Goal: Task Accomplishment & Management: Manage account settings

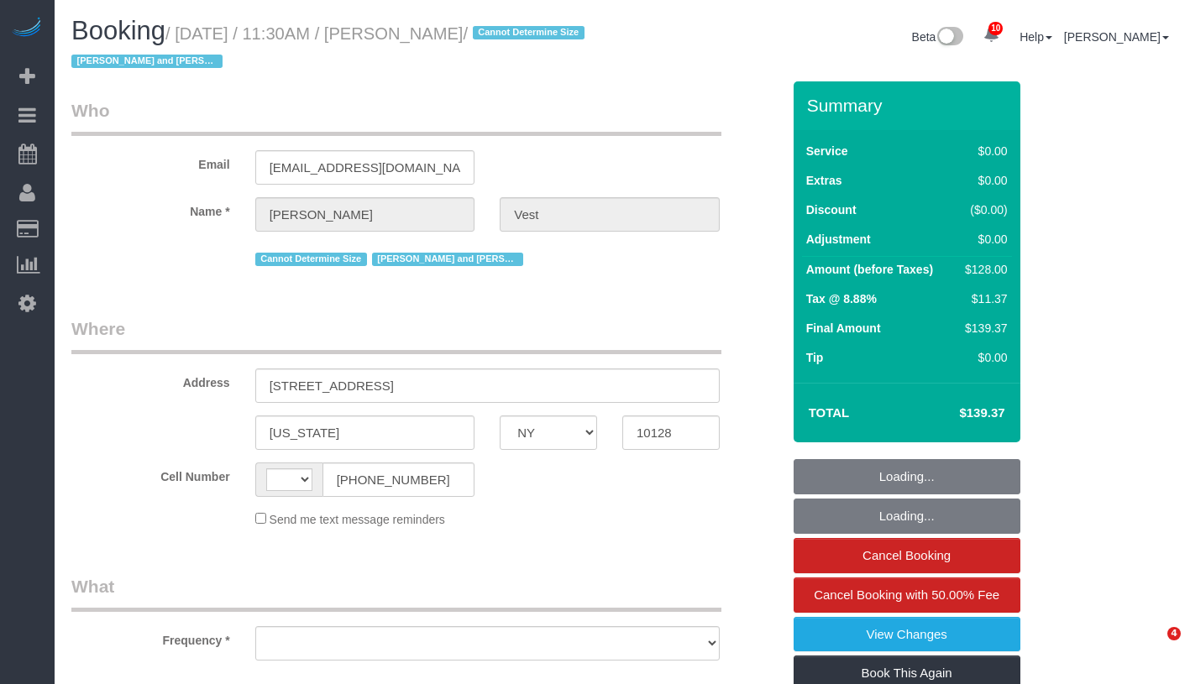
select select "NY"
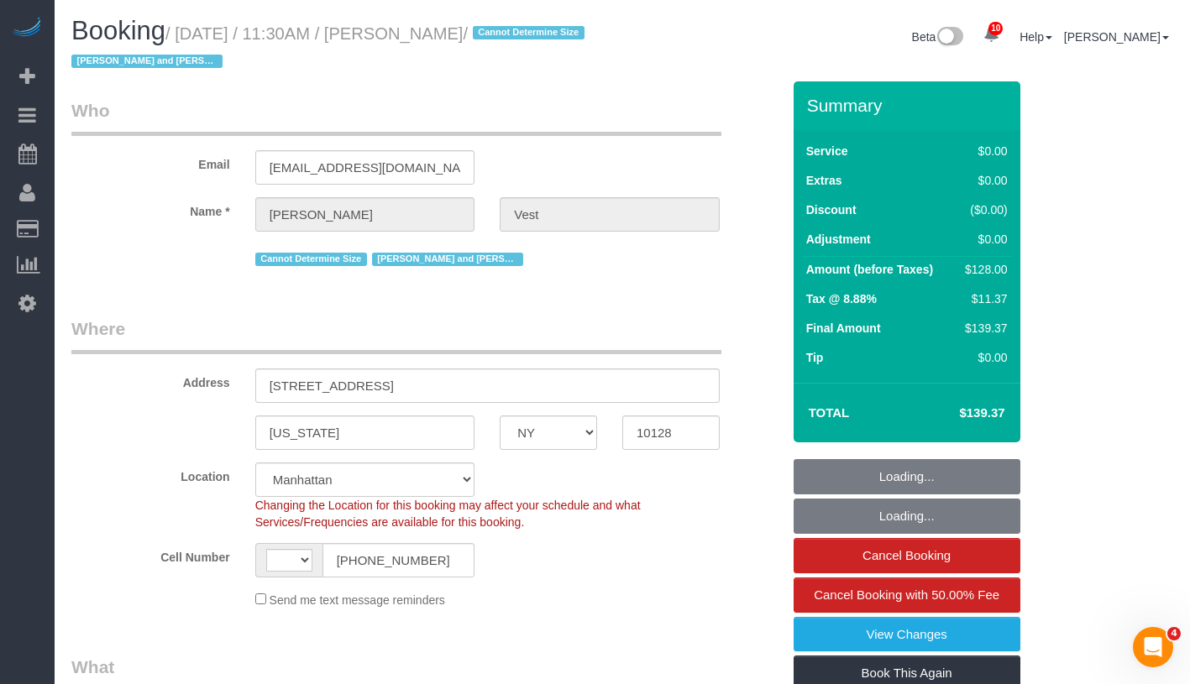
select select "string:[GEOGRAPHIC_DATA]"
select select "object:724"
select select "string:stripe-pm_1R74TQ4VGloSiKo7zsvzPauP"
select select "1"
select select "number:57"
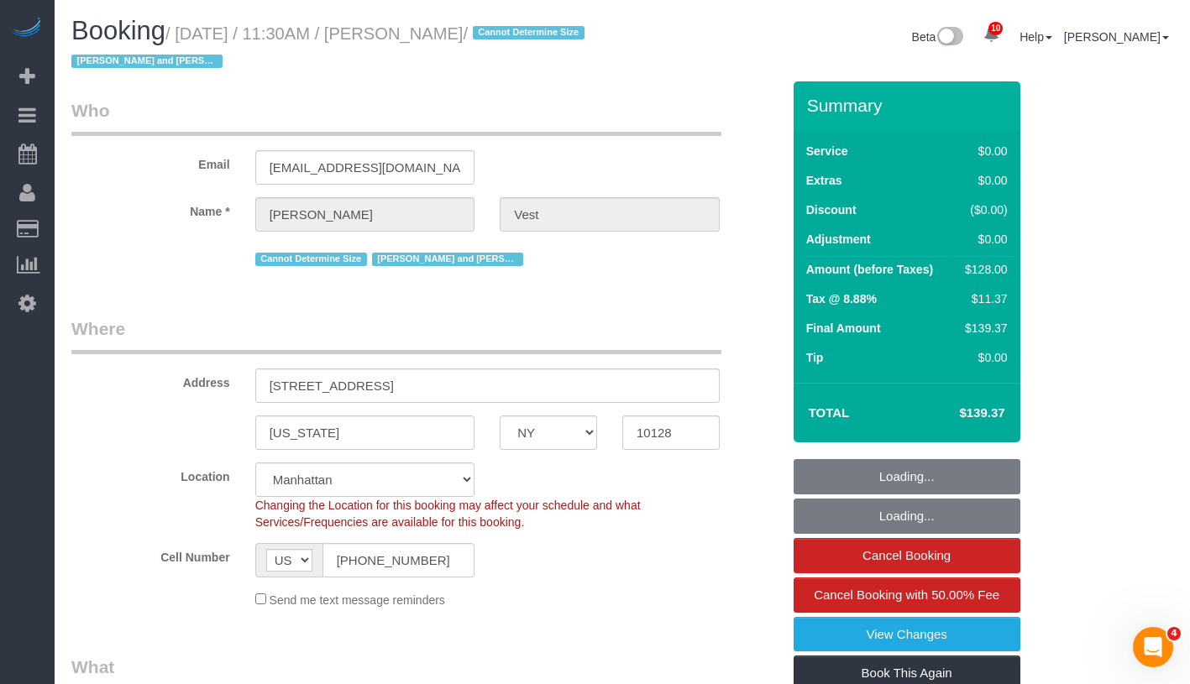
select select "number:74"
select select "number:15"
select select "number:6"
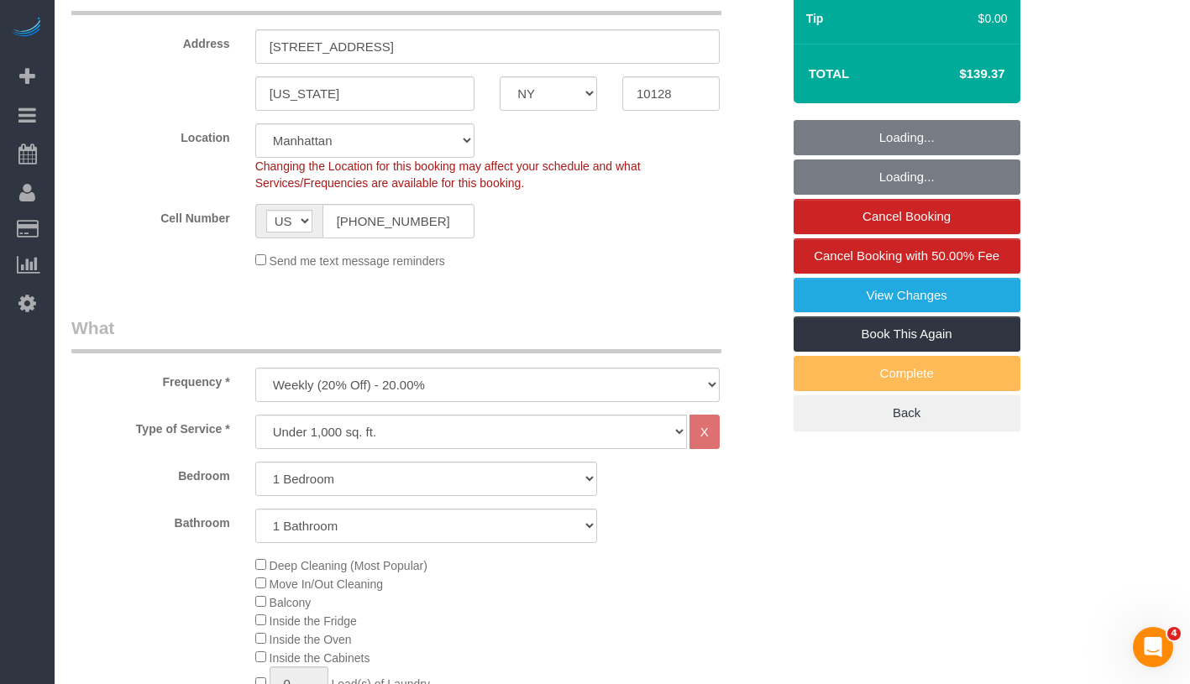
select select "1"
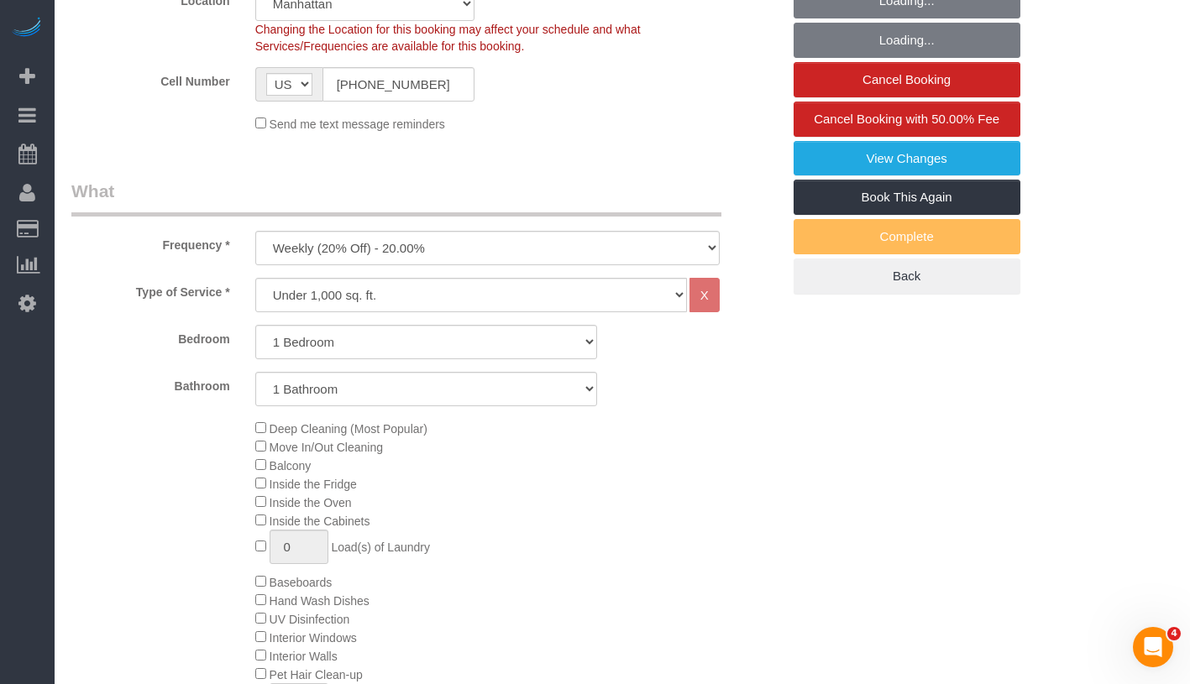
select select "object:1423"
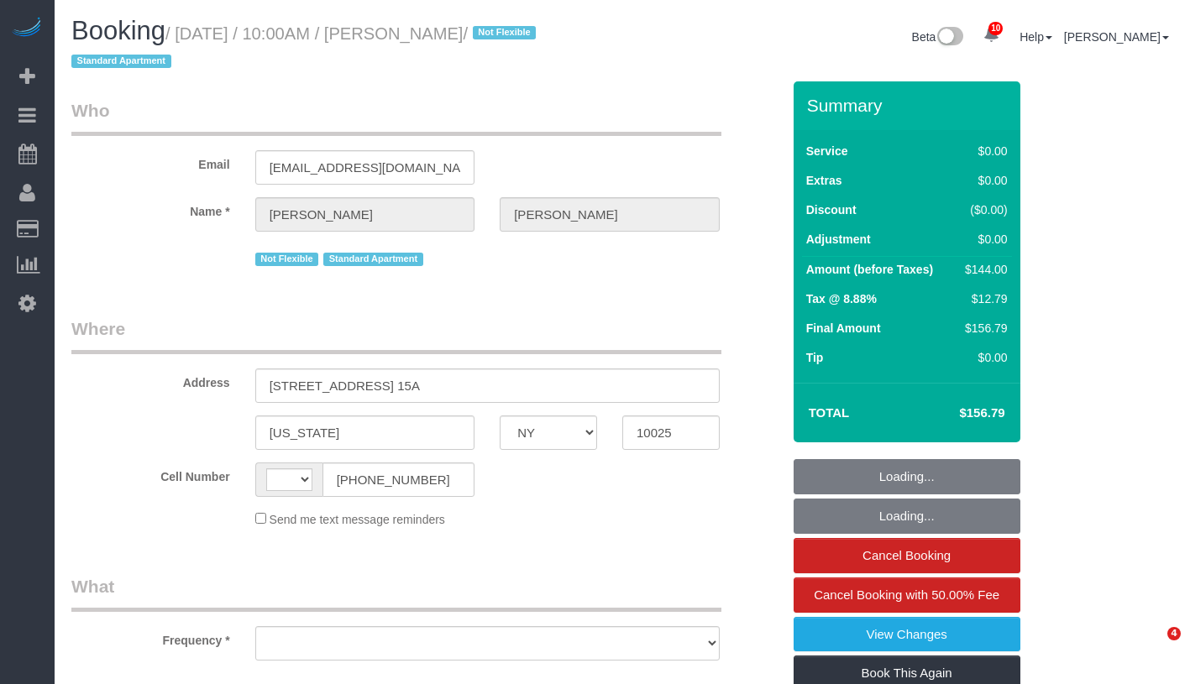
select select "NY"
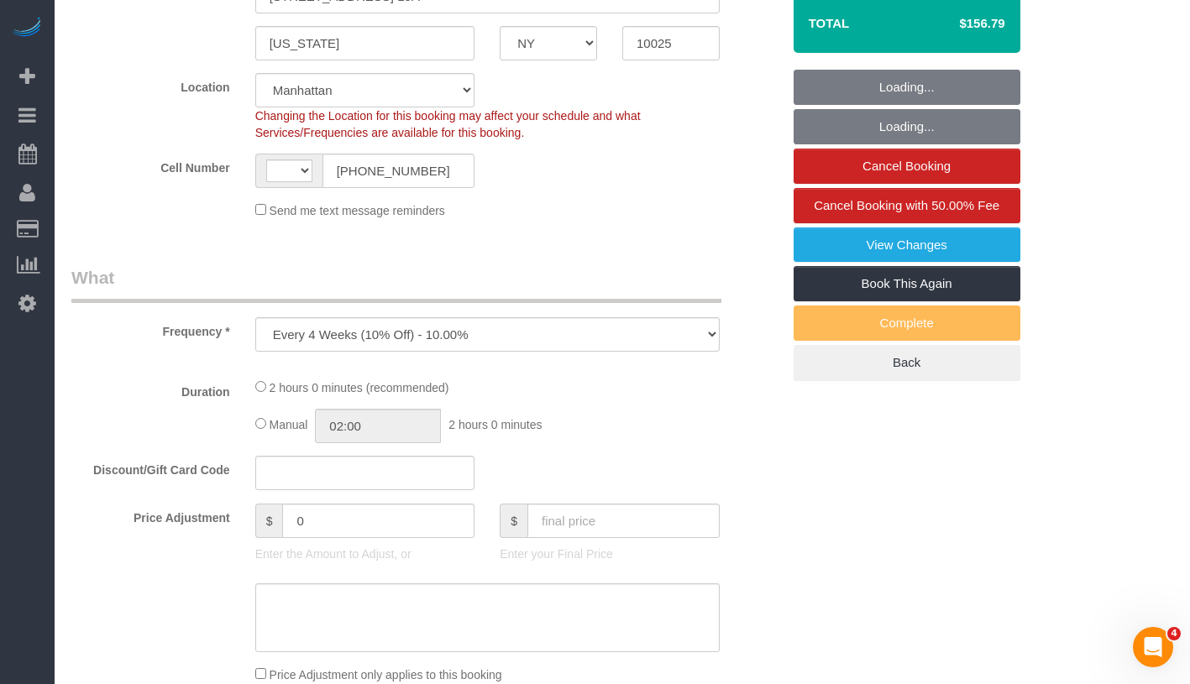
select select "object:477"
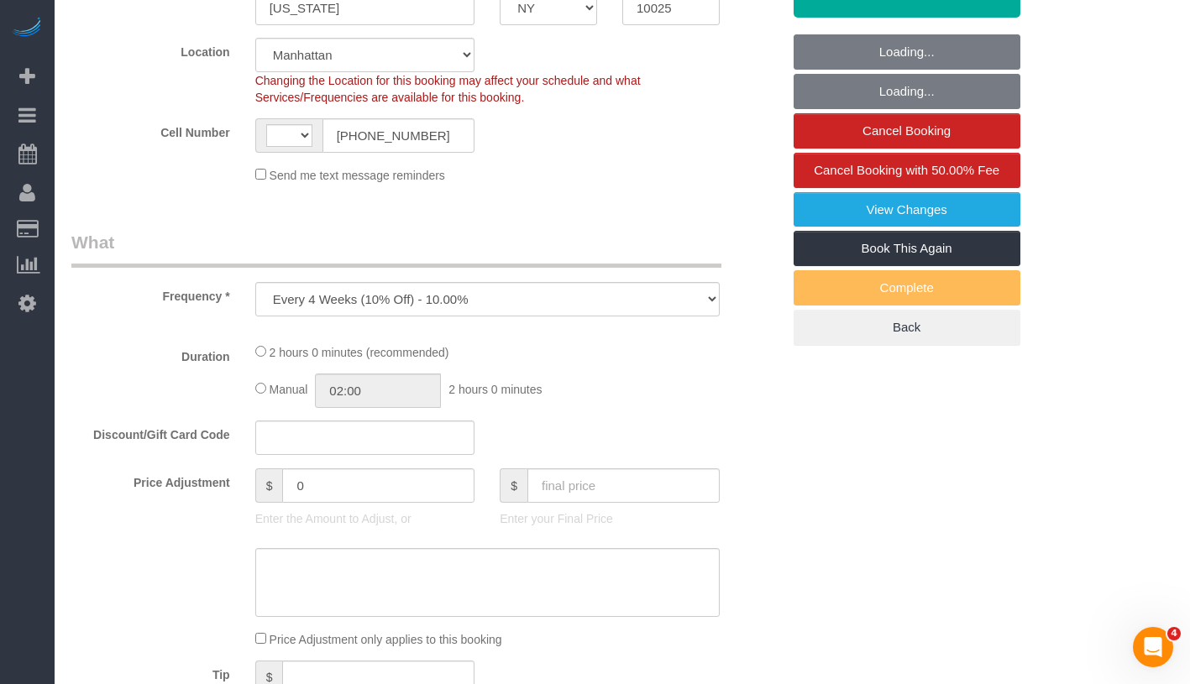
select select "string:stripe-pm_1QW6m64VGloSiKo7rt7J6XTz"
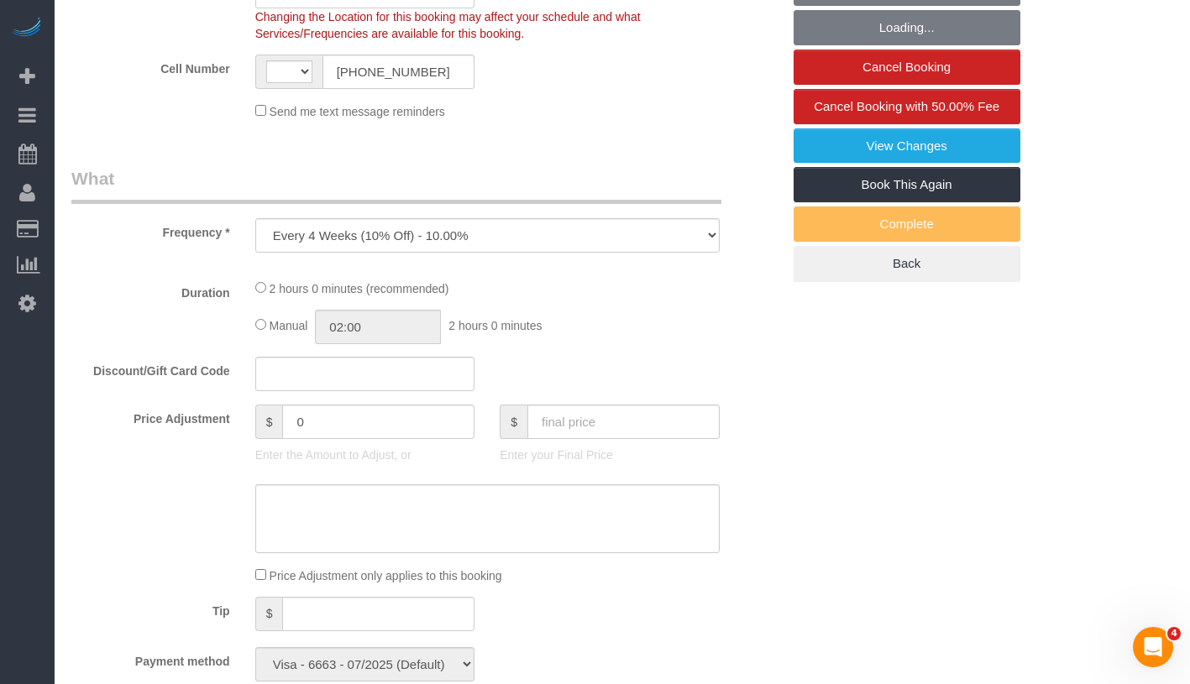
select select "string:[GEOGRAPHIC_DATA]"
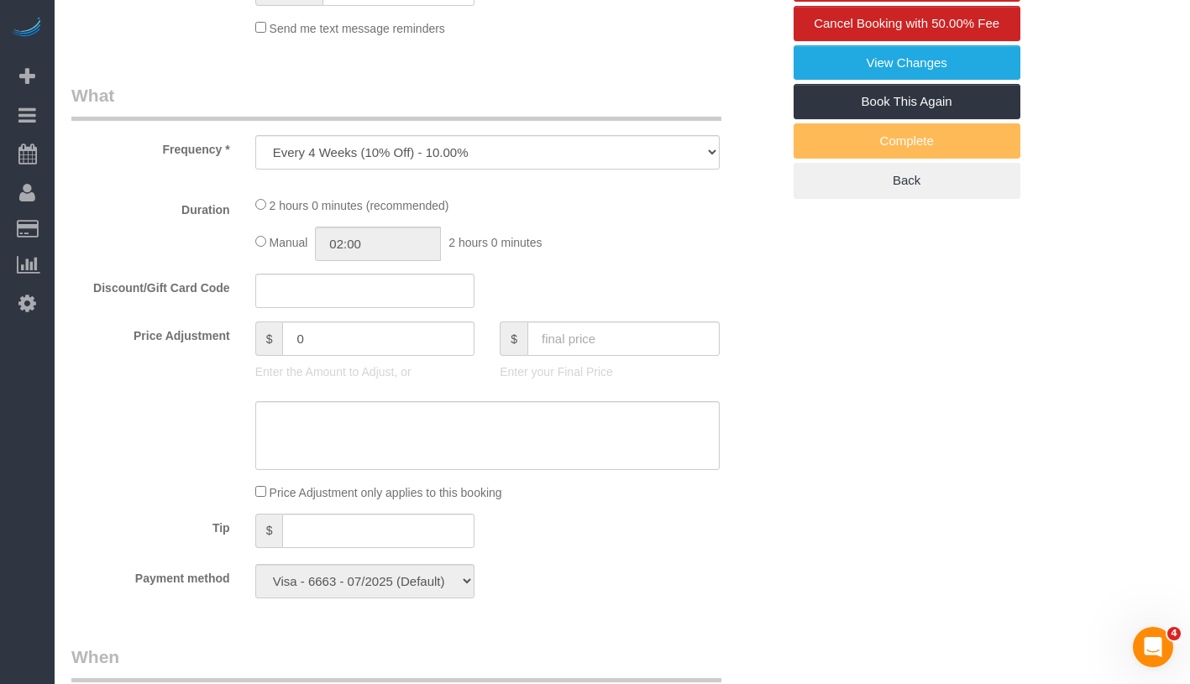
select select "1"
select select "number:89"
select select "number:70"
select select "number:15"
select select "number:6"
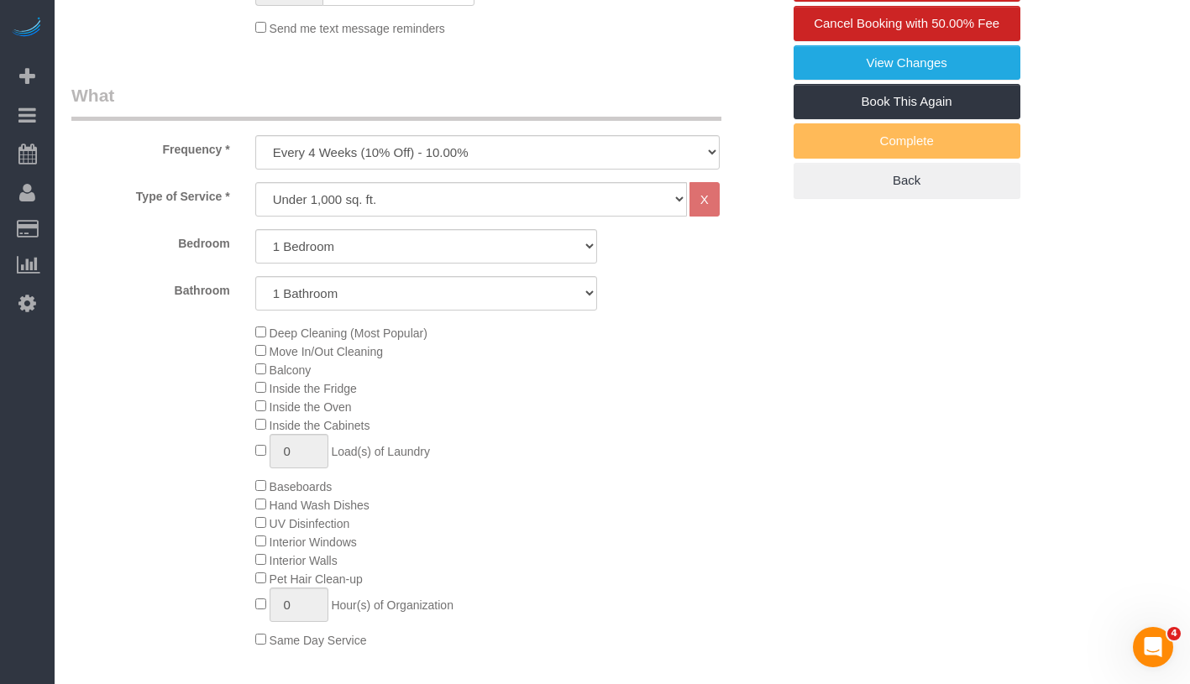
select select "spot1"
select select "1"
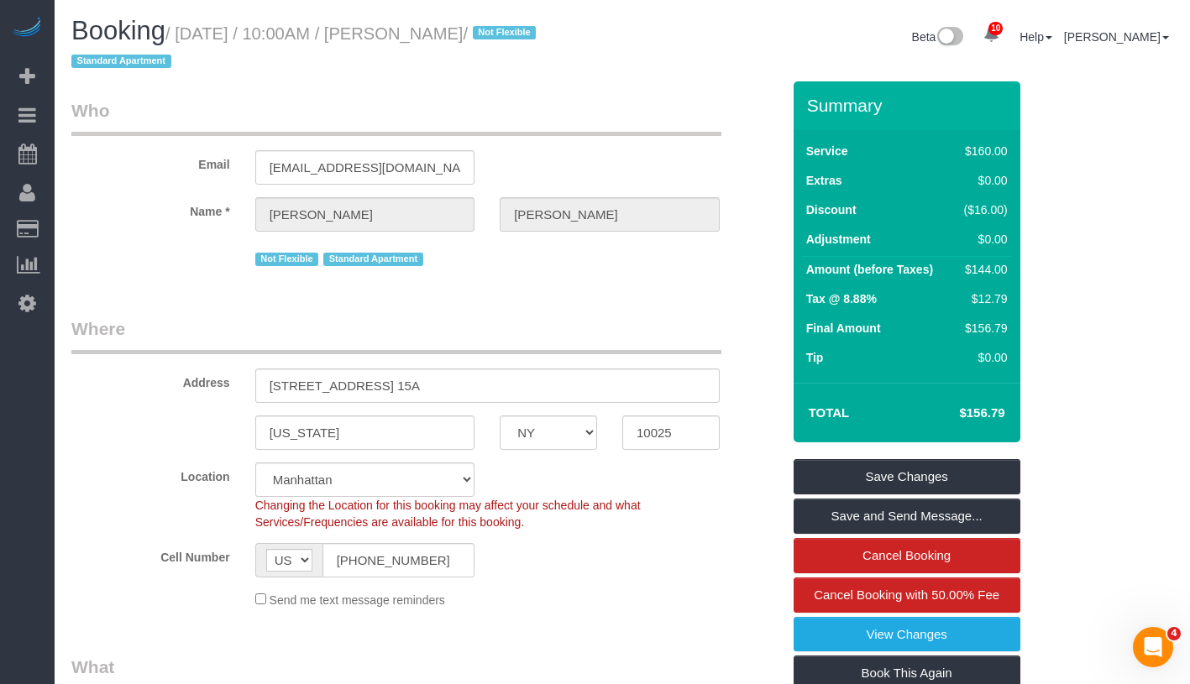
drag, startPoint x: 440, startPoint y: 32, endPoint x: 556, endPoint y: 31, distance: 115.9
click at [541, 31] on small "/ September 03, 2025 / 10:00AM / Marcus Taylor / Not Flexible Standard Apartment" at bounding box center [305, 47] width 469 height 47
copy small "Marcus Taylor /"
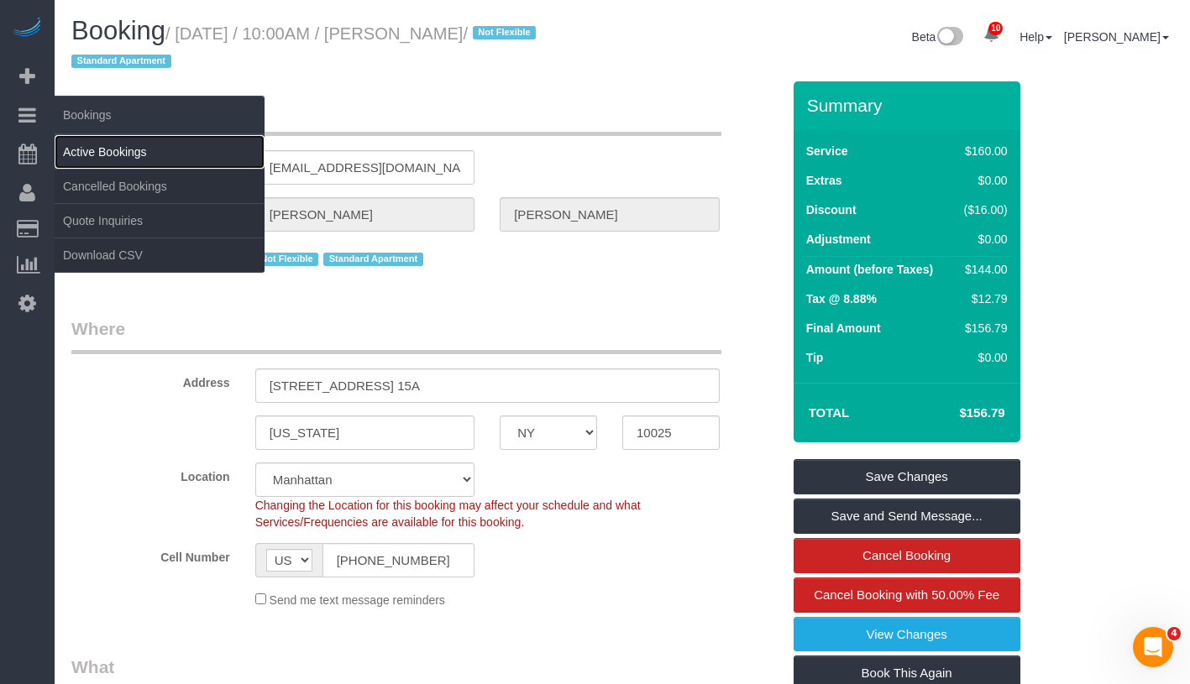
click at [108, 153] on link "Active Bookings" at bounding box center [160, 152] width 210 height 34
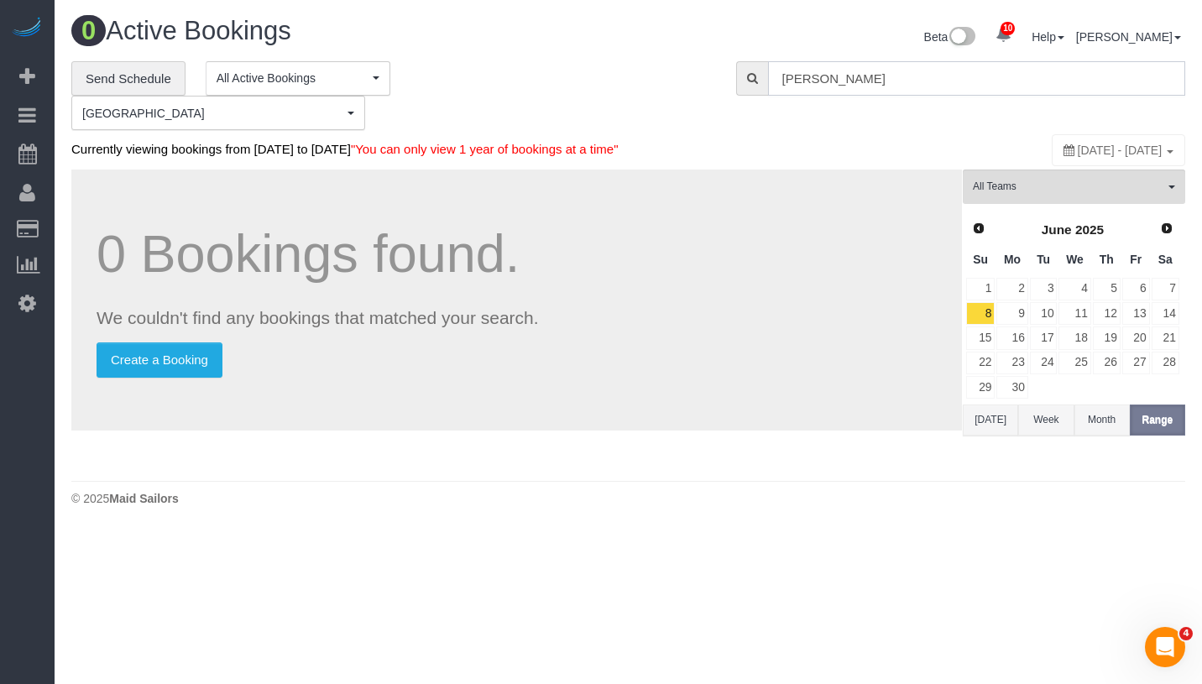
click at [903, 73] on input "Brady Richter" at bounding box center [976, 78] width 417 height 34
paste input "Marcus Taylor /"
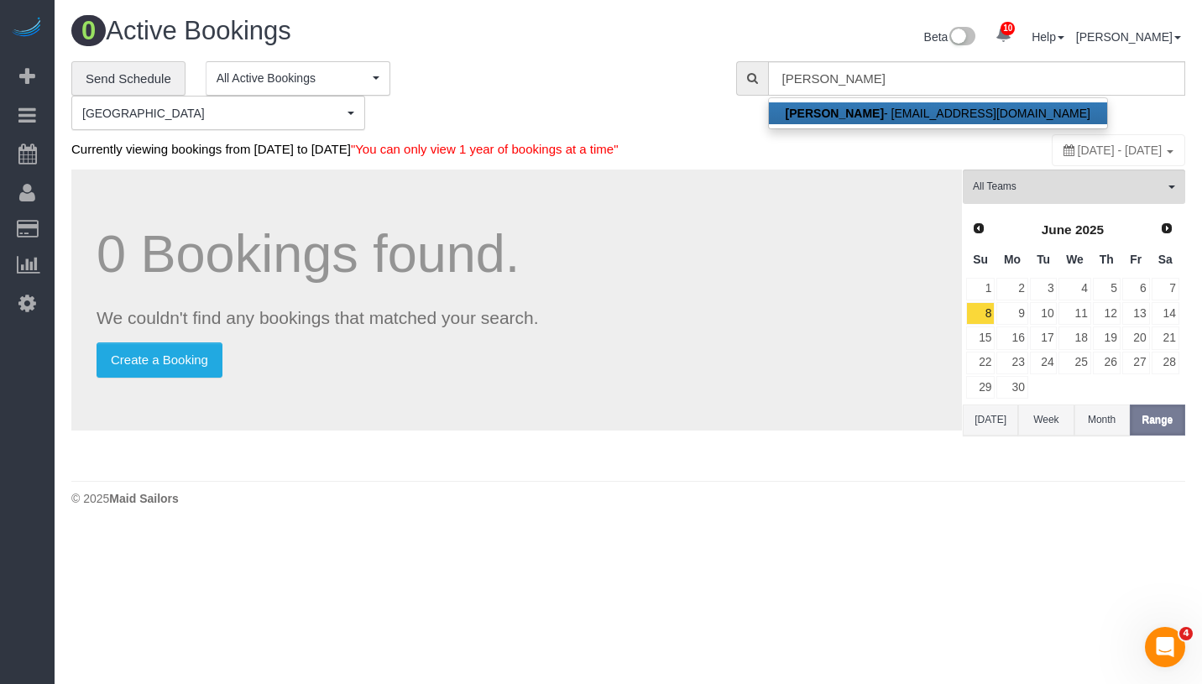
click at [903, 108] on link "Marcus Taylor - marcust3355@gmail.com" at bounding box center [938, 113] width 338 height 22
type input "marcust3355@gmail.com"
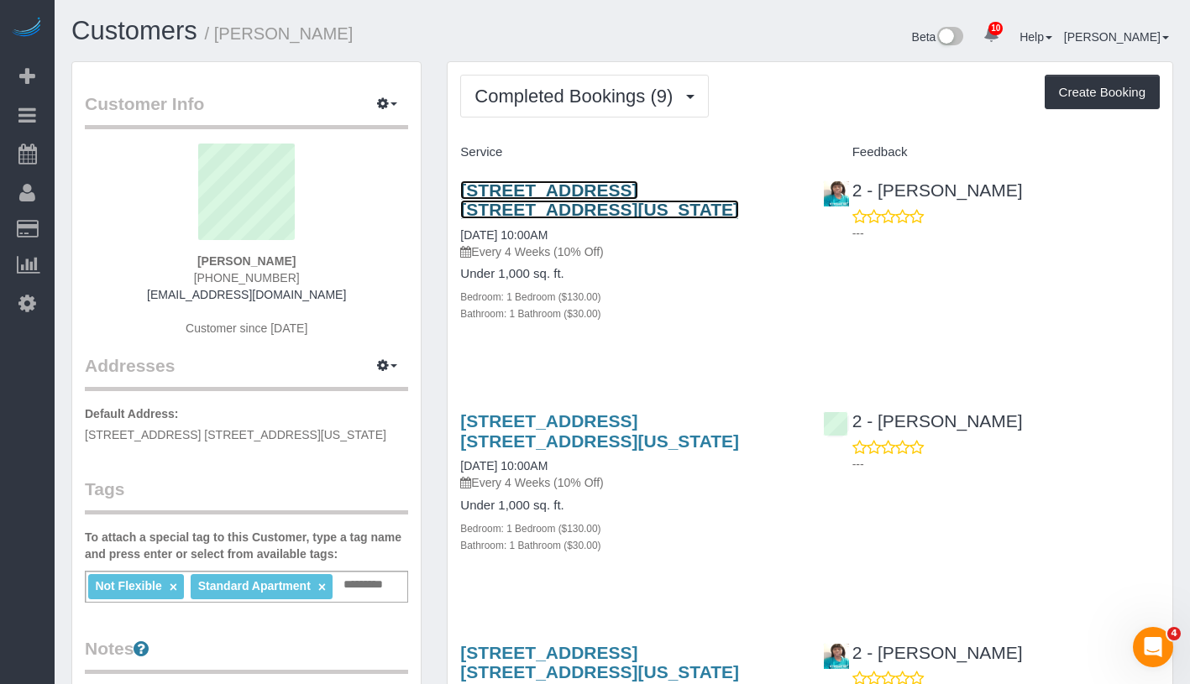
click at [542, 212] on link "215 West 95th Street, Apt. 15a, New York, NY 10025" at bounding box center [599, 200] width 279 height 39
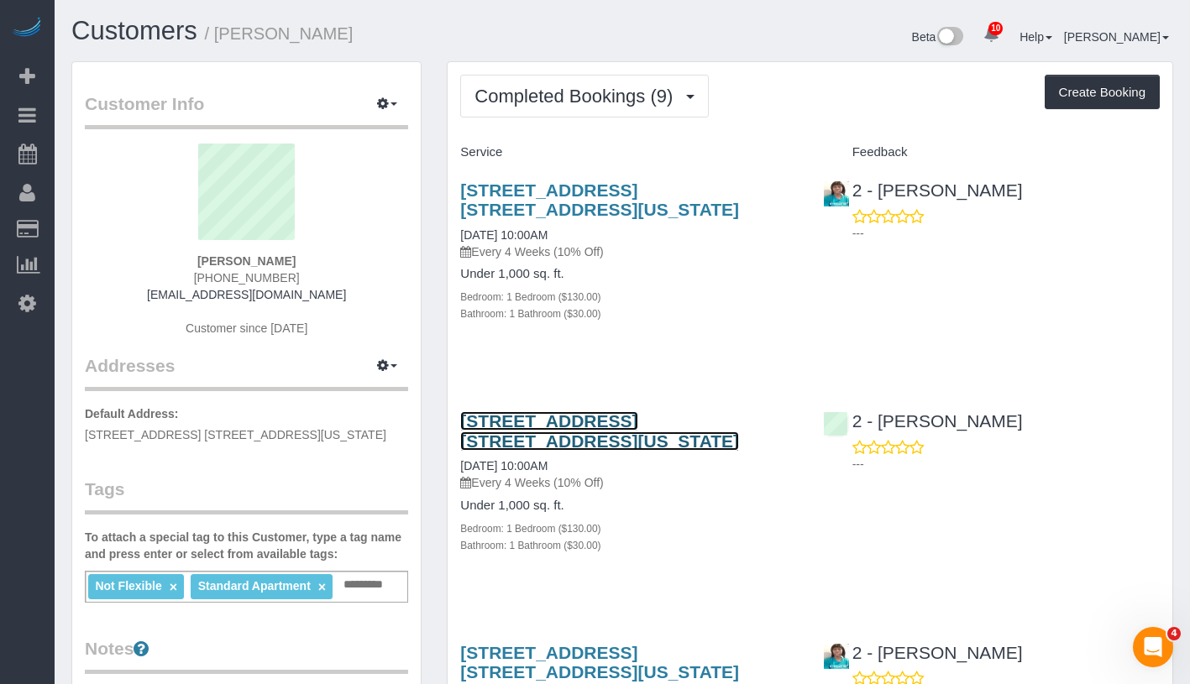
click at [538, 445] on link "215 West 95th Street, Apt. 15a, New York, NY 10025" at bounding box center [599, 430] width 279 height 39
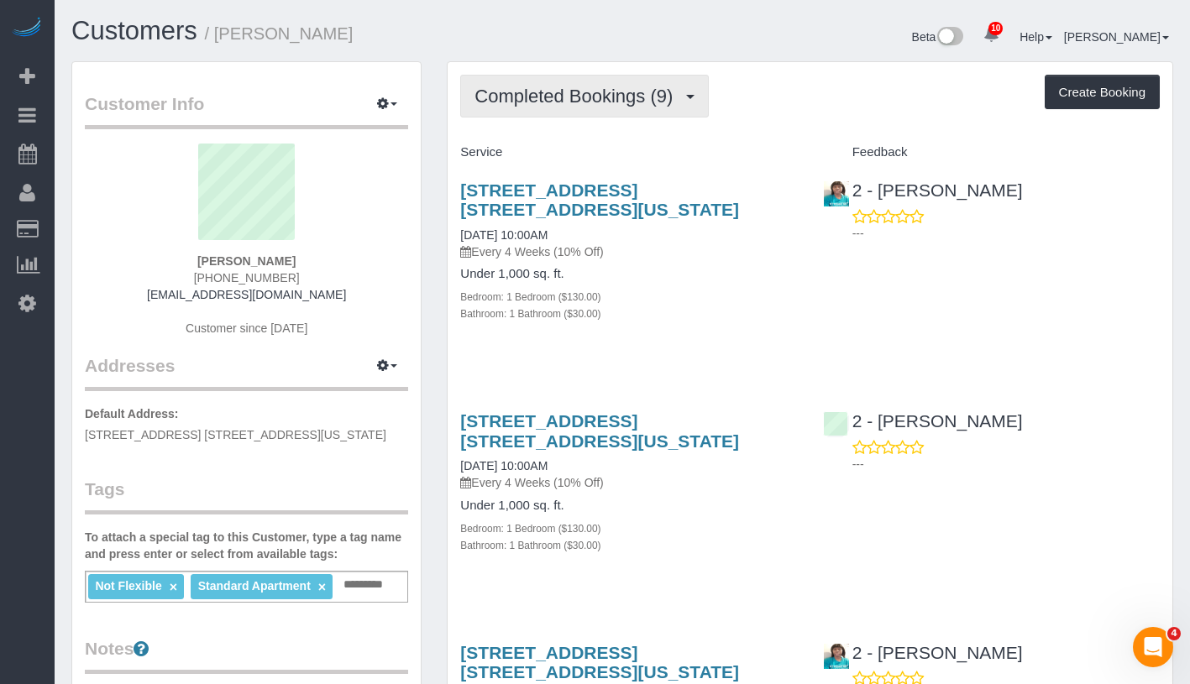
click at [621, 86] on span "Completed Bookings (9)" at bounding box center [577, 96] width 207 height 21
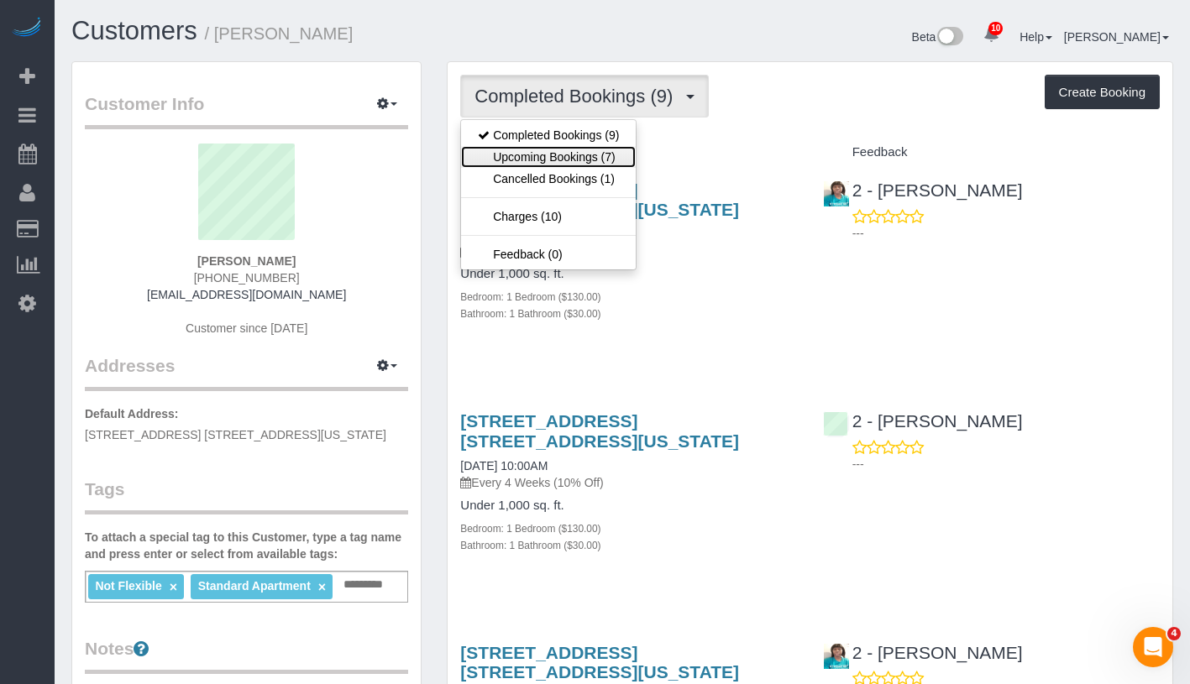
click at [596, 154] on link "Upcoming Bookings (7)" at bounding box center [548, 157] width 175 height 22
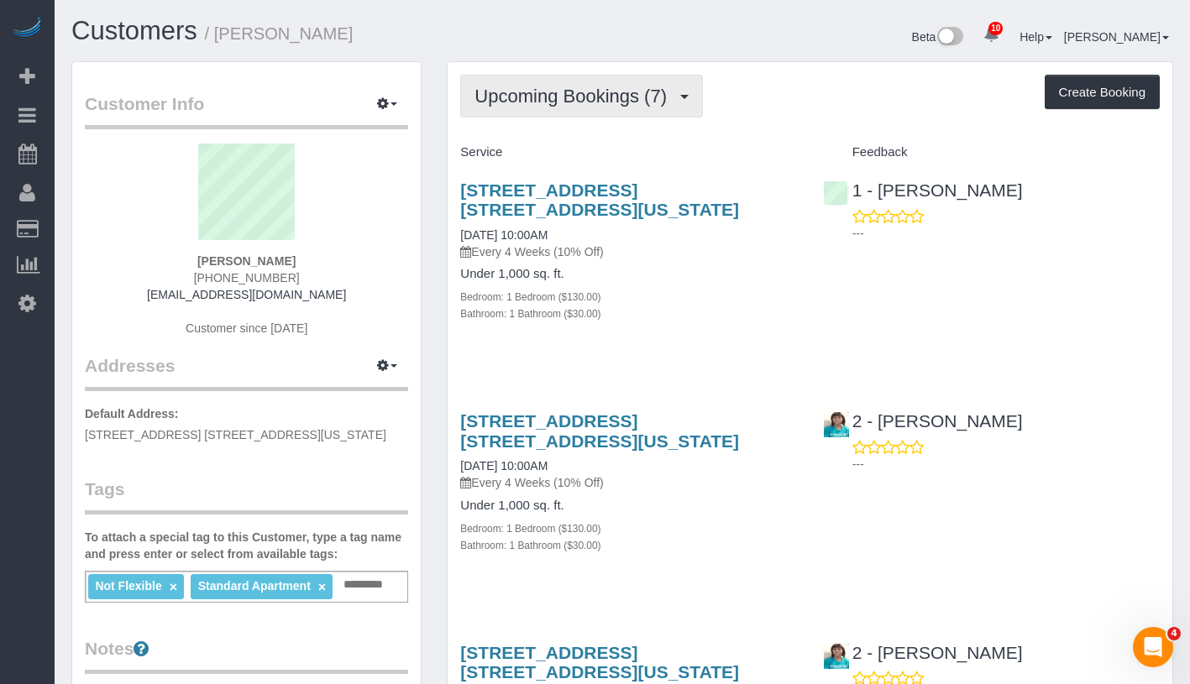
click at [613, 100] on span "Upcoming Bookings (7)" at bounding box center [574, 96] width 201 height 21
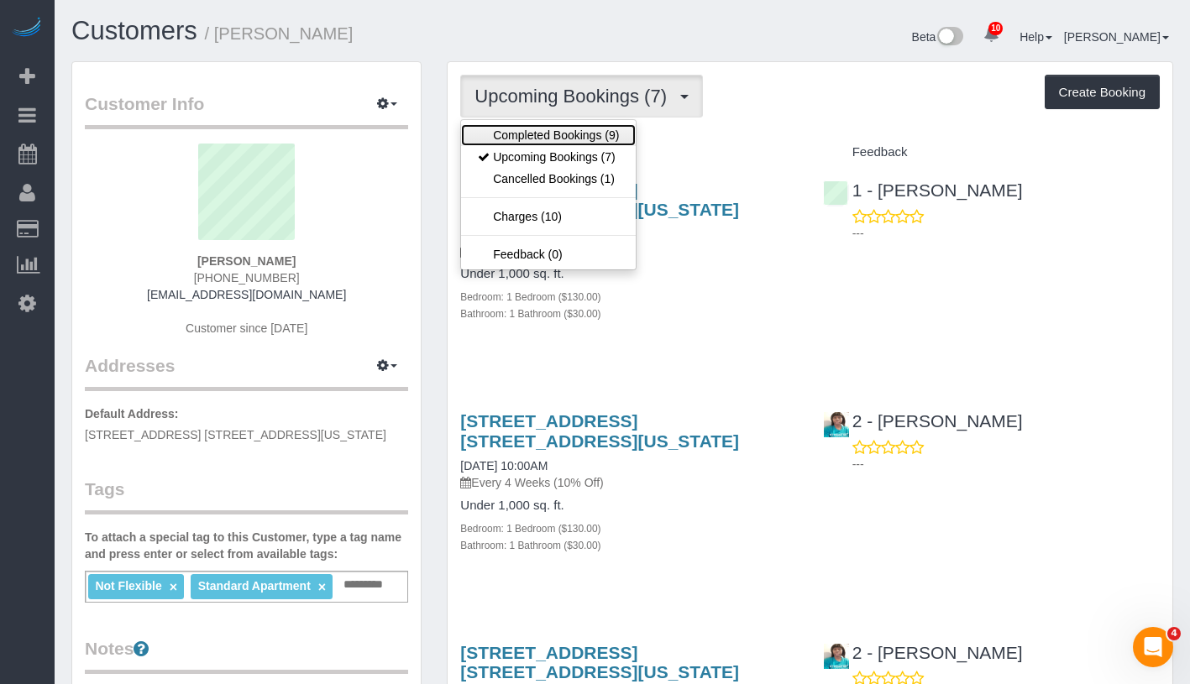
click at [591, 128] on link "Completed Bookings (9)" at bounding box center [548, 135] width 175 height 22
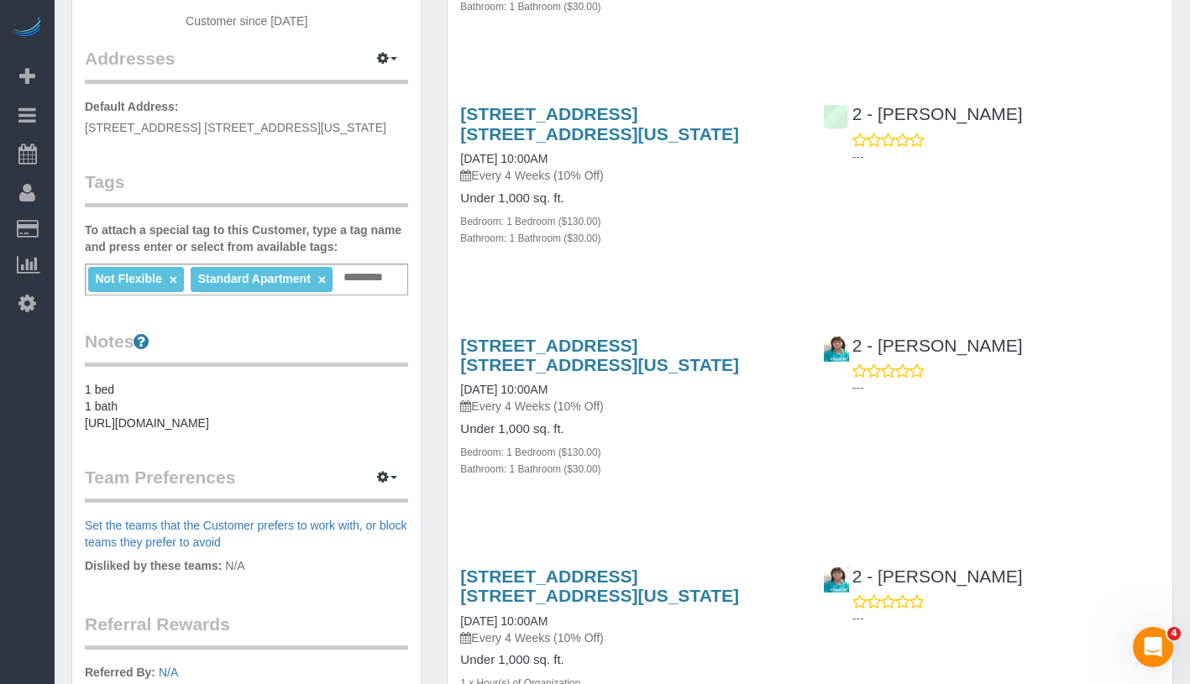
scroll to position [81, 0]
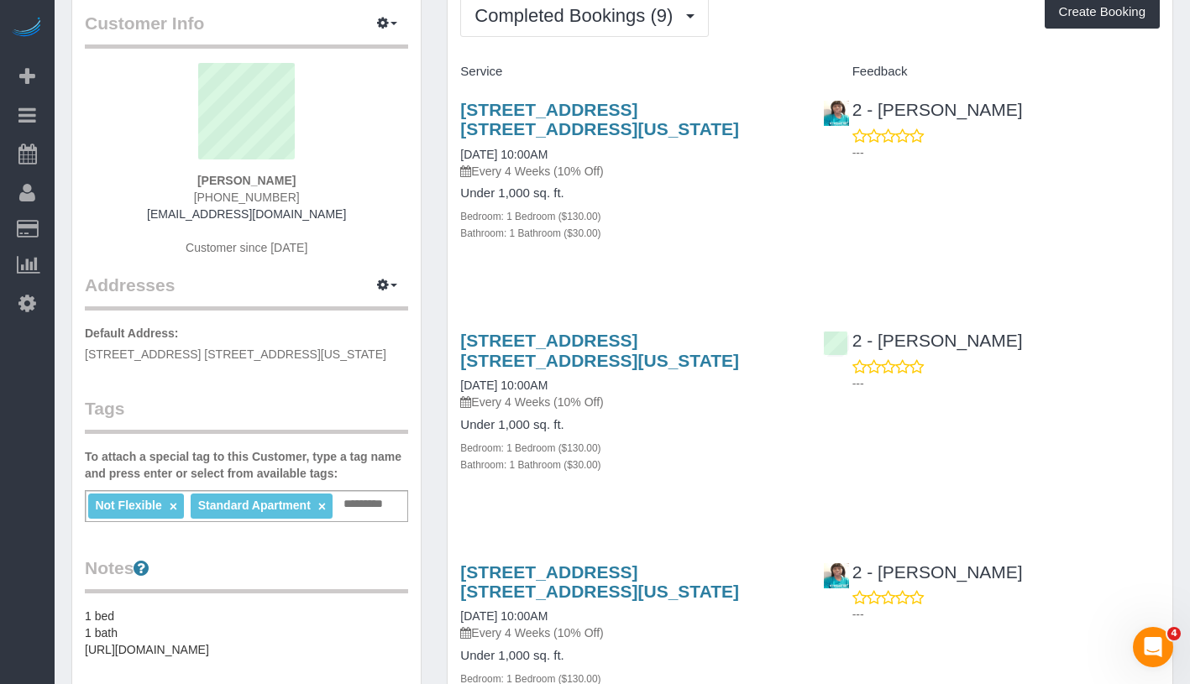
drag, startPoint x: 193, startPoint y: 183, endPoint x: 312, endPoint y: 183, distance: 118.4
click at [312, 183] on div "Marcus Taylor (773) 829-3949 marcust3355@gmail.com Customer since 2024" at bounding box center [246, 168] width 323 height 210
copy strong "Marcus Taylor"
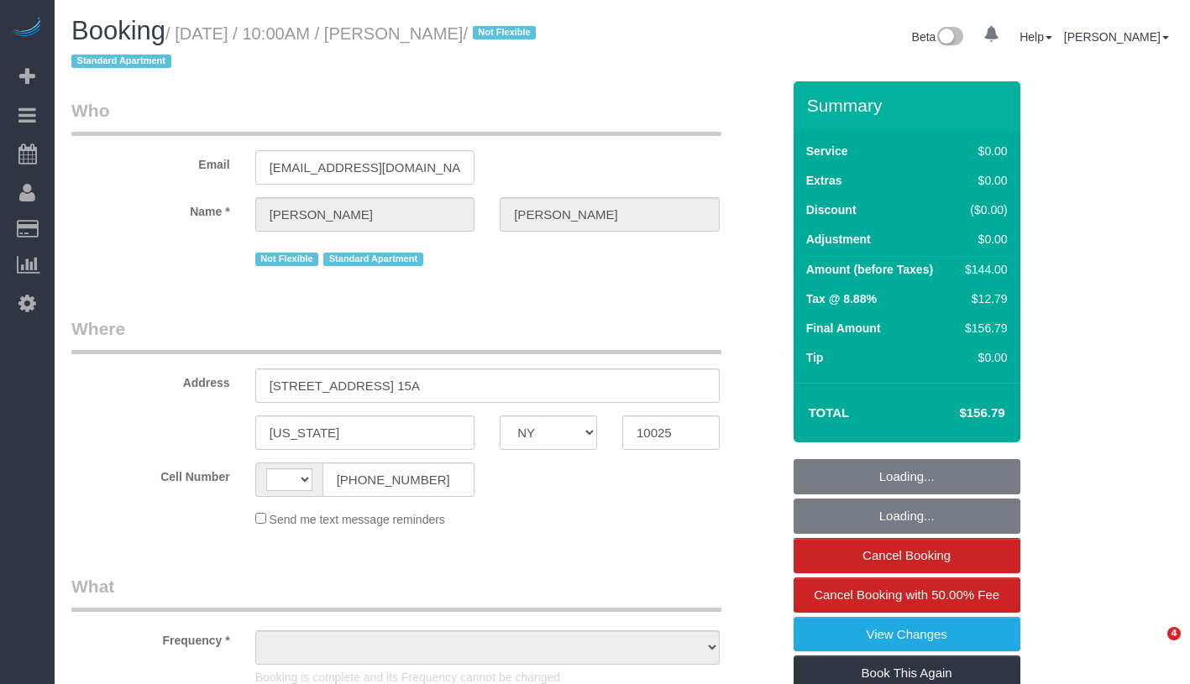
select select "NY"
select select "string:[GEOGRAPHIC_DATA]"
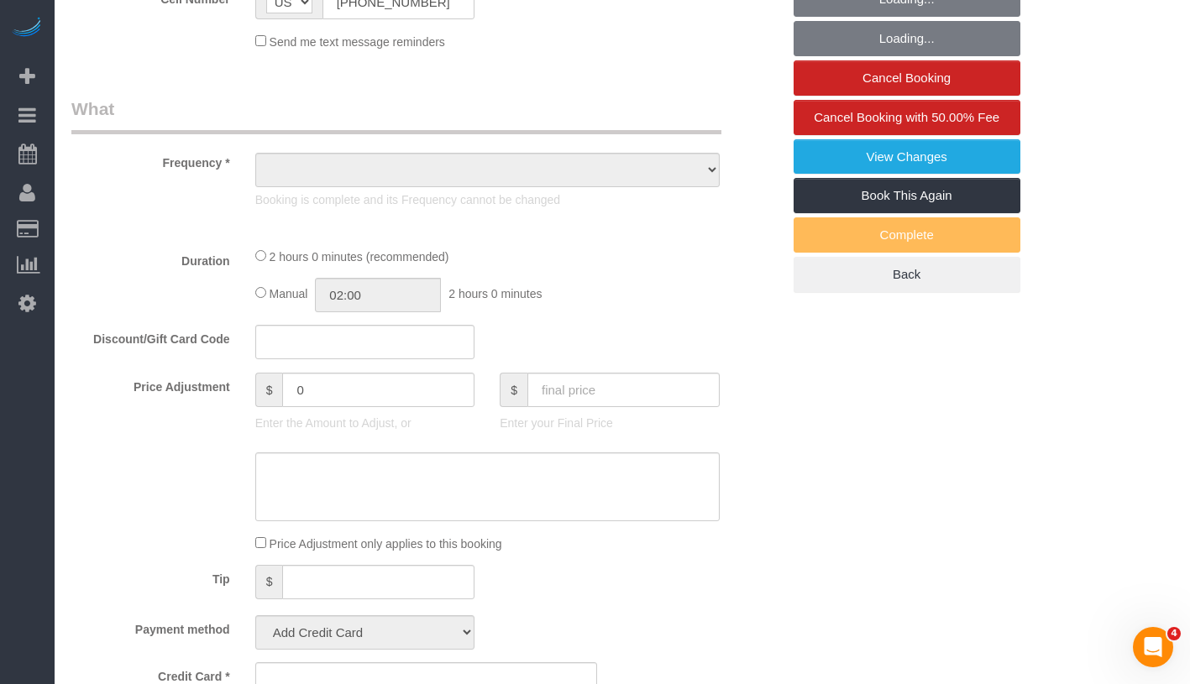
select select "string:stripe-pm_1QW6m64VGloSiKo7rt7J6XTz"
select select "1"
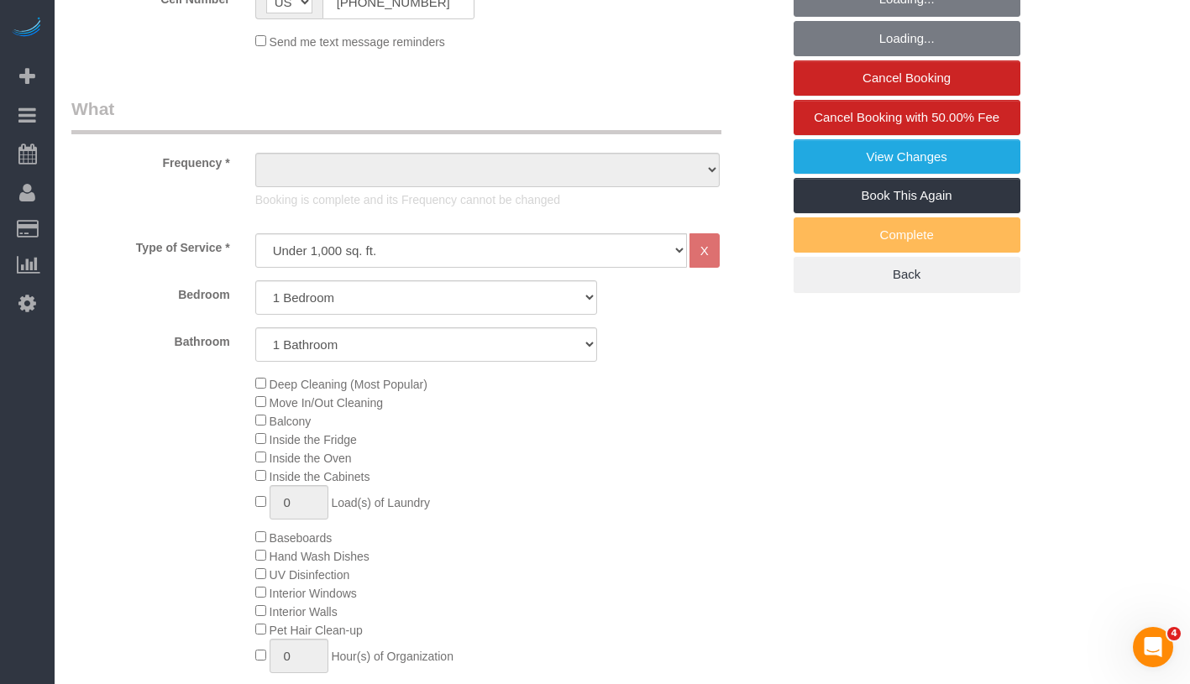
select select "object:829"
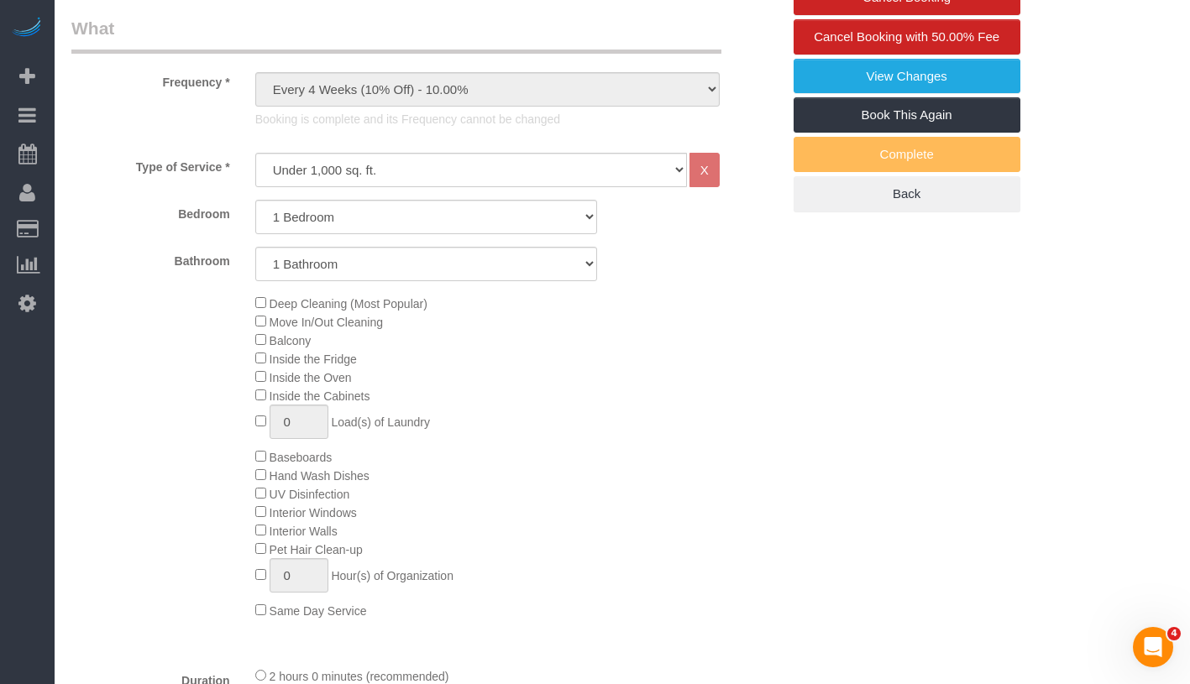
select select "spot1"
select select "number:89"
select select "number:70"
select select "number:15"
select select "number:6"
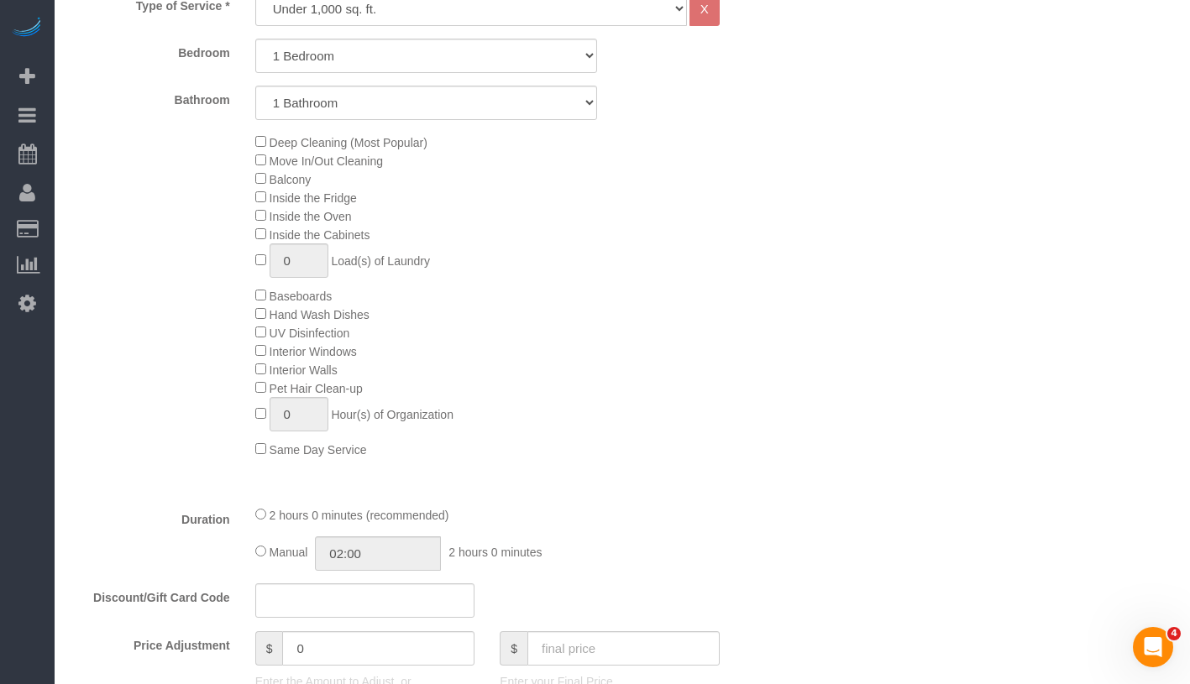
select select "object:1388"
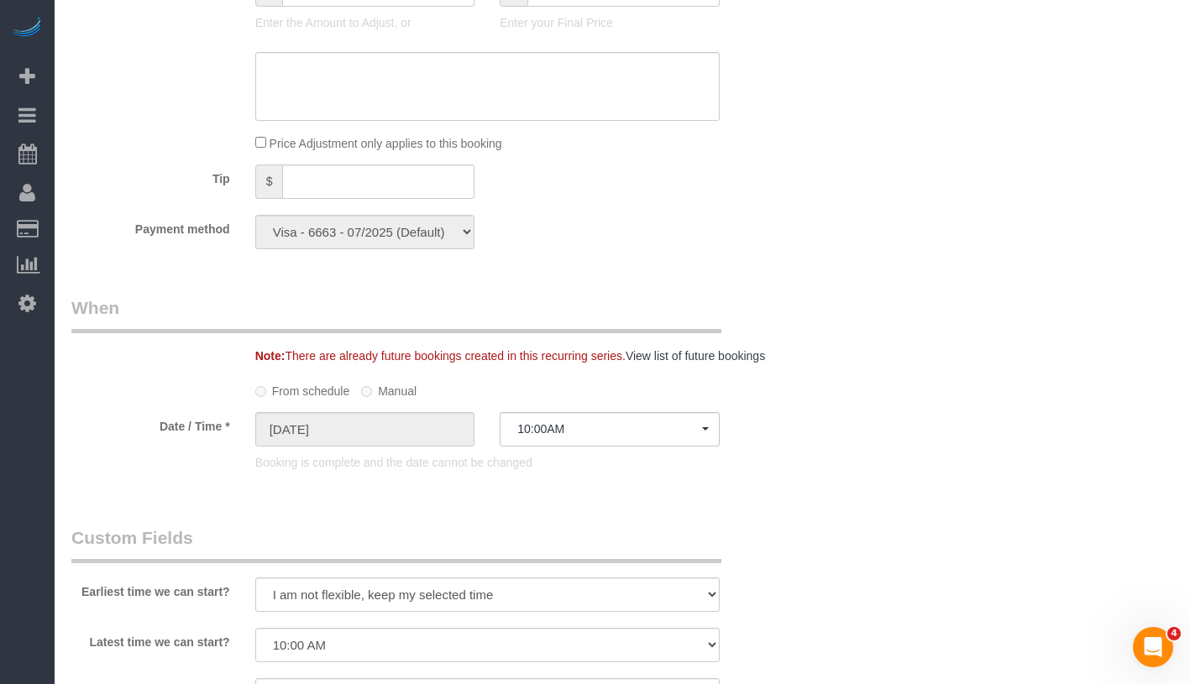
select select "1"
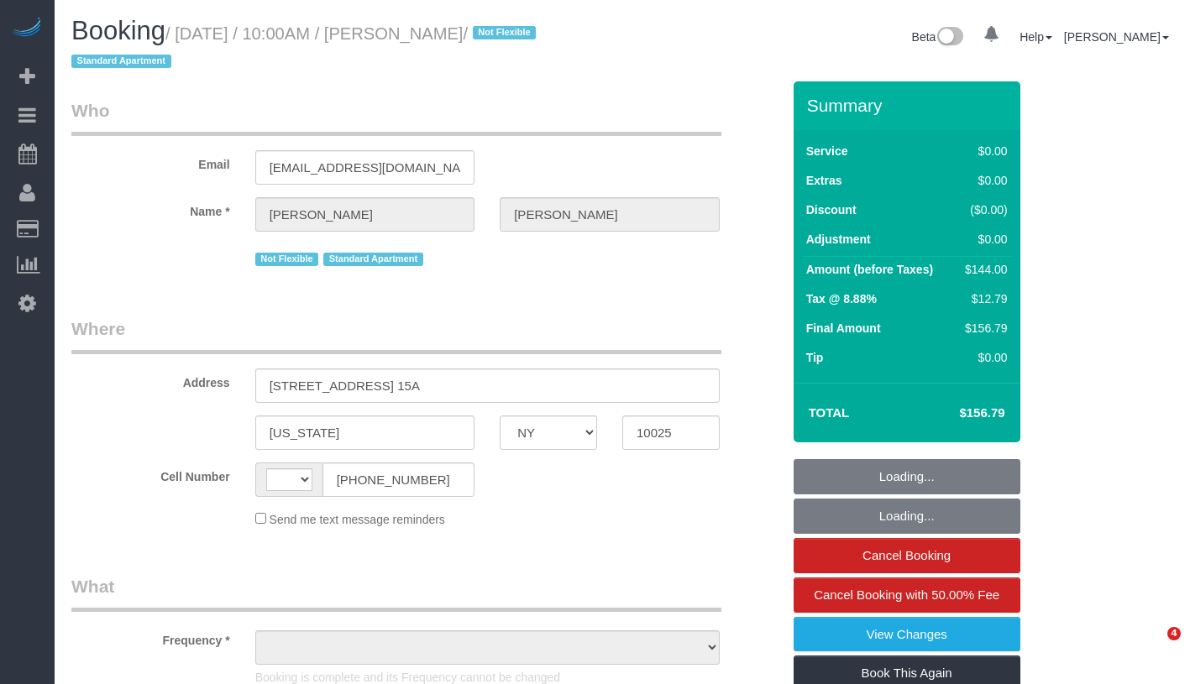
select select "NY"
select select "string:[GEOGRAPHIC_DATA]"
select select "string:stripe-pm_1QW6m64VGloSiKo7rt7J6XTz"
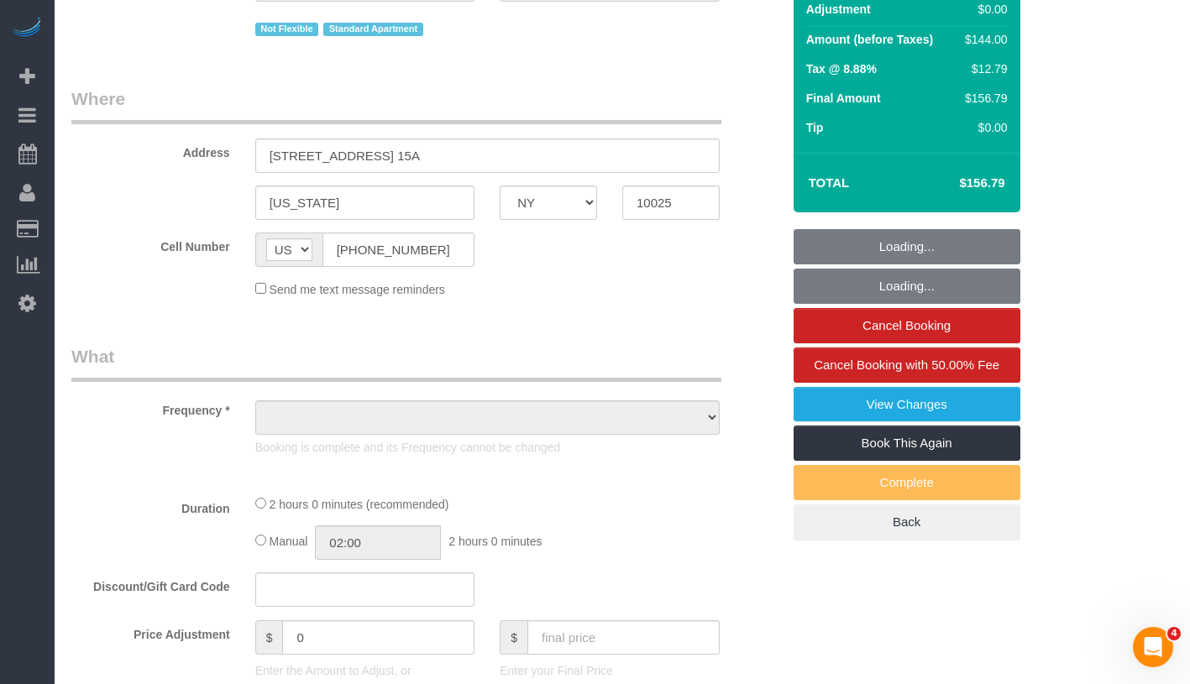
select select "object:727"
select select "1"
select select "spot1"
select select "number:89"
select select "number:70"
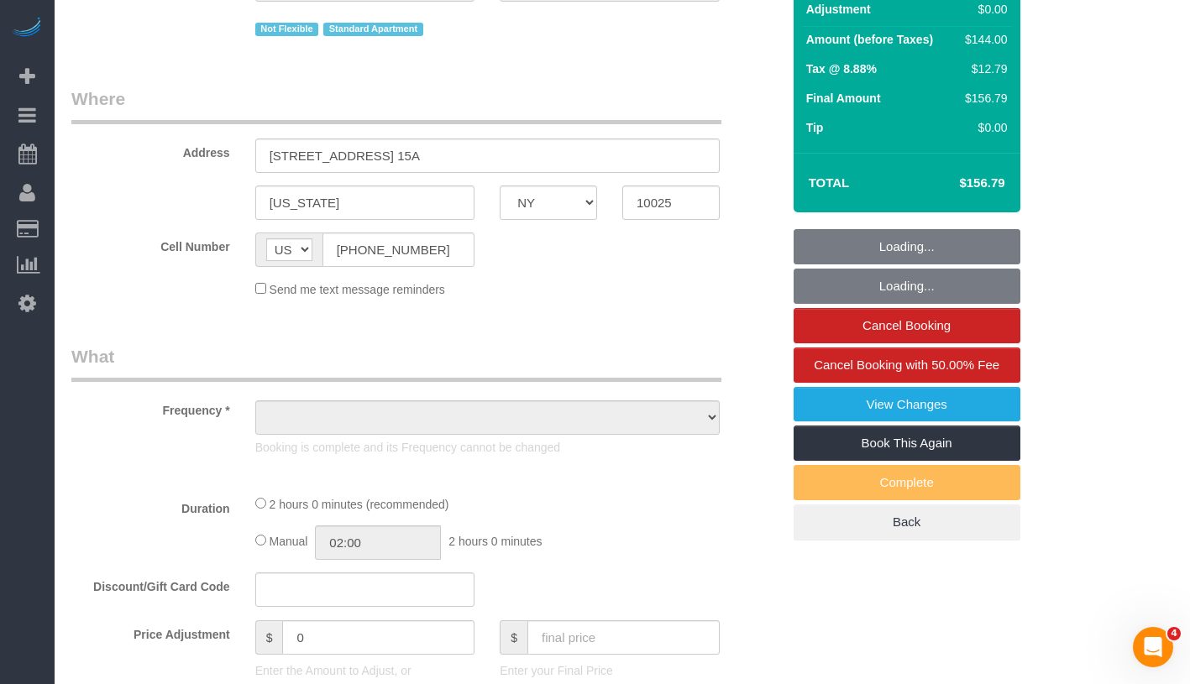
select select "number:15"
select select "number:6"
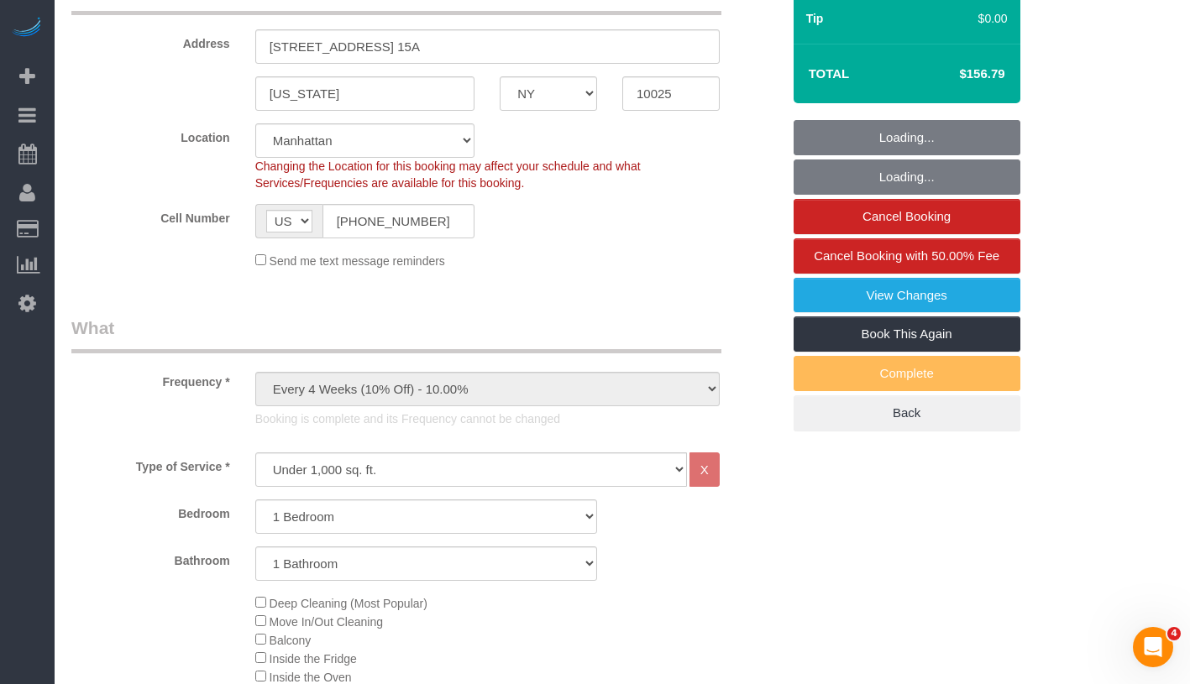
select select "object:1385"
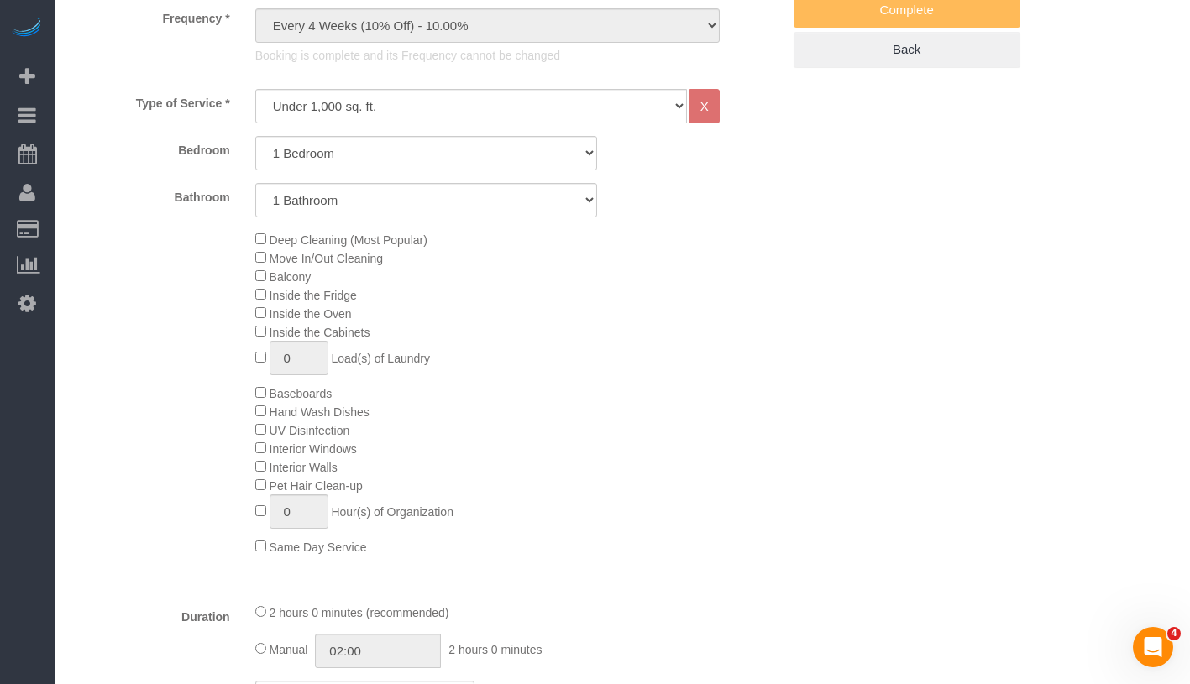
select select "1"
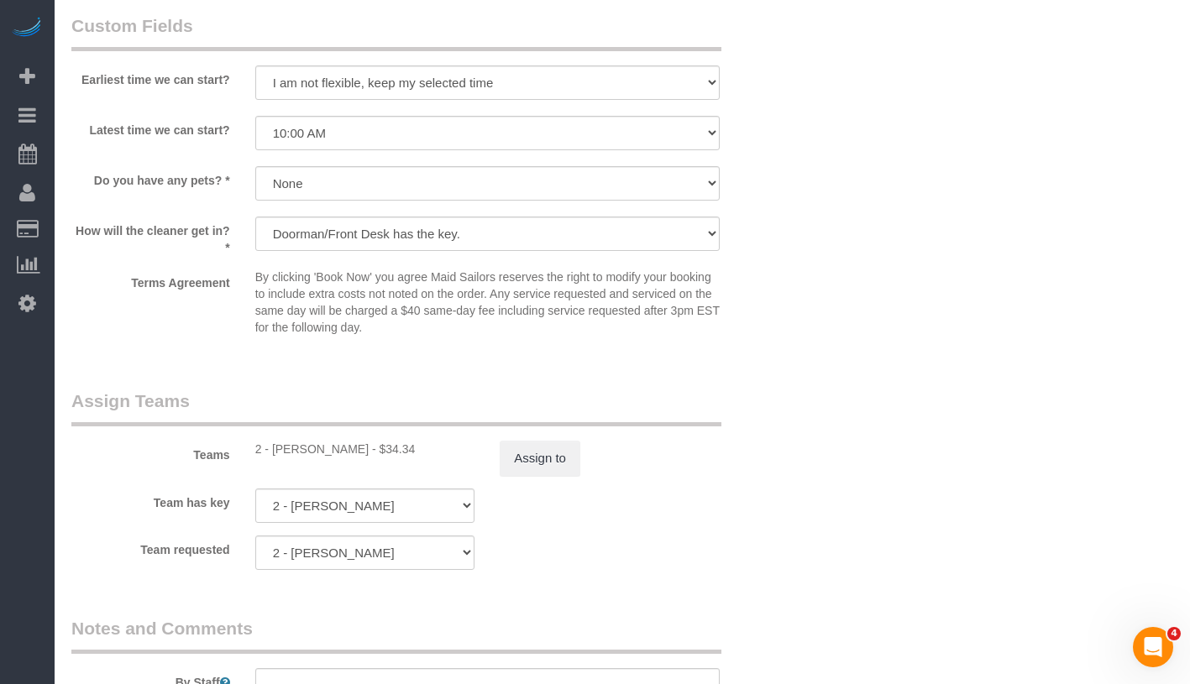
scroll to position [2397, 0]
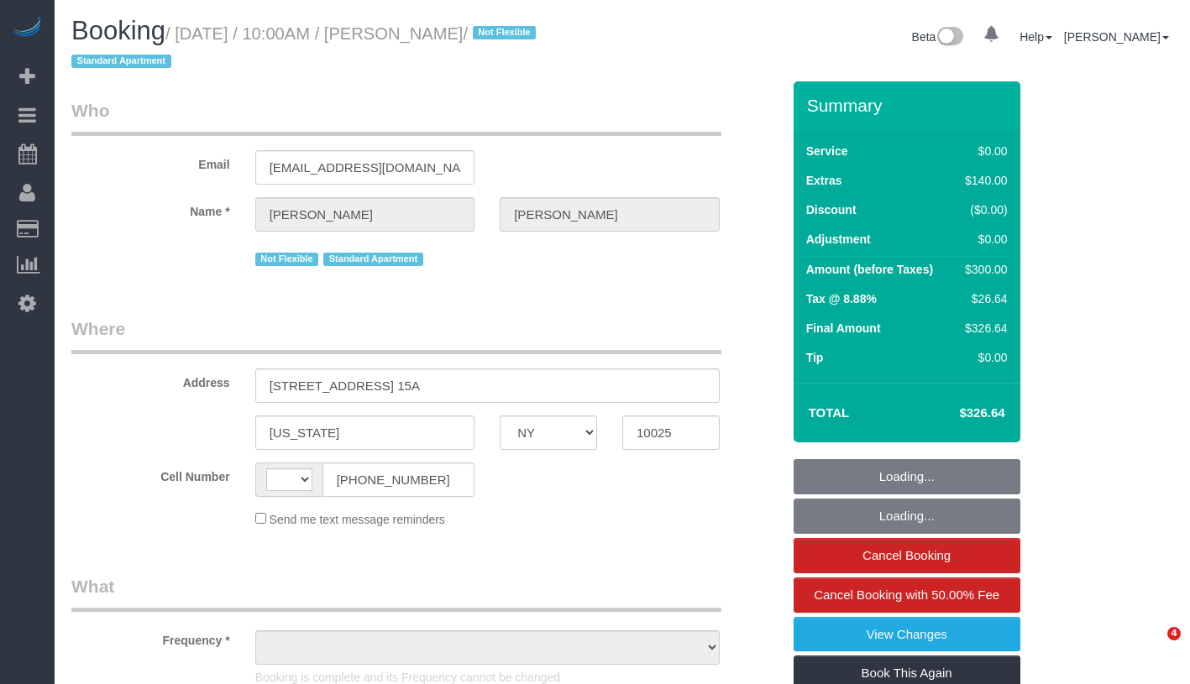
select select "NY"
select select "object:476"
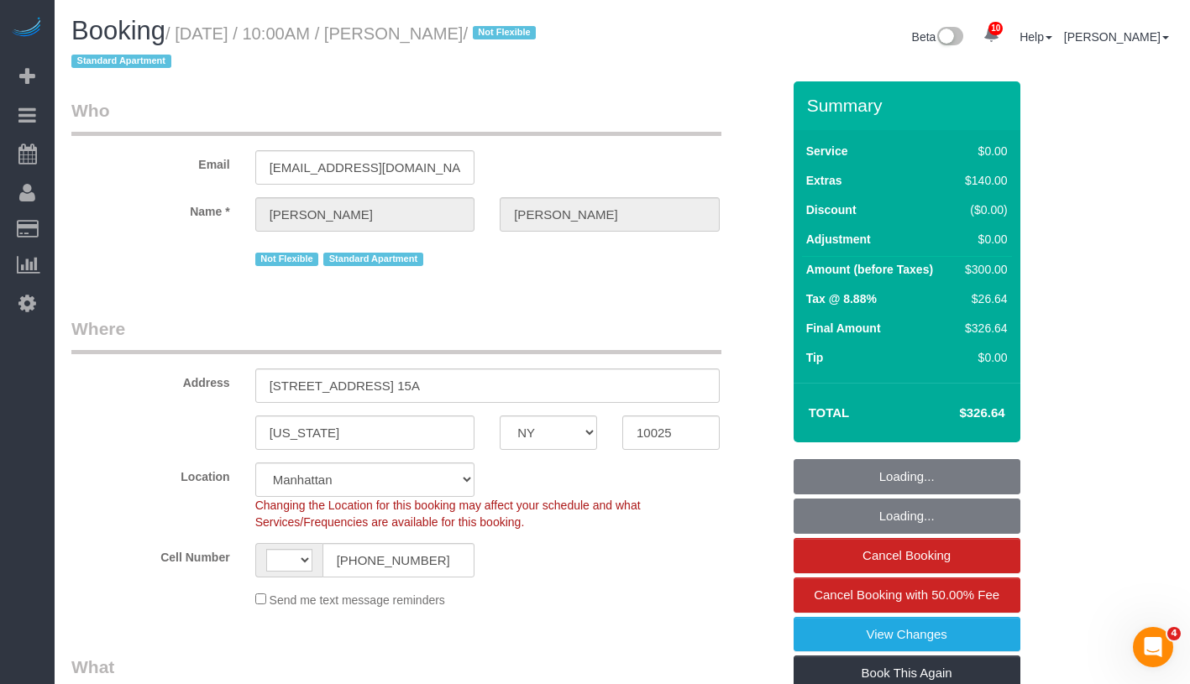
select select "string:[GEOGRAPHIC_DATA]"
select select "string:stripe-pm_1QW6m64VGloSiKo7rt7J6XTz"
select select "object:792"
select select "1"
select select "spot1"
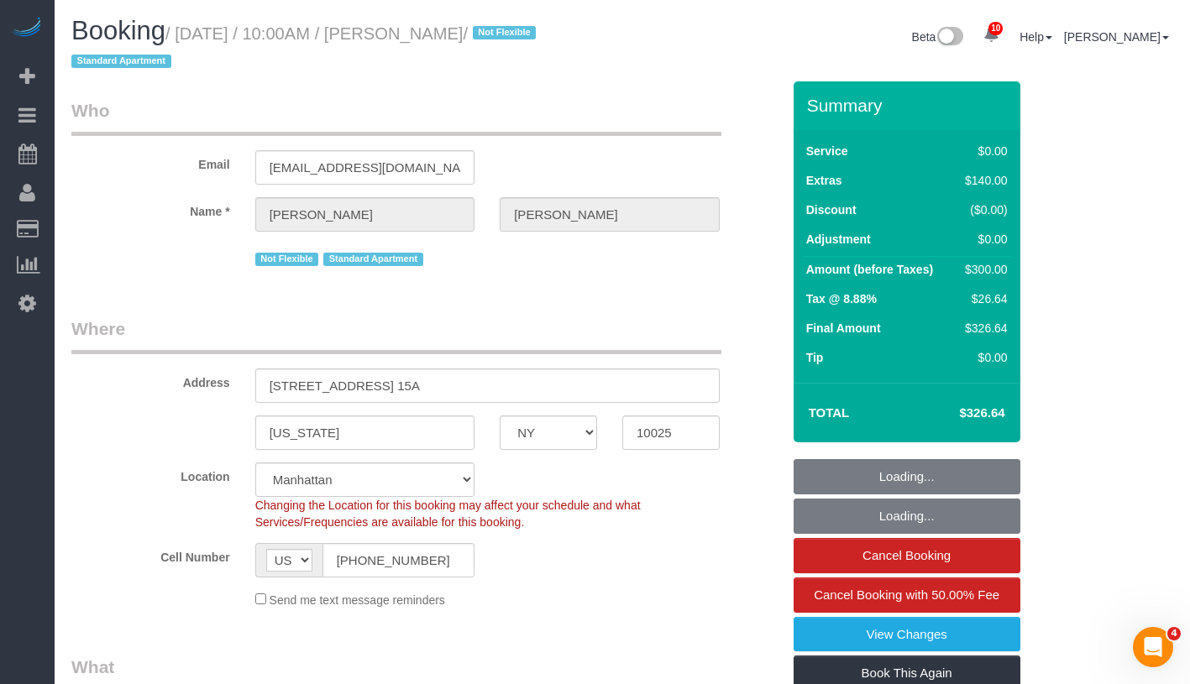
select select "number:58"
select select "number:72"
select select "number:15"
select select "number:6"
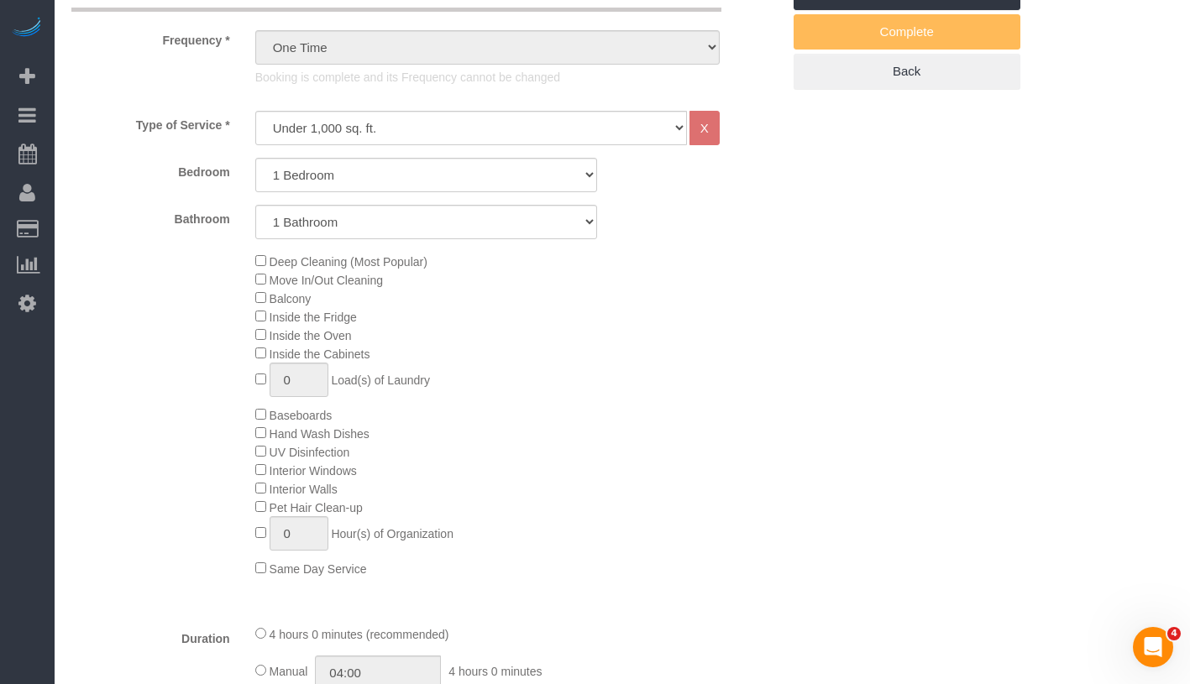
select select "1"
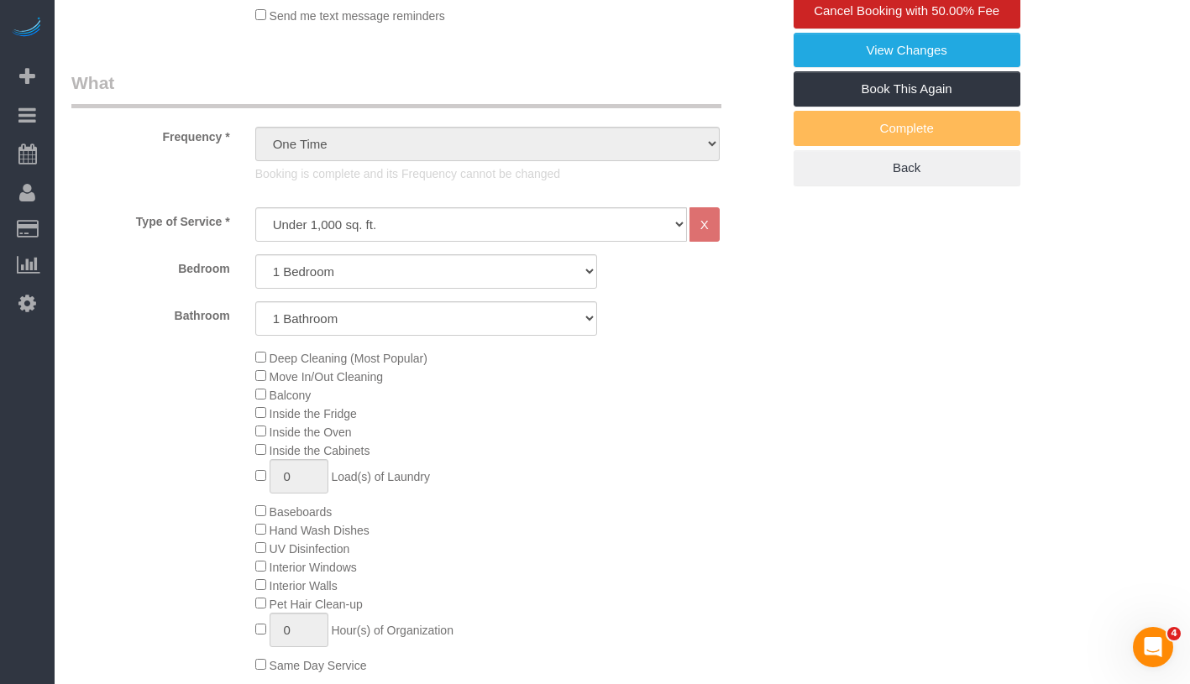
scroll to position [584, 0]
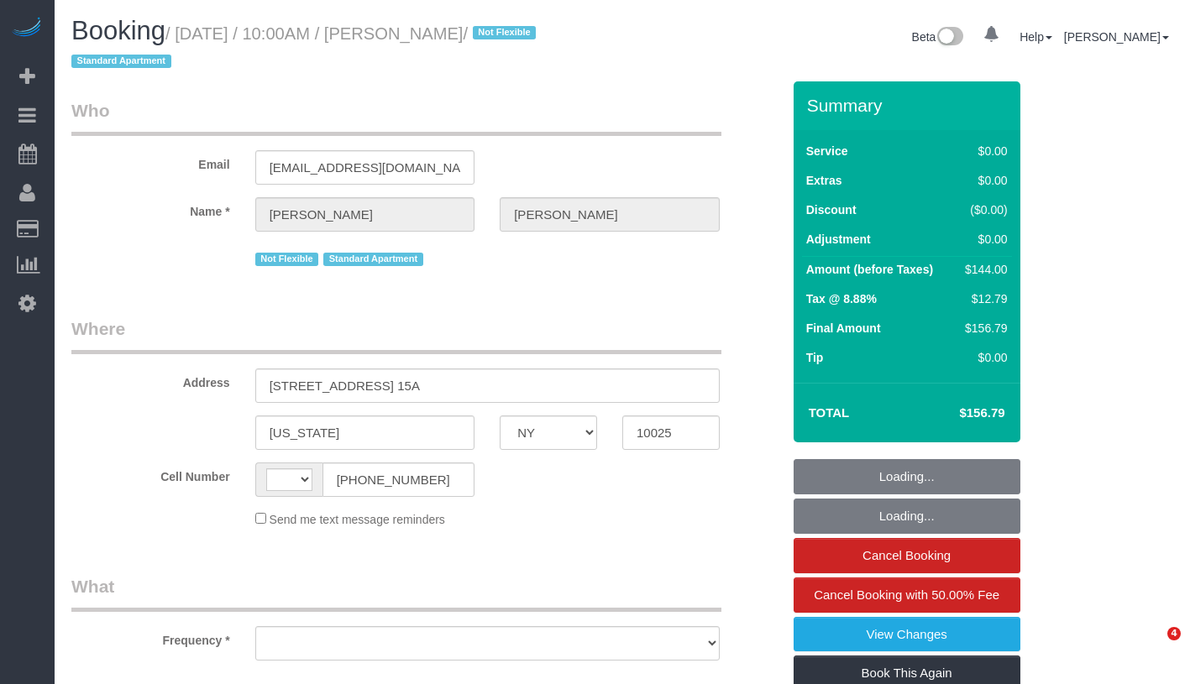
select select "NY"
select select "string:[GEOGRAPHIC_DATA]"
select select "1"
select select "number:89"
select select "number:70"
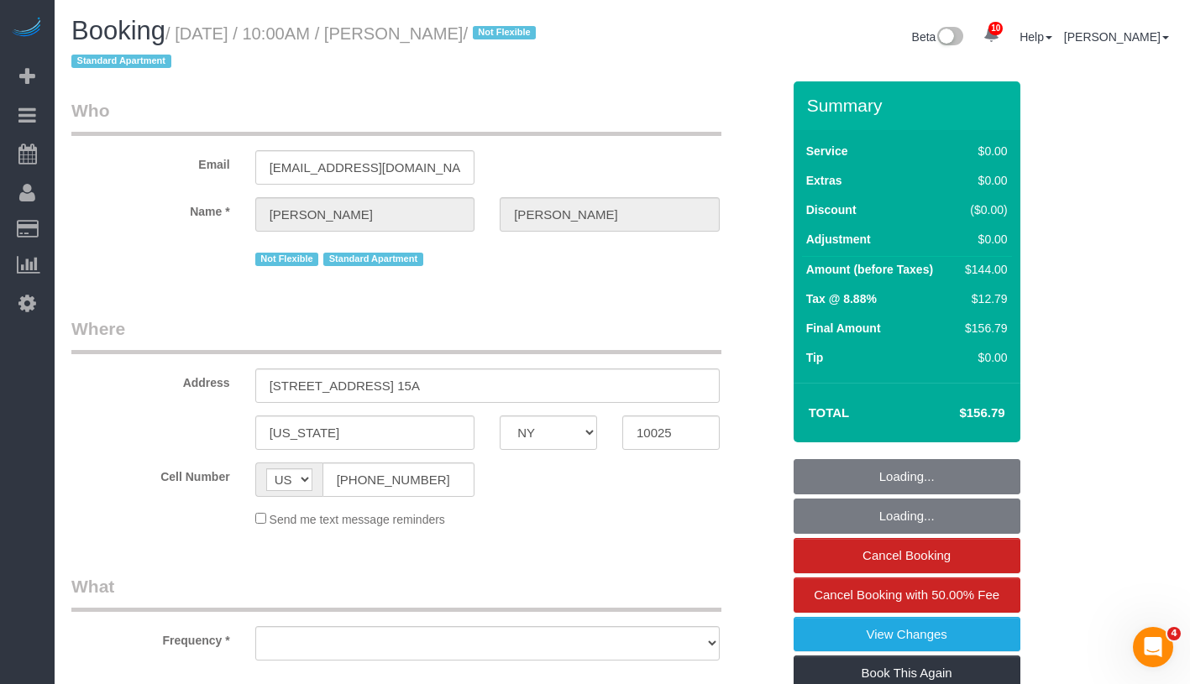
select select "number:15"
select select "number:6"
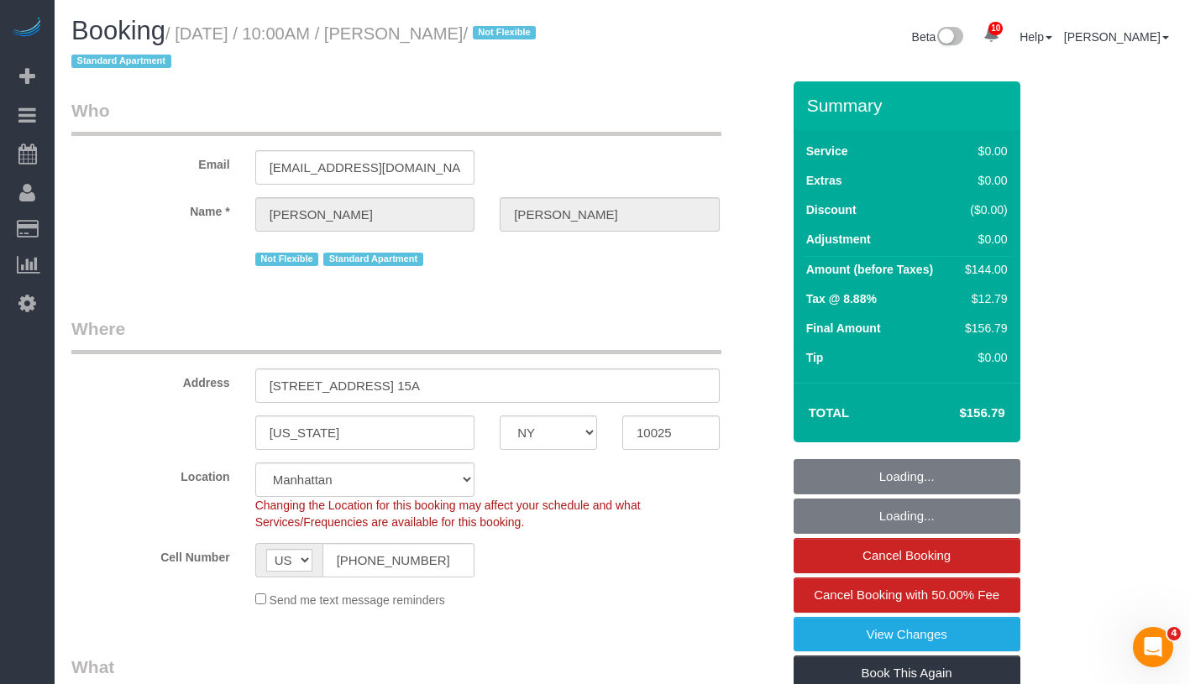
select select "object:972"
select select "string:stripe-pm_1QW6m64VGloSiKo7rt7J6XTz"
select select "spot1"
select select "object:980"
select select "1"
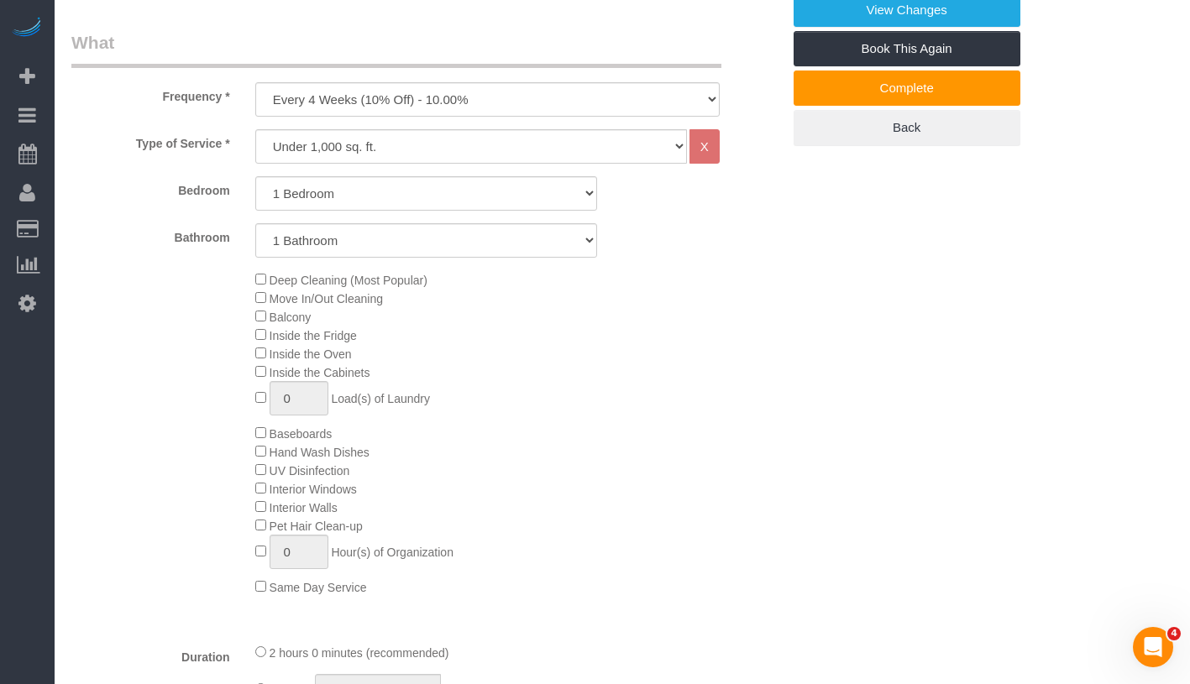
scroll to position [534, 0]
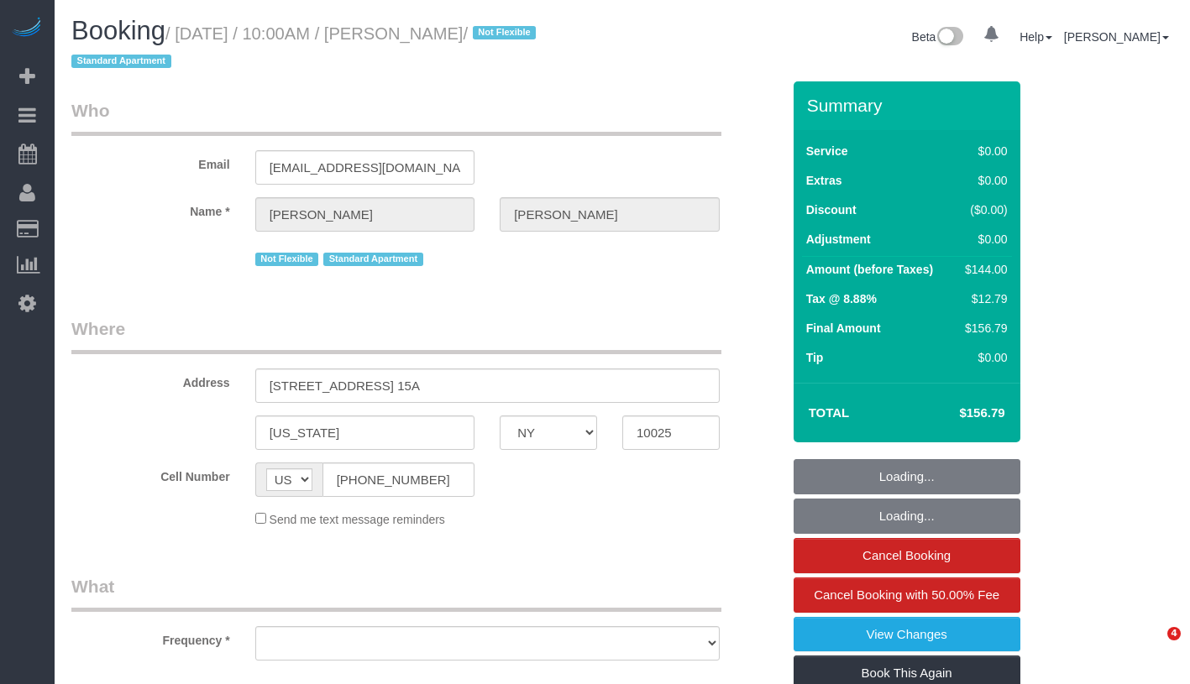
select select "NY"
select select "number:89"
select select "number:70"
select select "number:15"
select select "number:6"
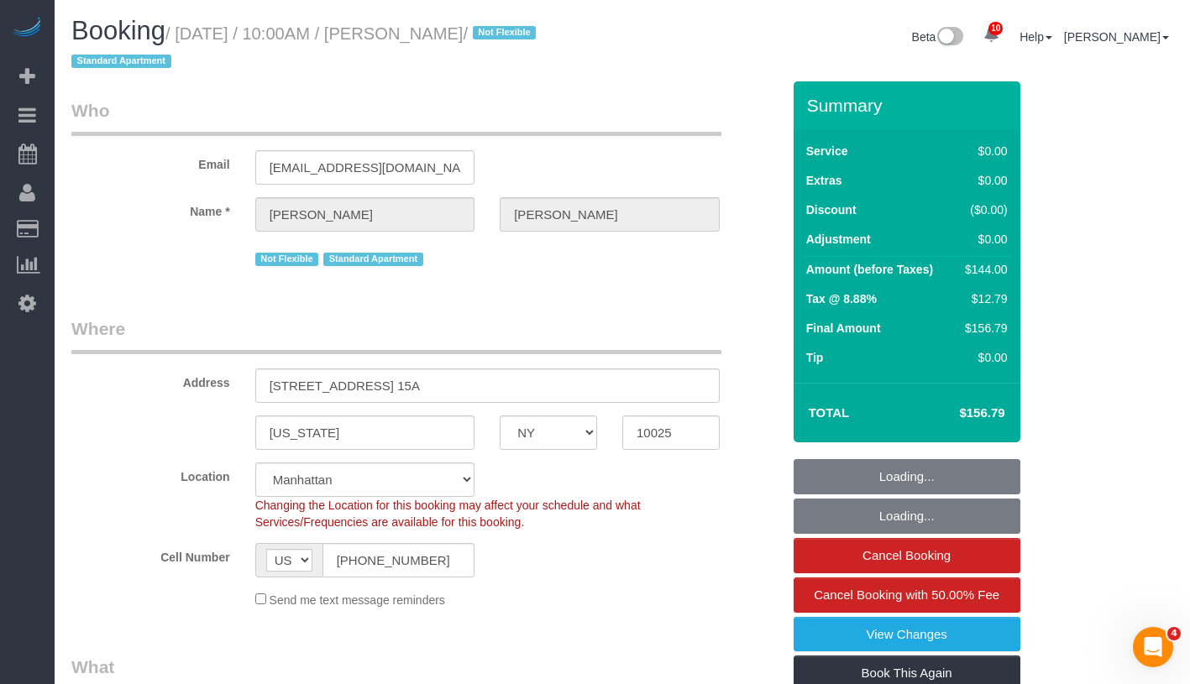
select select "string:stripe-pm_1QW6m64VGloSiKo7rt7J6XTz"
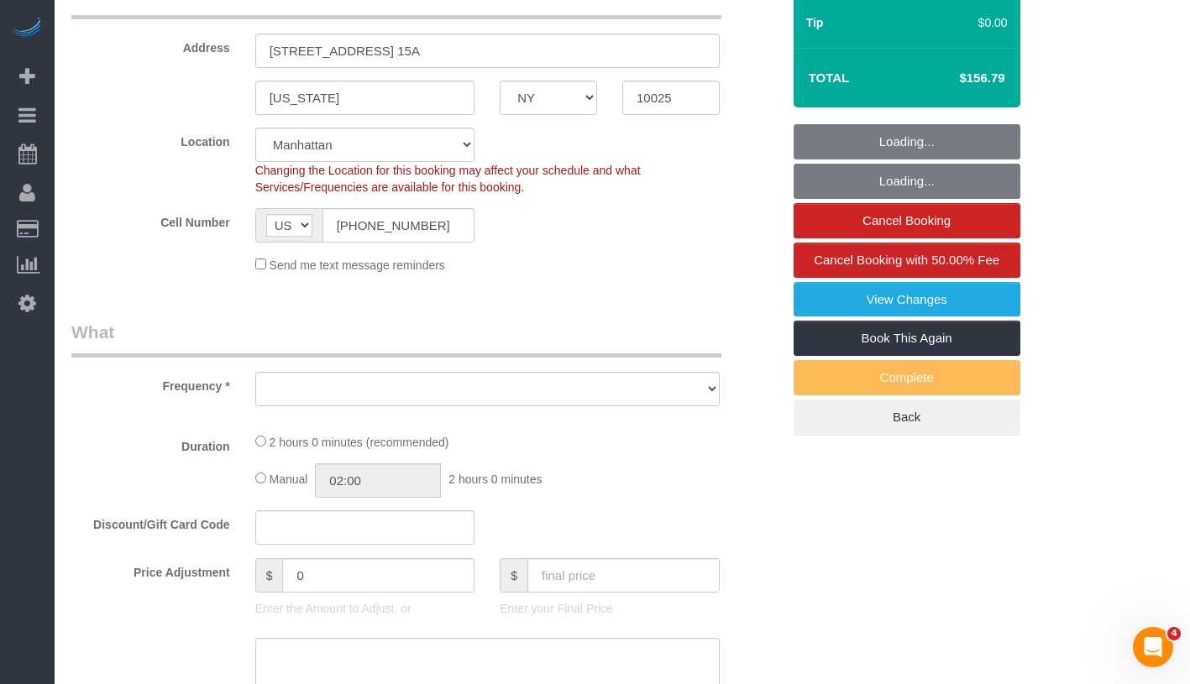
scroll to position [471, 0]
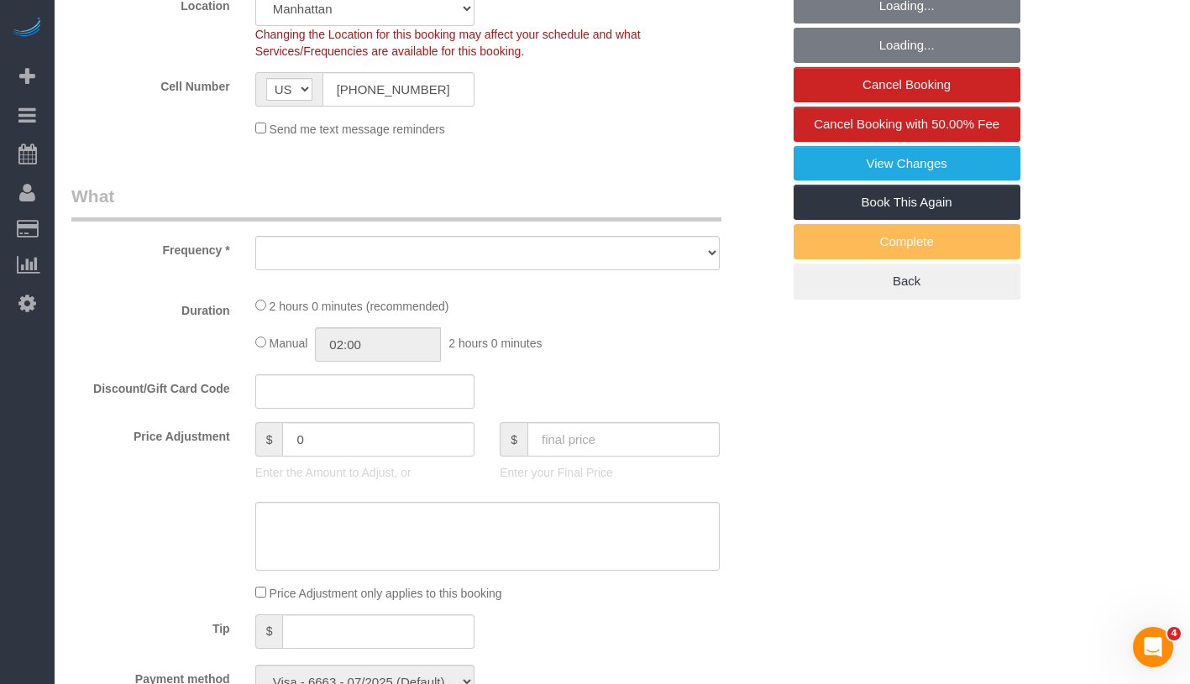
select select "object:869"
select select "spot1"
select select "object:1378"
select select "1"
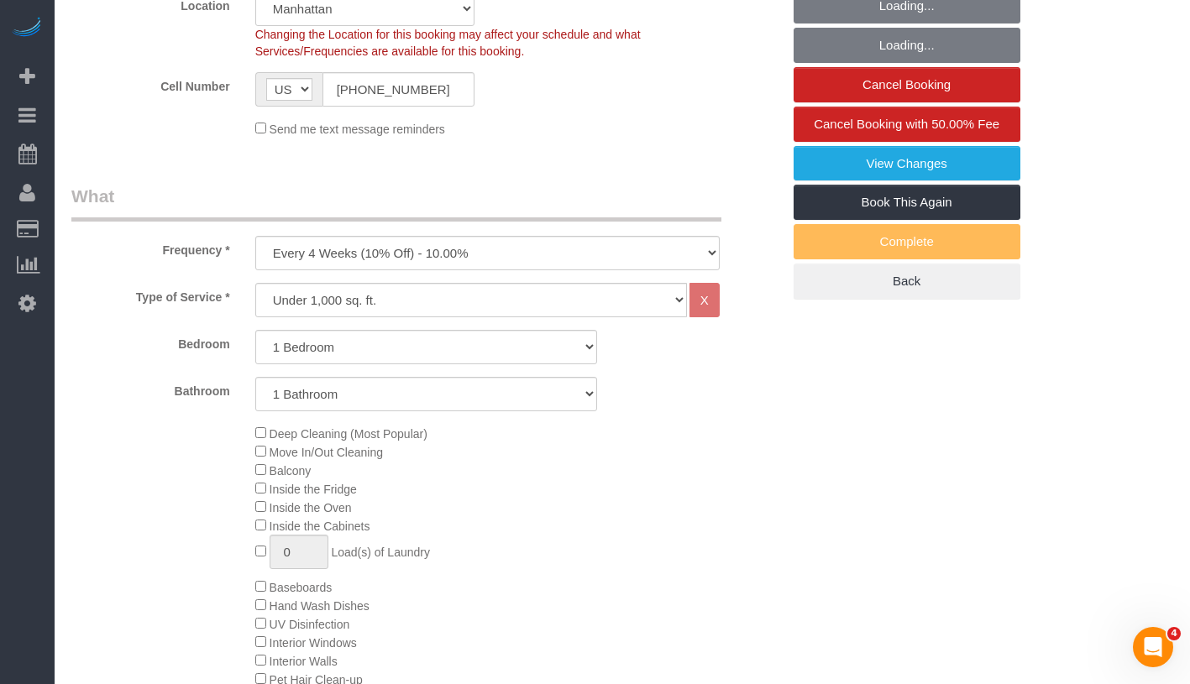
select select "1"
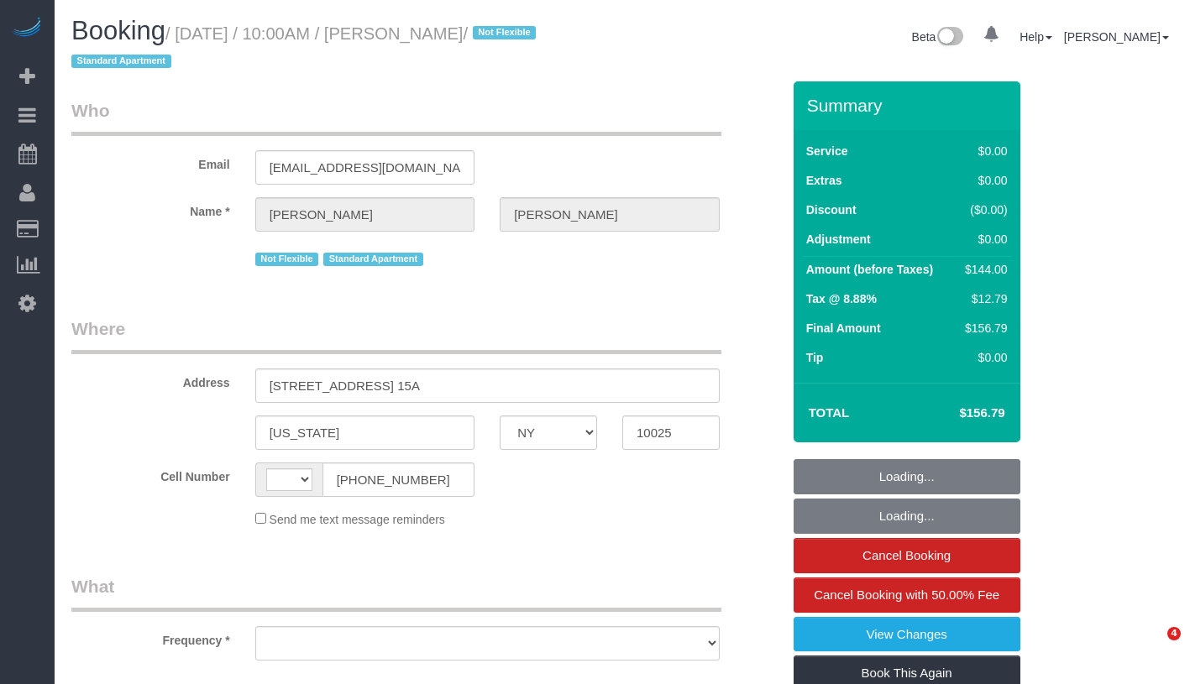
select select "NY"
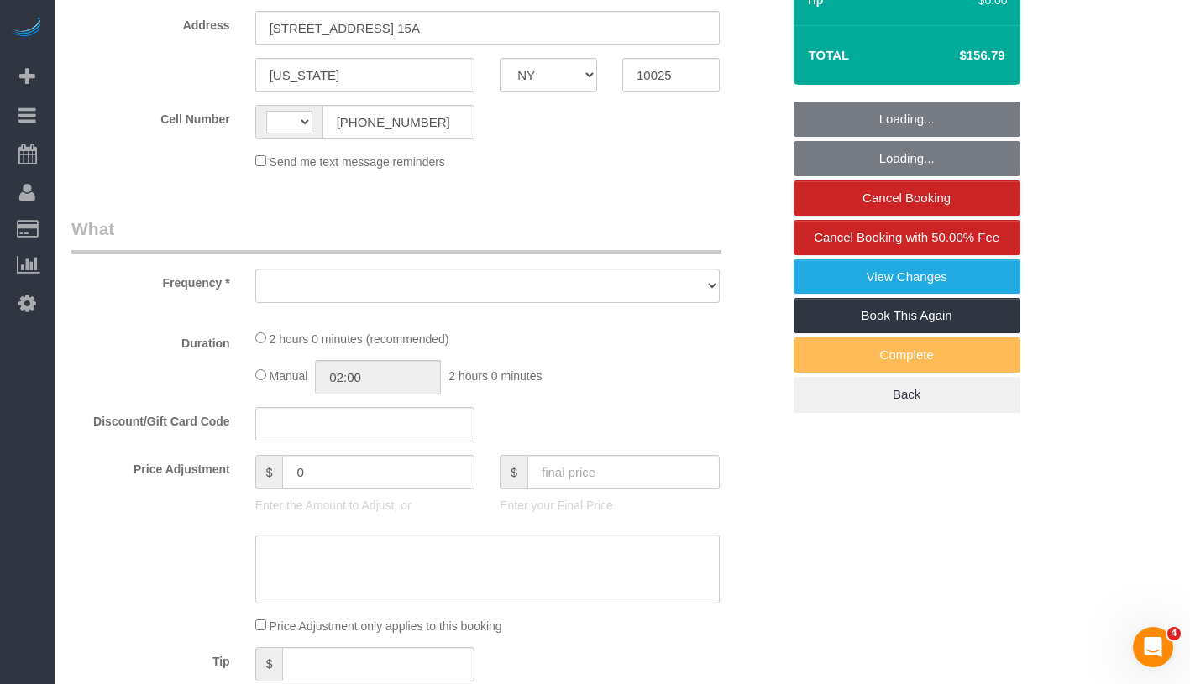
select select "object:471"
select select "string:US"
select select "string:stripe-pm_1QW6m64VGloSiKo7rt7J6XTz"
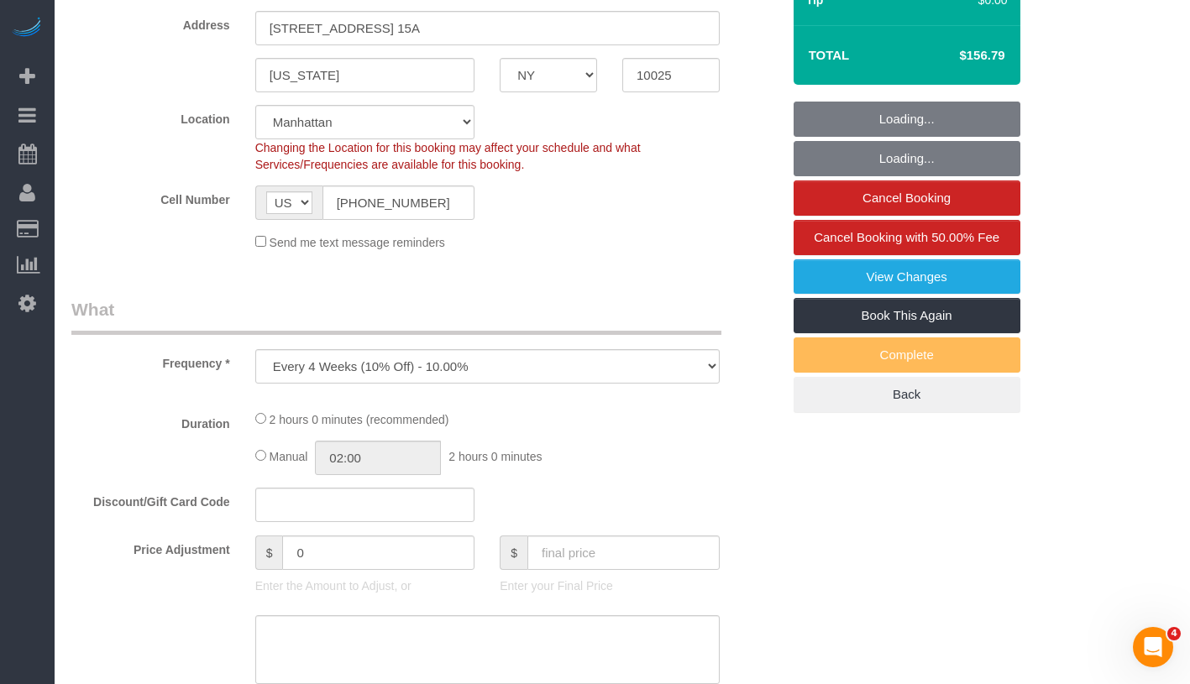
select select "1"
select select "spot1"
select select "number:89"
select select "number:70"
select select "number:15"
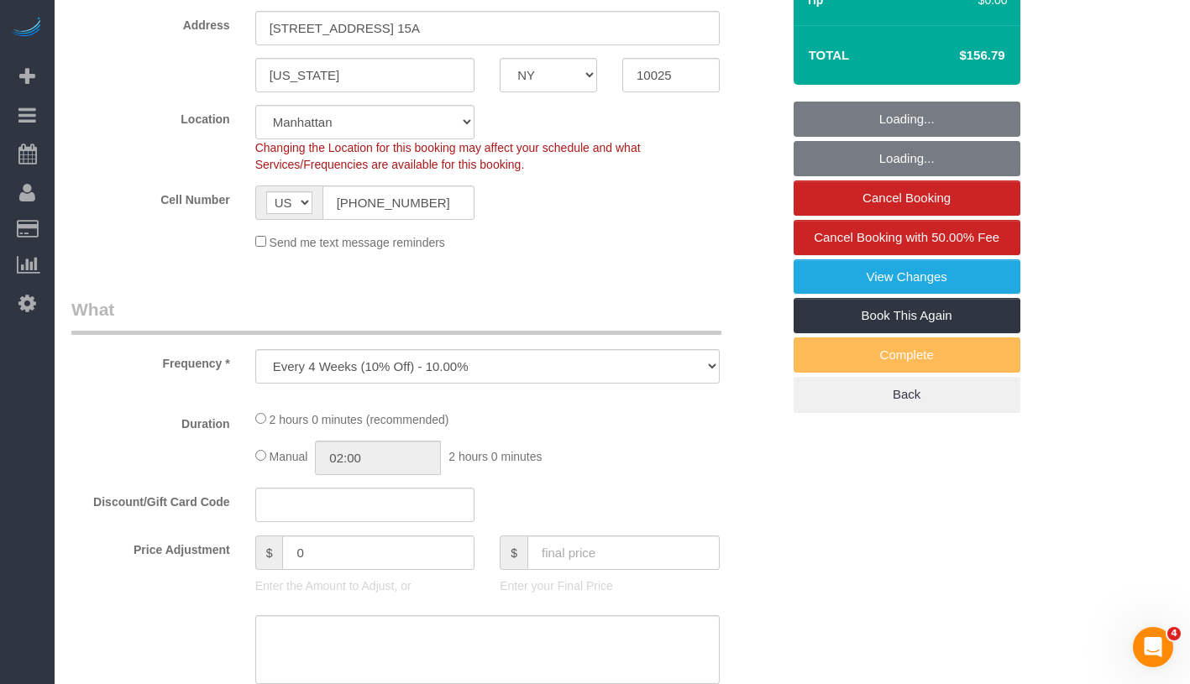
select select "number:6"
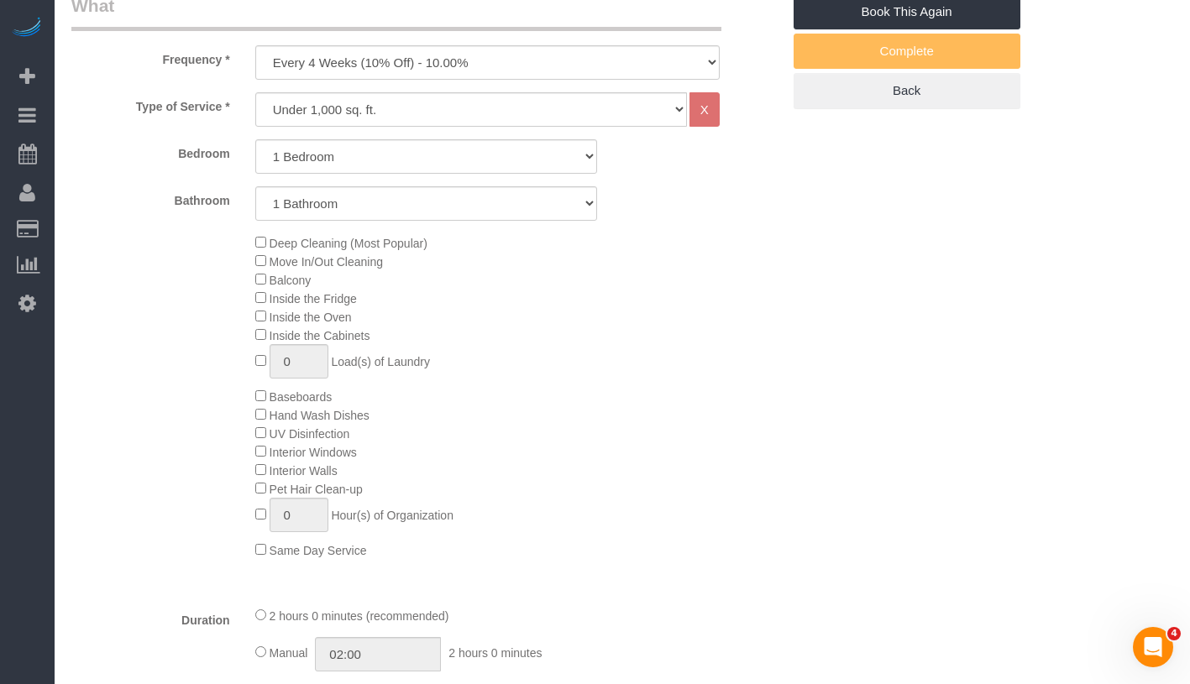
select select "object:1365"
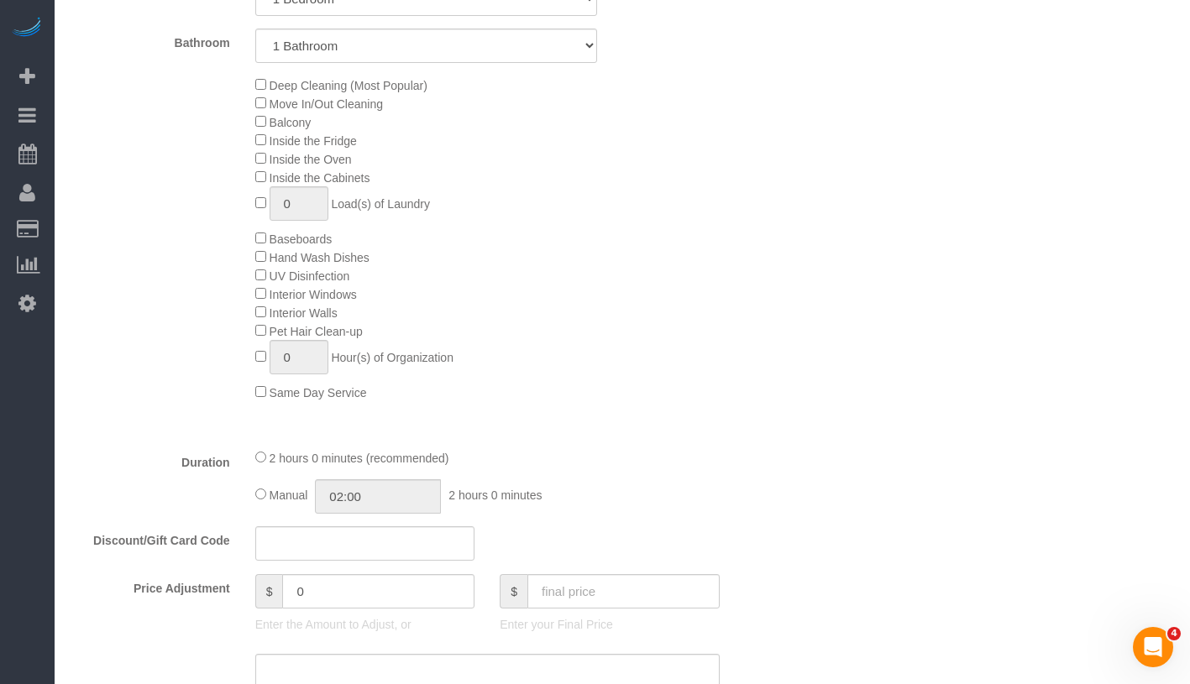
select select "1"
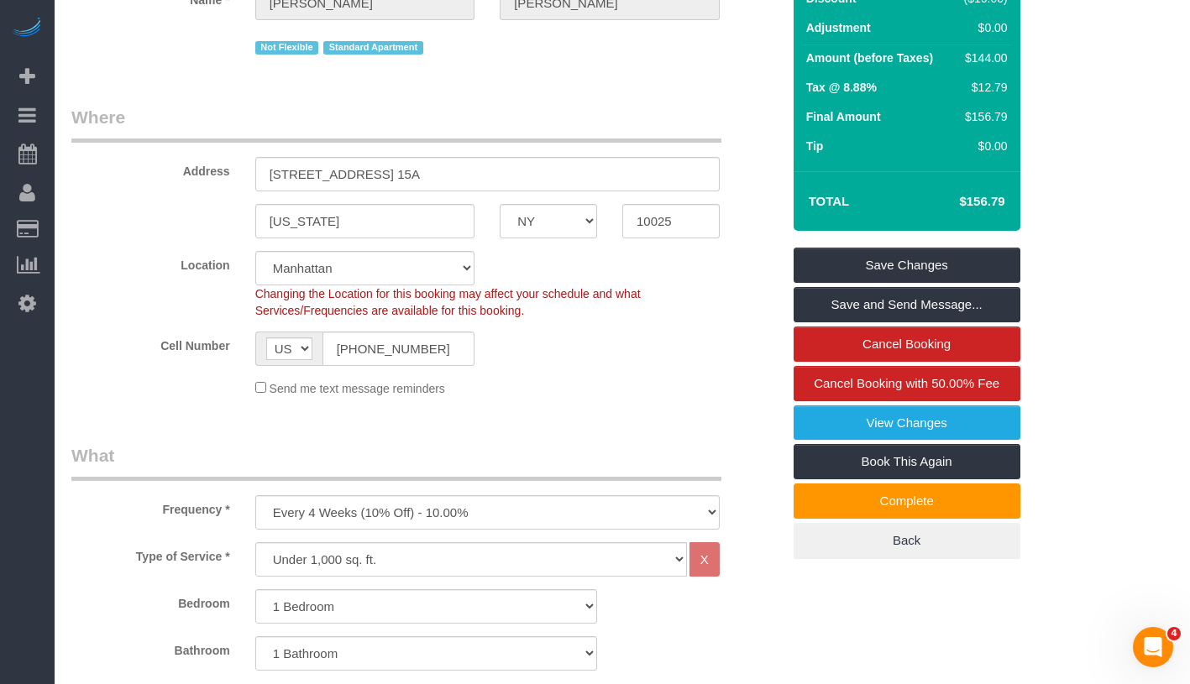
scroll to position [0, 0]
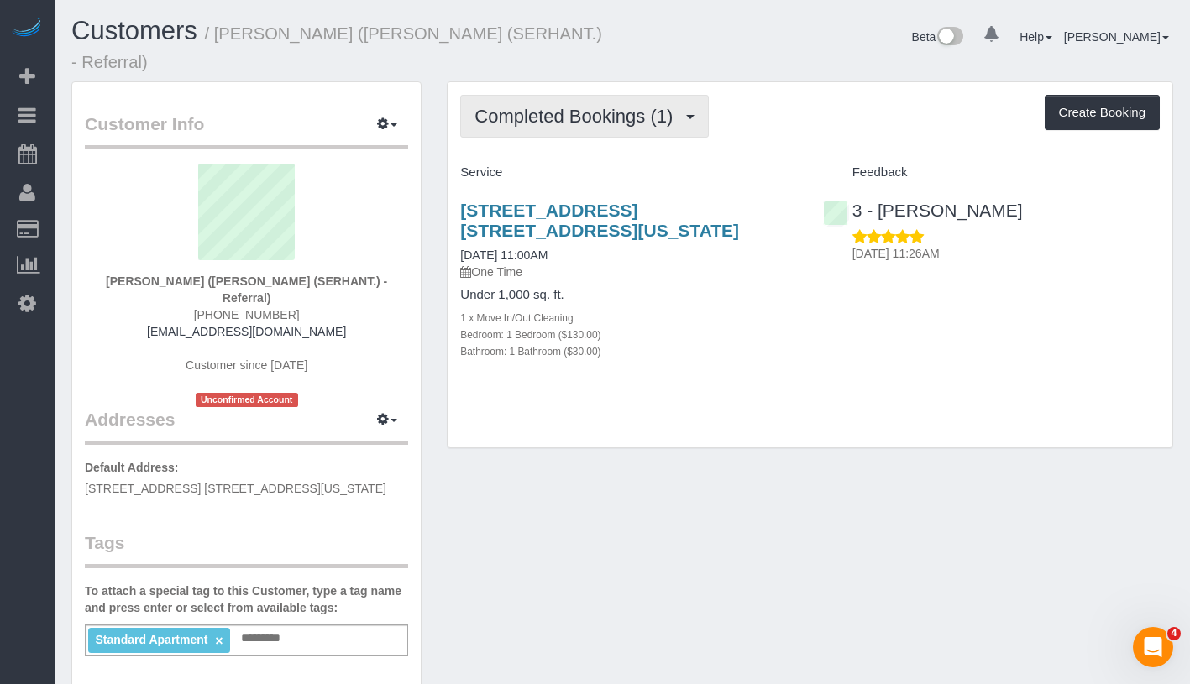
click at [583, 106] on span "Completed Bookings (1)" at bounding box center [577, 116] width 207 height 21
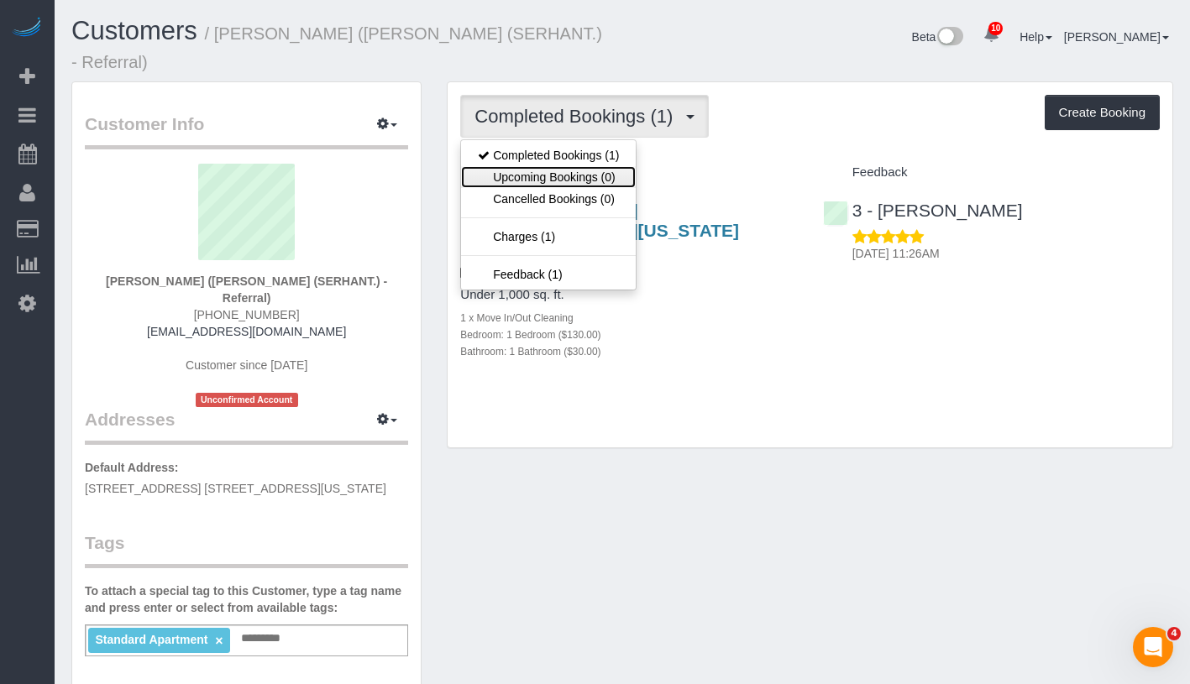
click at [567, 166] on link "Upcoming Bookings (0)" at bounding box center [548, 177] width 175 height 22
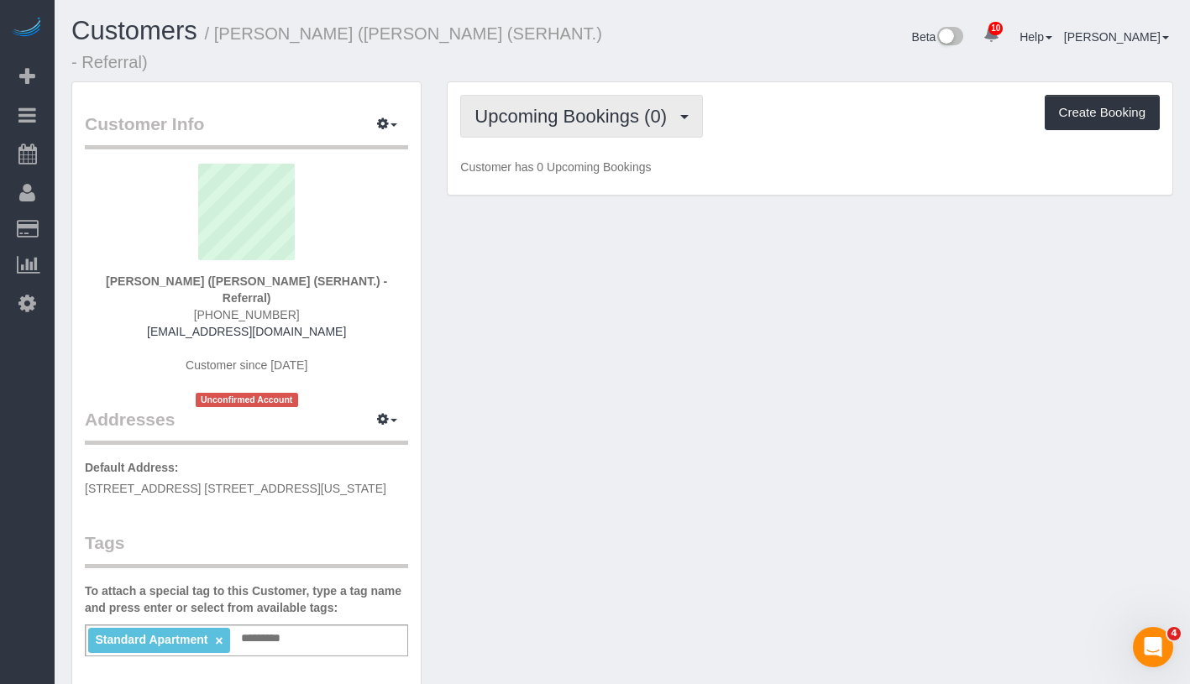
click at [626, 106] on span "Upcoming Bookings (0)" at bounding box center [574, 116] width 201 height 21
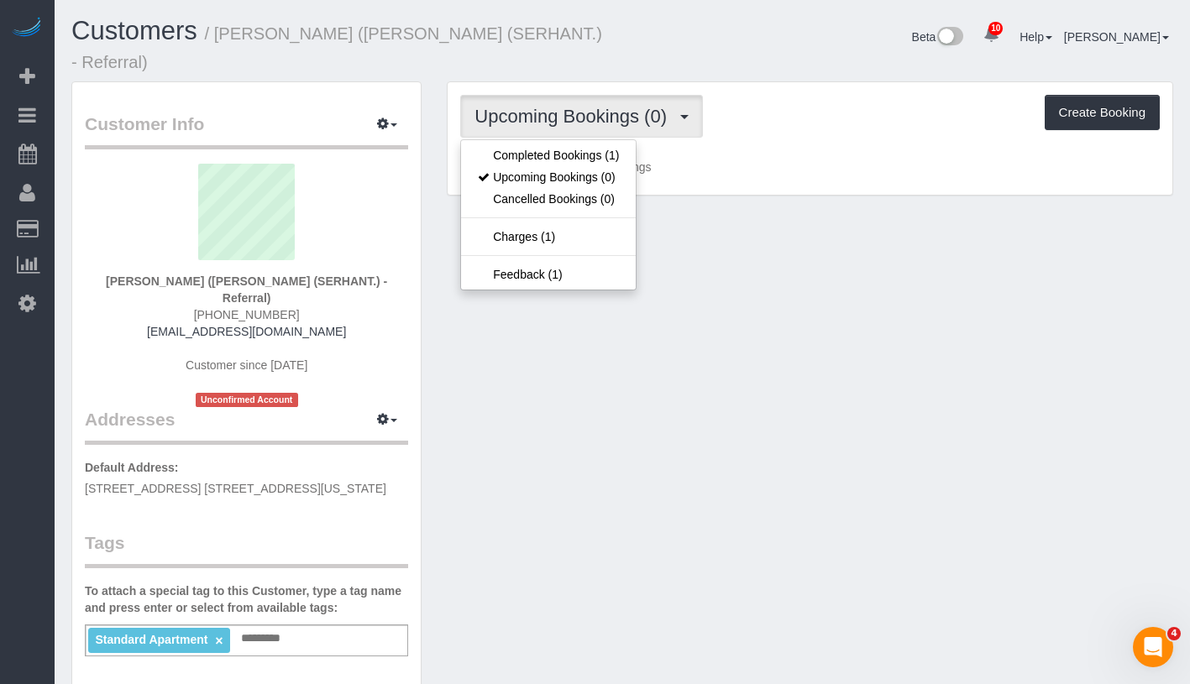
click at [606, 139] on ul "Completed Bookings (1) Upcoming Bookings (0) Cancelled Bookings (0) Charges (1)…" at bounding box center [548, 214] width 176 height 151
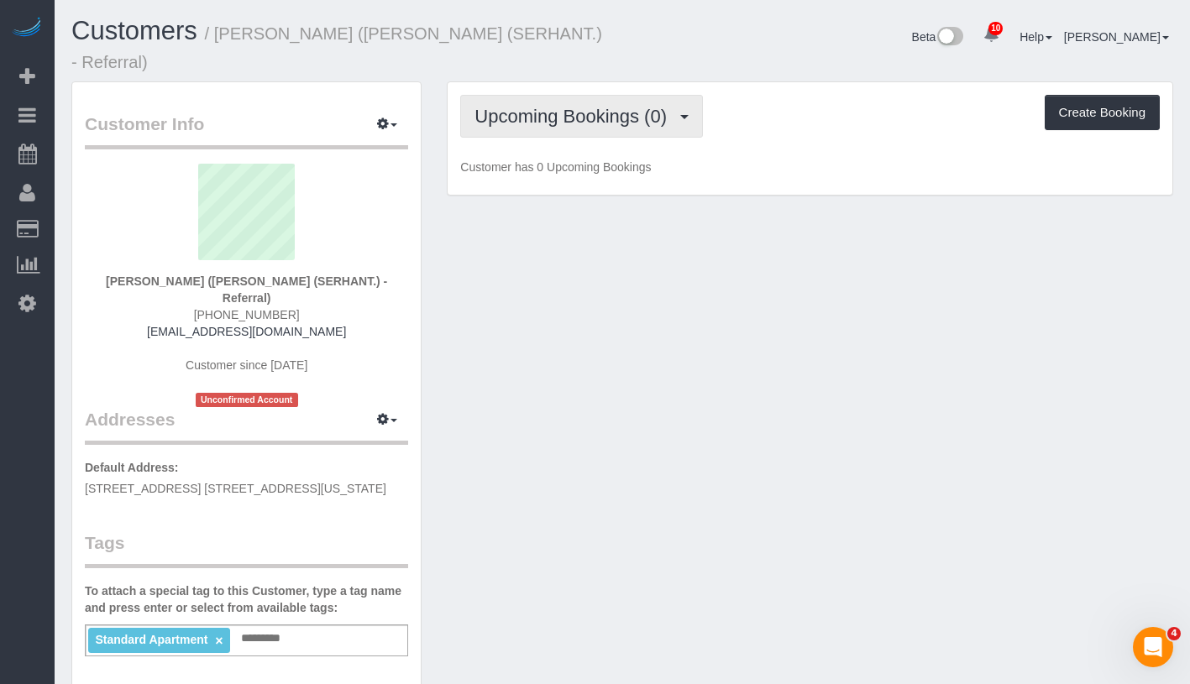
click at [605, 113] on button "Upcoming Bookings (0)" at bounding box center [581, 116] width 243 height 43
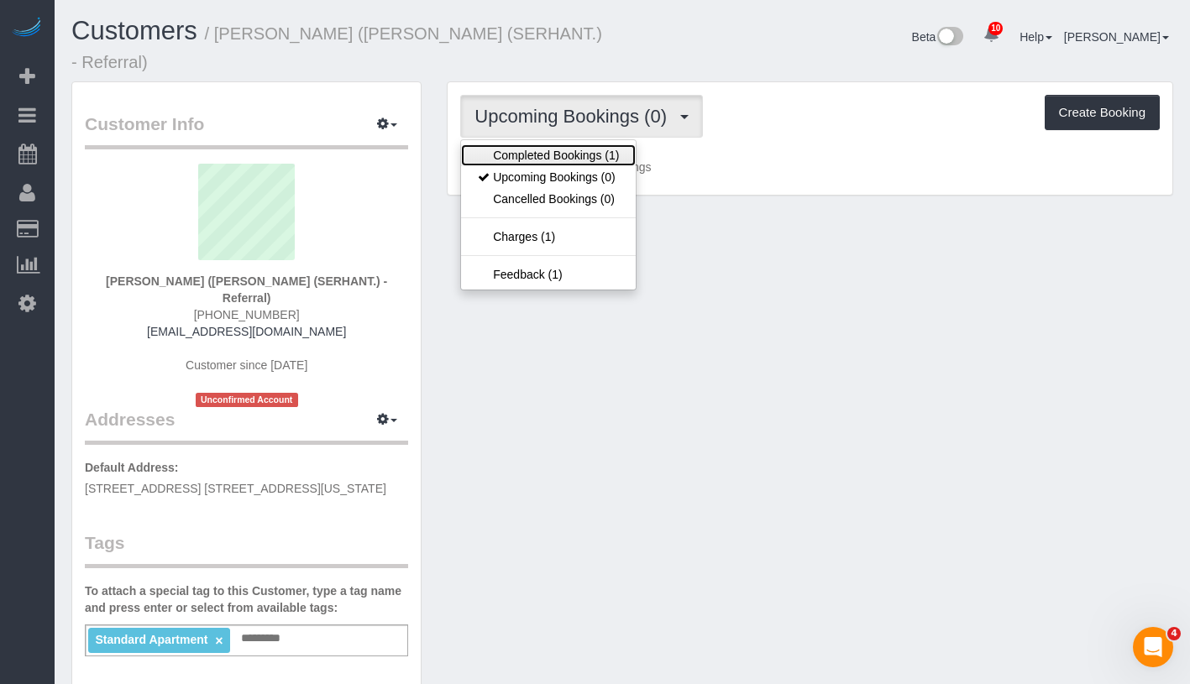
click at [587, 144] on link "Completed Bookings (1)" at bounding box center [548, 155] width 175 height 22
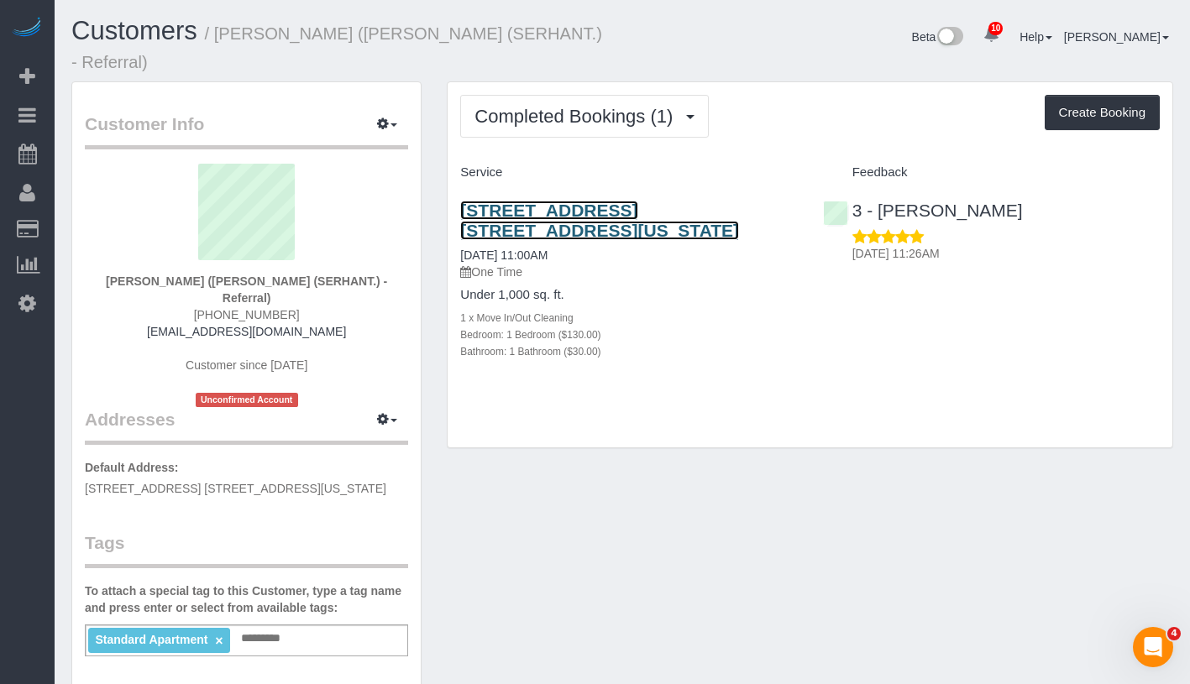
click at [579, 201] on link "200 East 89th Street, Apt. 14b, New York, NY 10128" at bounding box center [599, 220] width 279 height 39
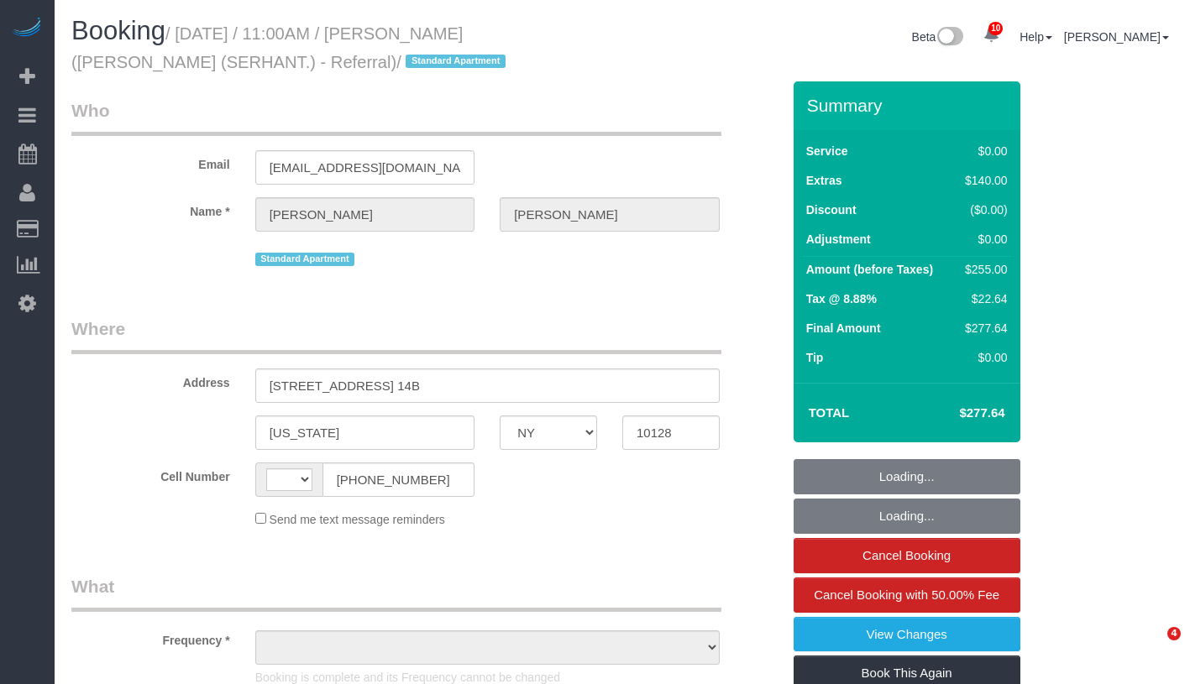
select select "NY"
select select "object:472"
select select "string:[GEOGRAPHIC_DATA]"
select select "string:stripe-pm_1S1pv84VGloSiKo7LhV479YY"
drag, startPoint x: 185, startPoint y: 28, endPoint x: 241, endPoint y: 71, distance: 70.7
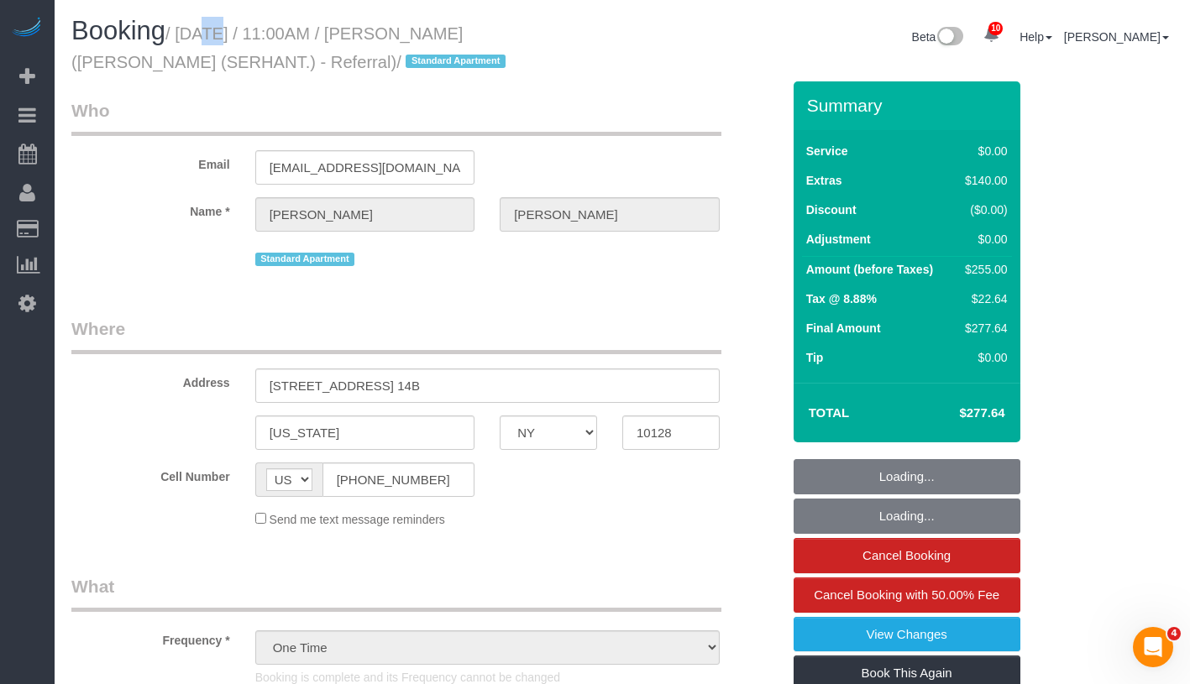
click at [241, 71] on small "/ [DATE] / 11:00AM / [PERSON_NAME] ([PERSON_NAME] (SERHANT.) - Referral) / Stan…" at bounding box center [290, 47] width 439 height 47
select select "1"
select select "number:58"
select select "number:72"
select select "number:15"
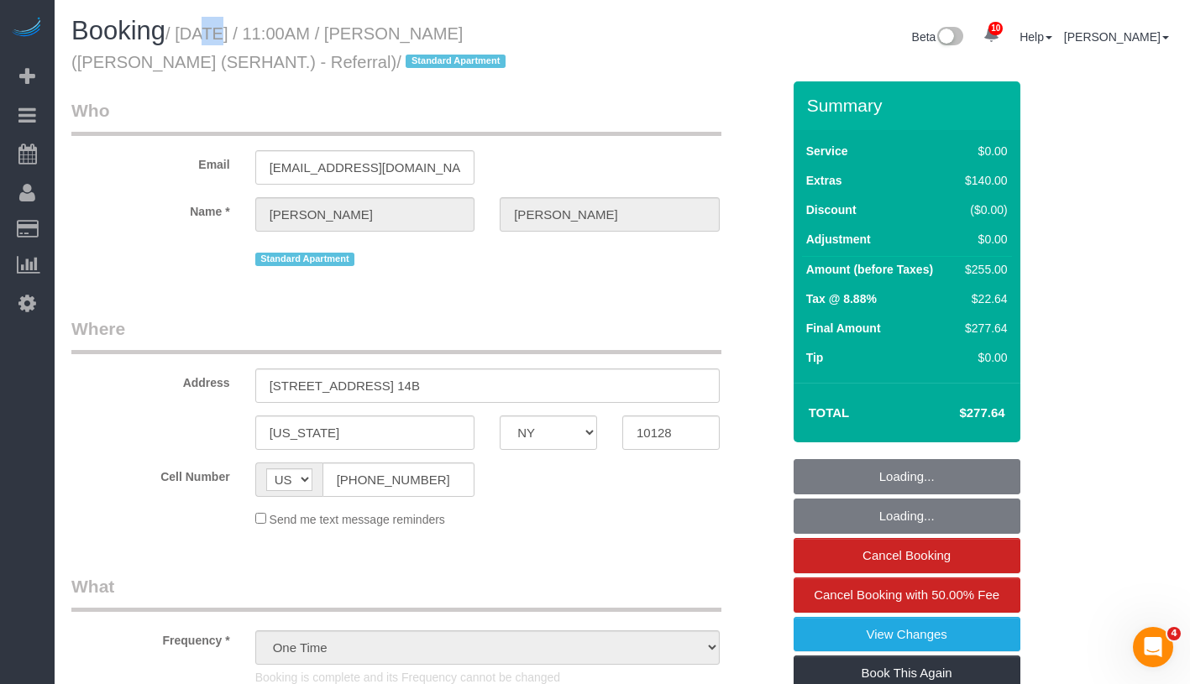
select select "number:5"
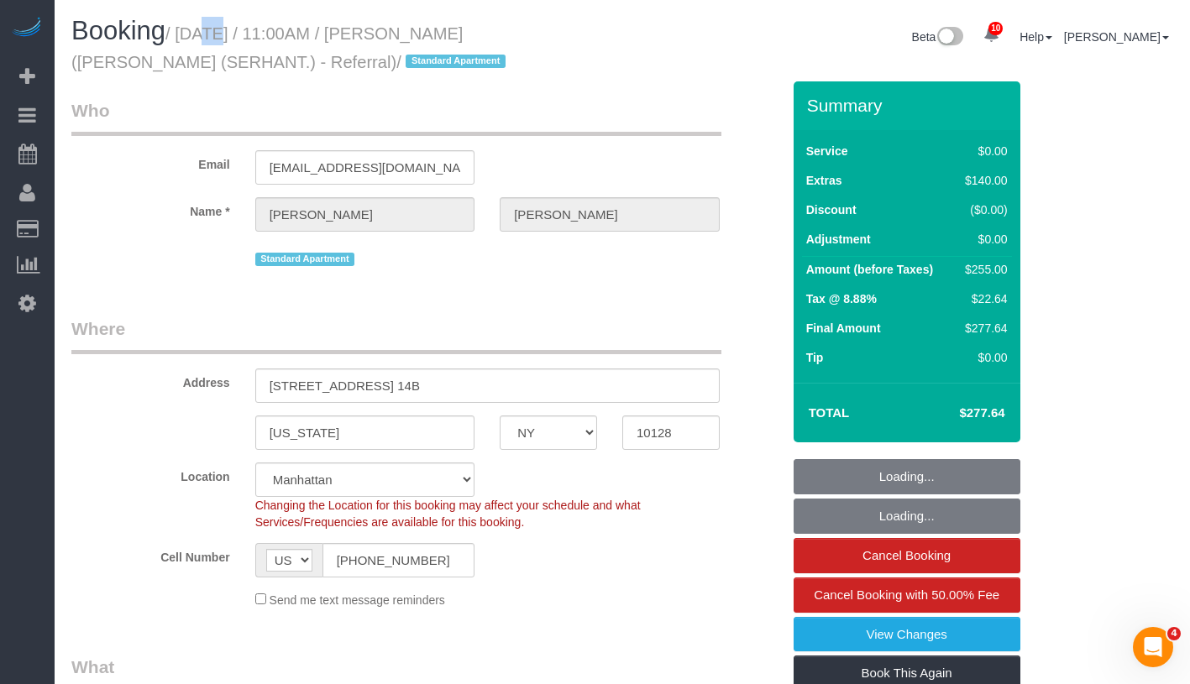
select select "spot1"
copy small "September 02, 2025 / 11:00AM / Yan Zhu (Peyton Yen (SERHANT.) - Referral)"
select select "object:1368"
select select "1"
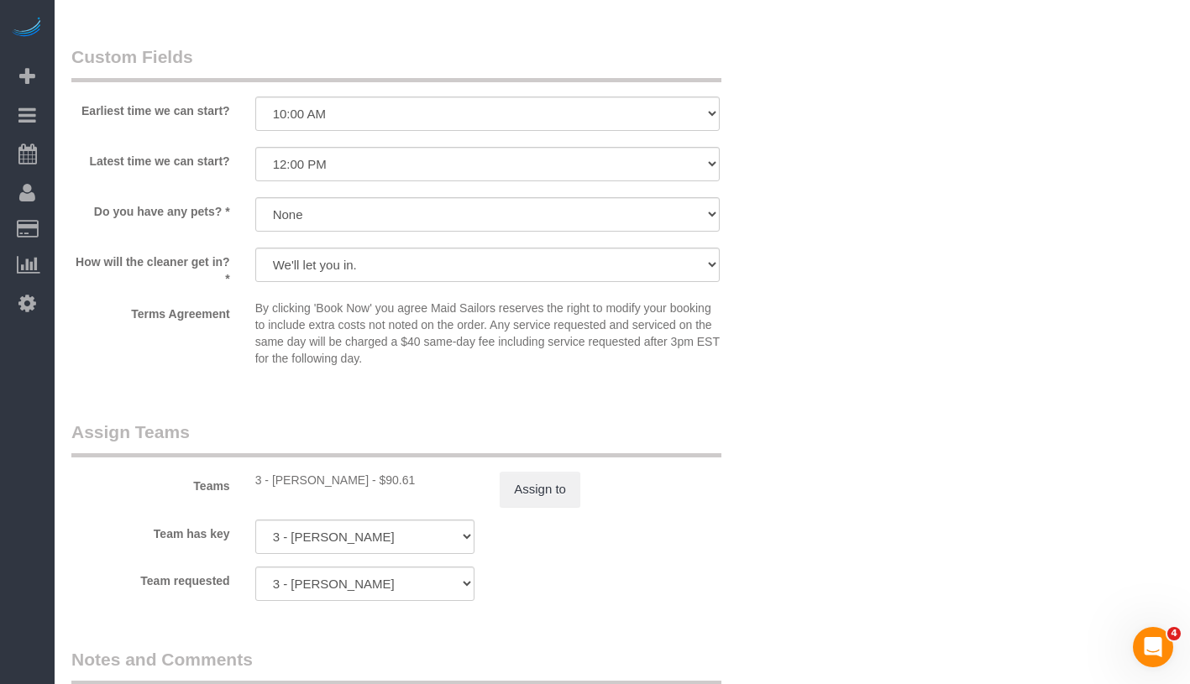
scroll to position [2017, 0]
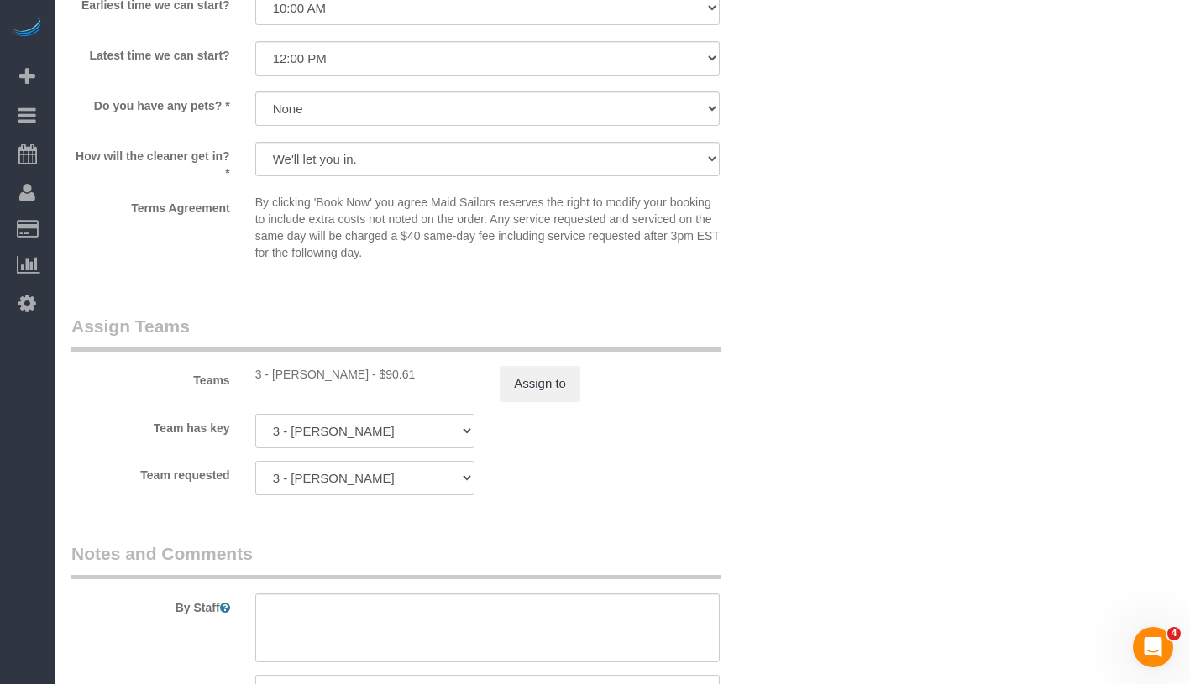
drag, startPoint x: 274, startPoint y: 371, endPoint x: 359, endPoint y: 372, distance: 85.7
click at [359, 372] on div "3 - Martha Chicaiza - $90.61" at bounding box center [365, 374] width 220 height 17
copy div "Martha Chicaiza"
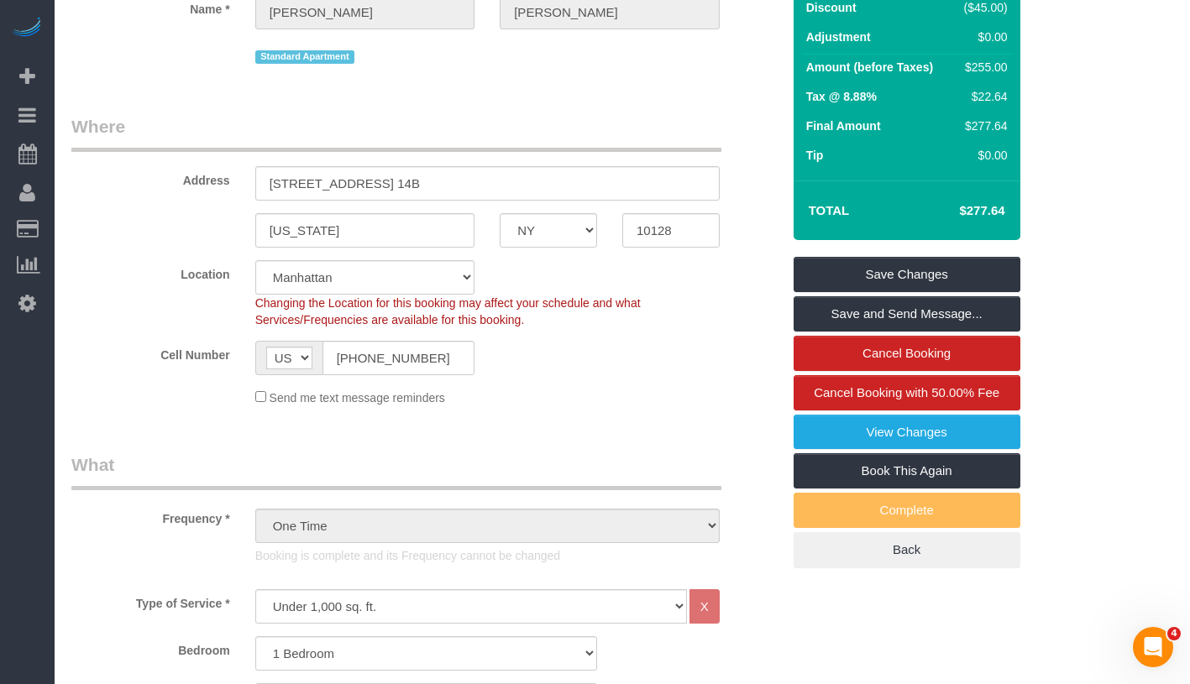
scroll to position [0, 0]
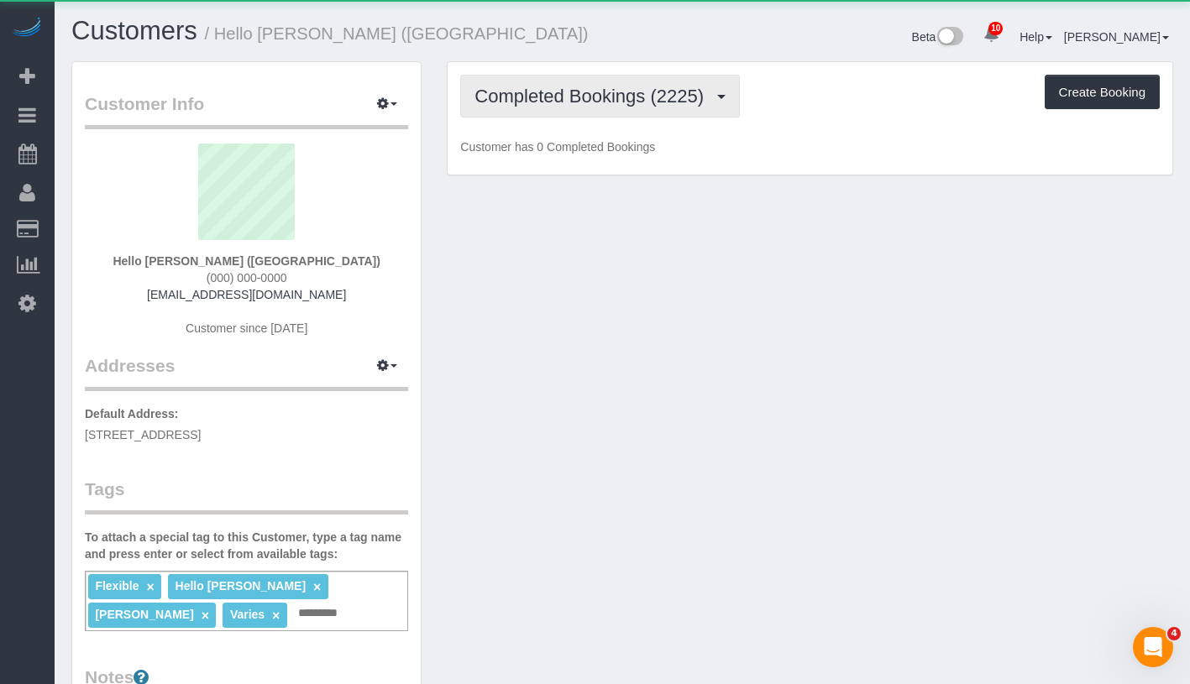
click at [577, 107] on button "Completed Bookings (2225)" at bounding box center [600, 96] width 280 height 43
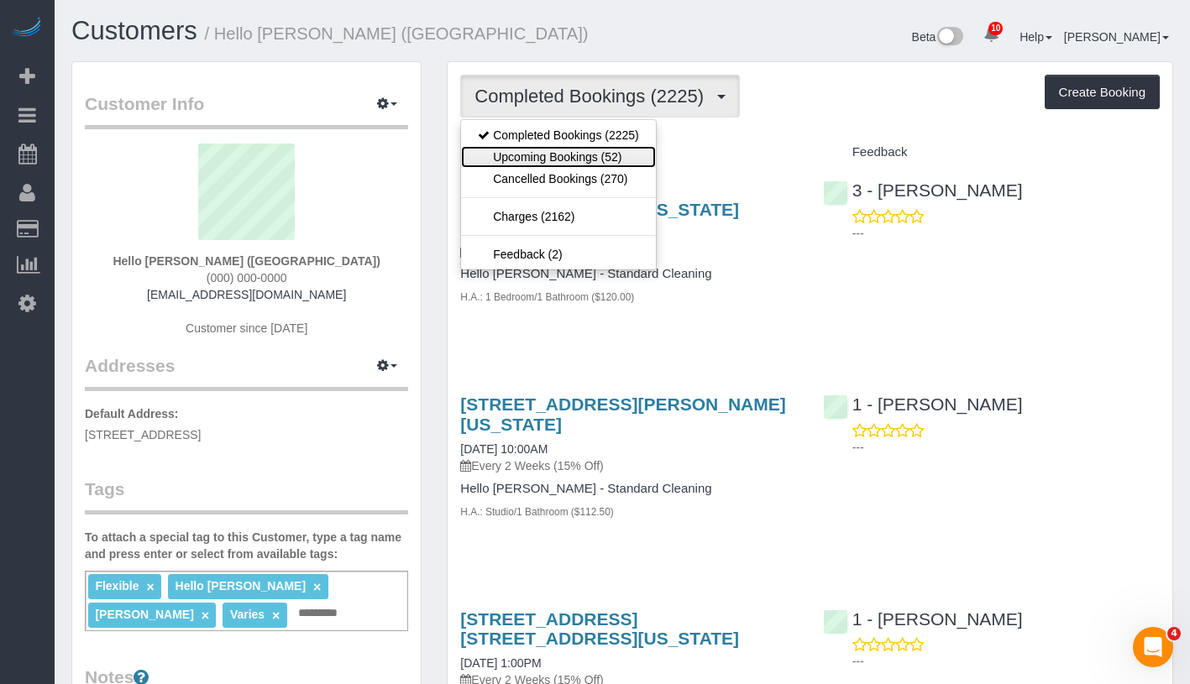
click at [573, 151] on link "Upcoming Bookings (52)" at bounding box center [558, 157] width 194 height 22
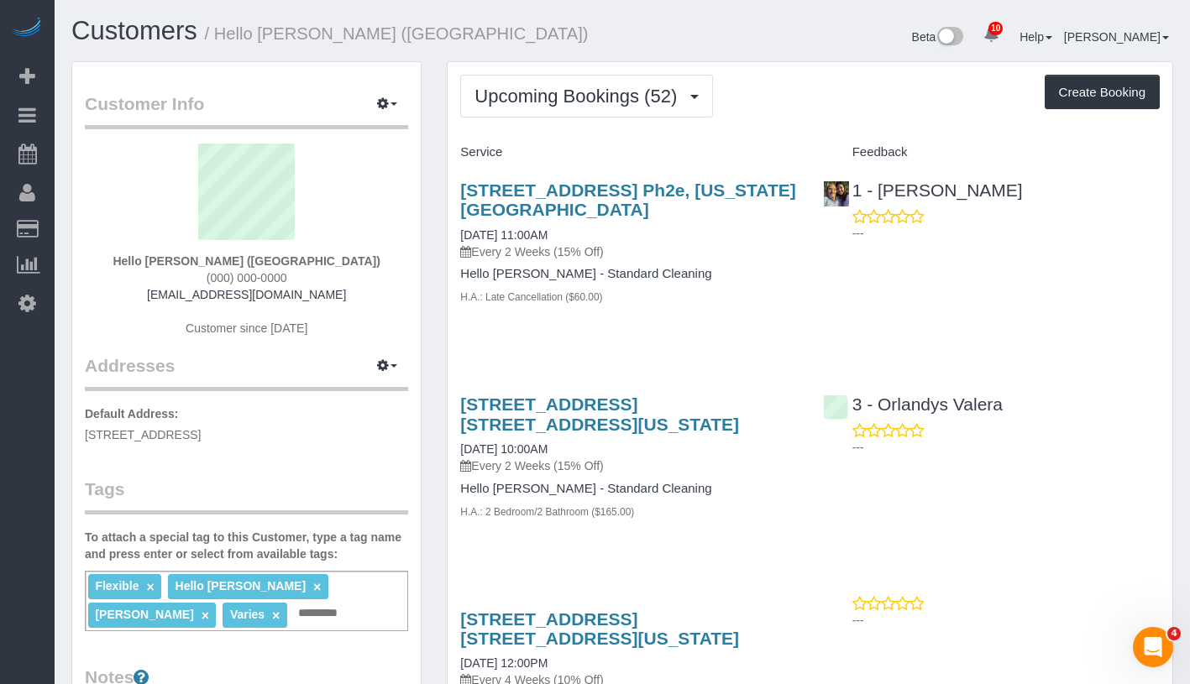
drag, startPoint x: 448, startPoint y: 447, endPoint x: 596, endPoint y: 444, distance: 147.8
click at [596, 444] on div "[STREET_ADDRESS] [STREET_ADDRESS][US_STATE] [DATE] 10:00AM Every 2 Weeks (15% O…" at bounding box center [629, 466] width 362 height 172
click at [547, 449] on link "09/04/2025 10:00AM" at bounding box center [503, 449] width 87 height 13
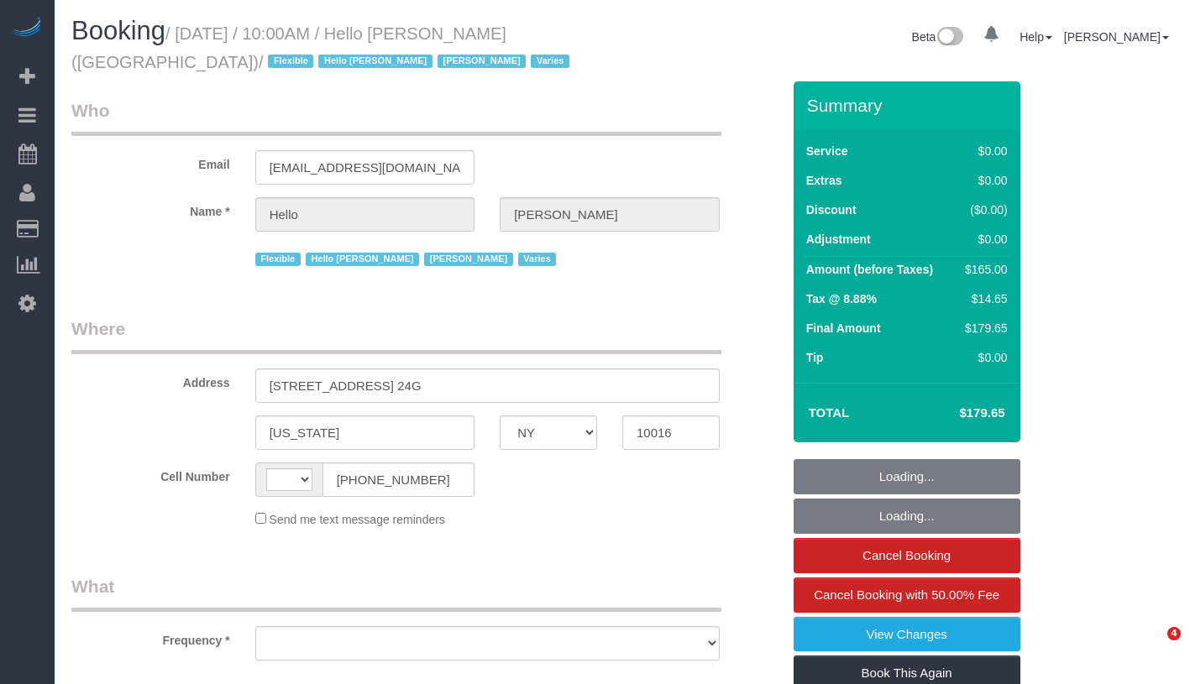
select select "NY"
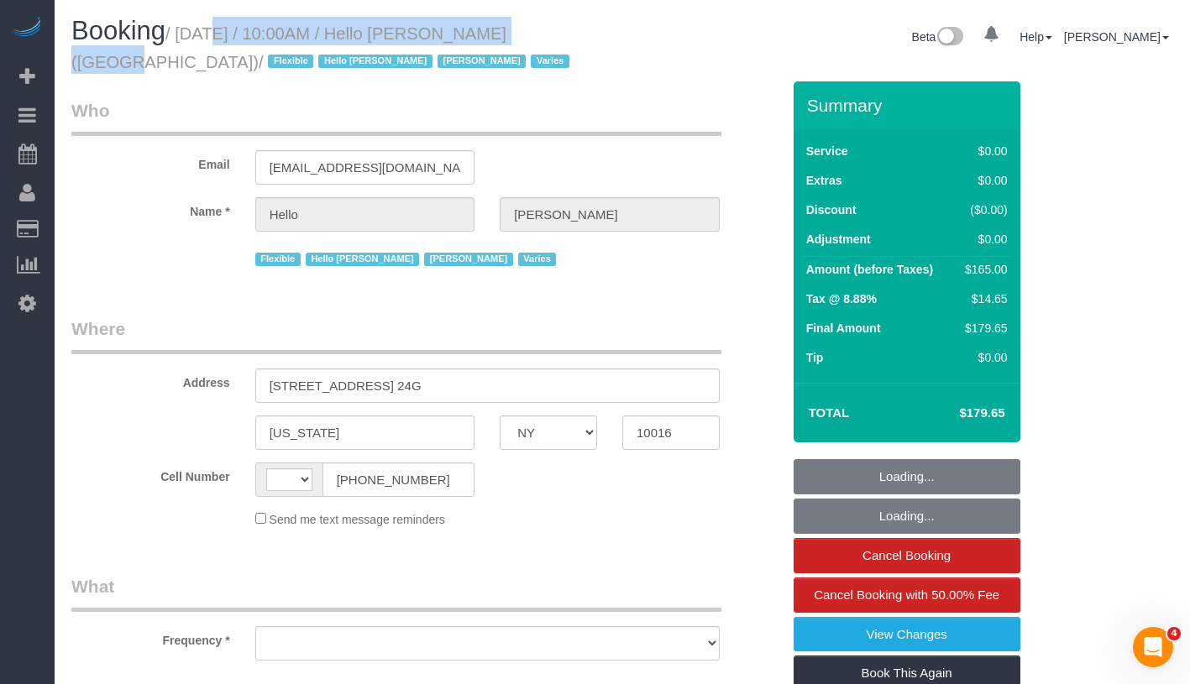
select select "string:[GEOGRAPHIC_DATA]"
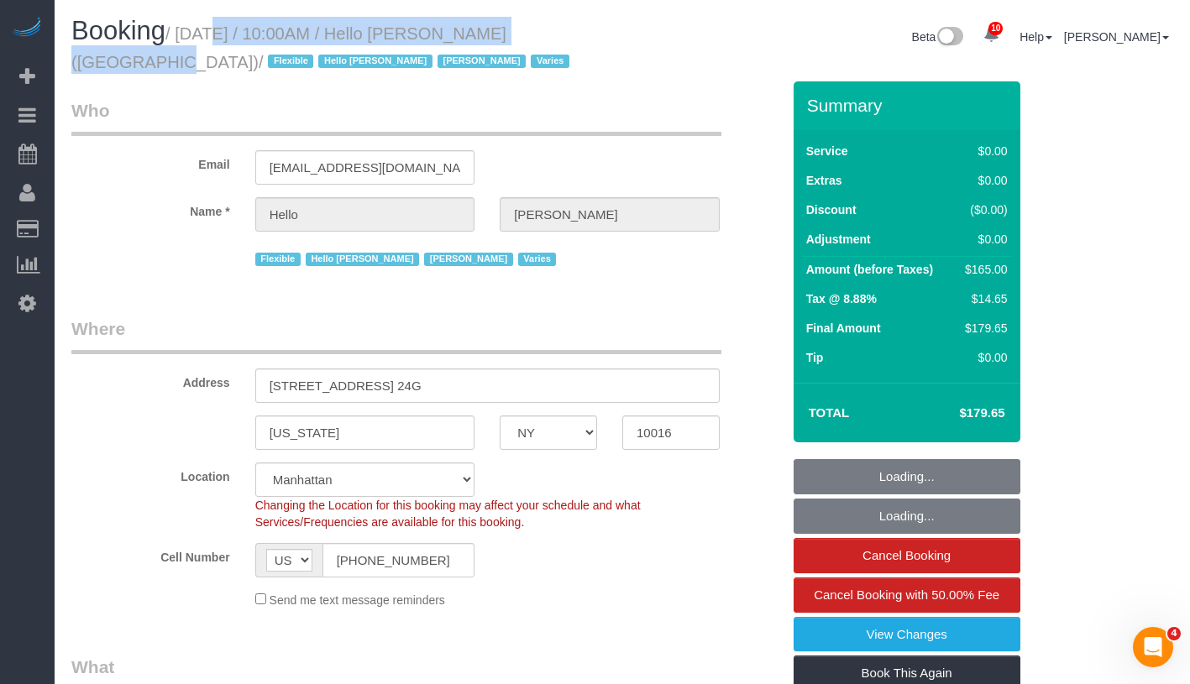
select select "object:809"
select select "4"
select select "number:89"
select select "number:90"
select select "number:15"
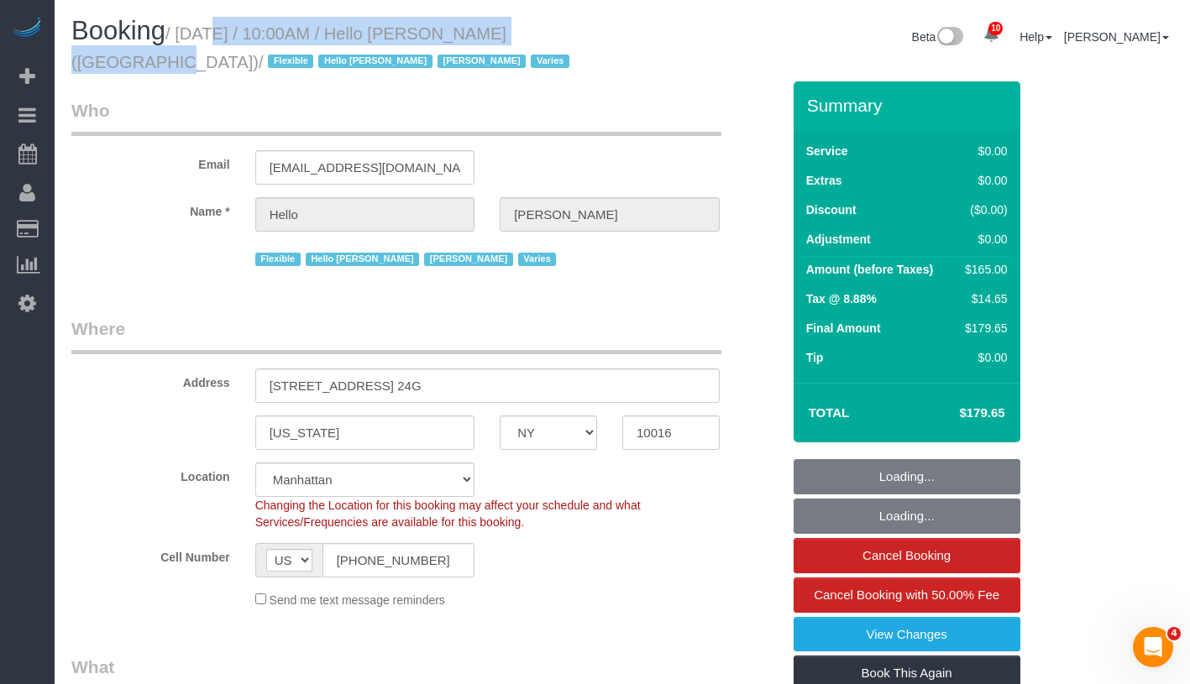
select select "number:6"
select select "object:988"
click at [574, 42] on small "/ September 04, 2025 / 10:00AM / Hello Alfred (NYC) / Flexible Hello Alfred Jac…" at bounding box center [322, 47] width 503 height 47
select select "spot1"
select select "4"
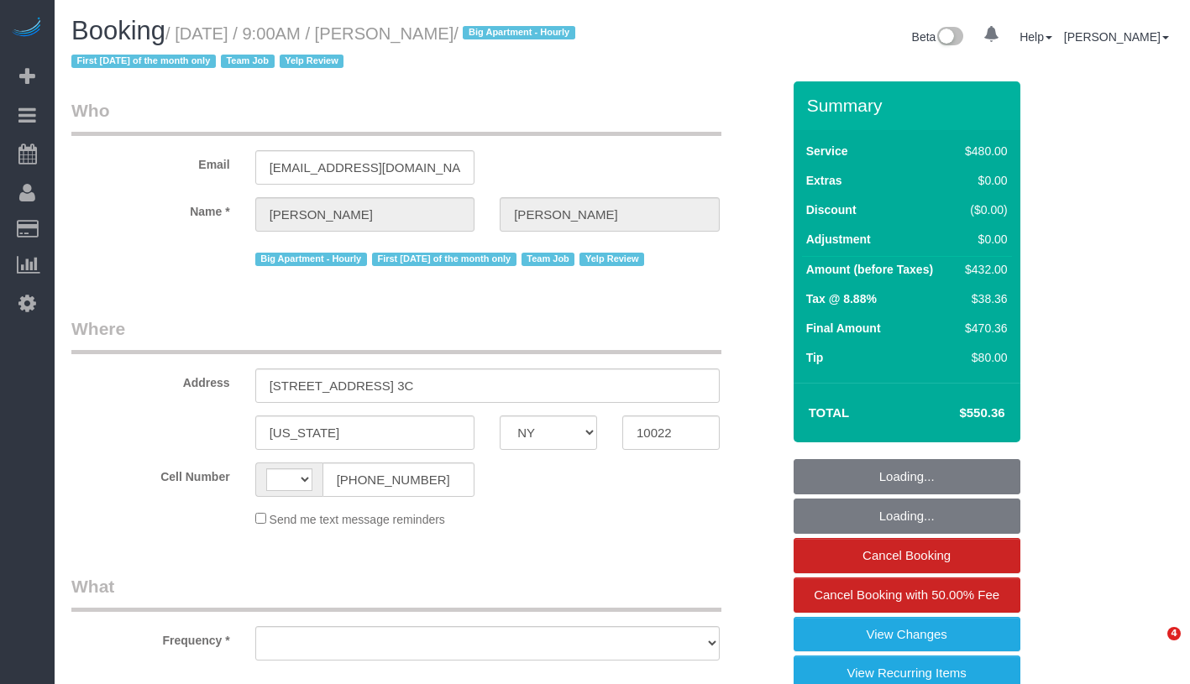
select select "NY"
select select "object:485"
select select "180"
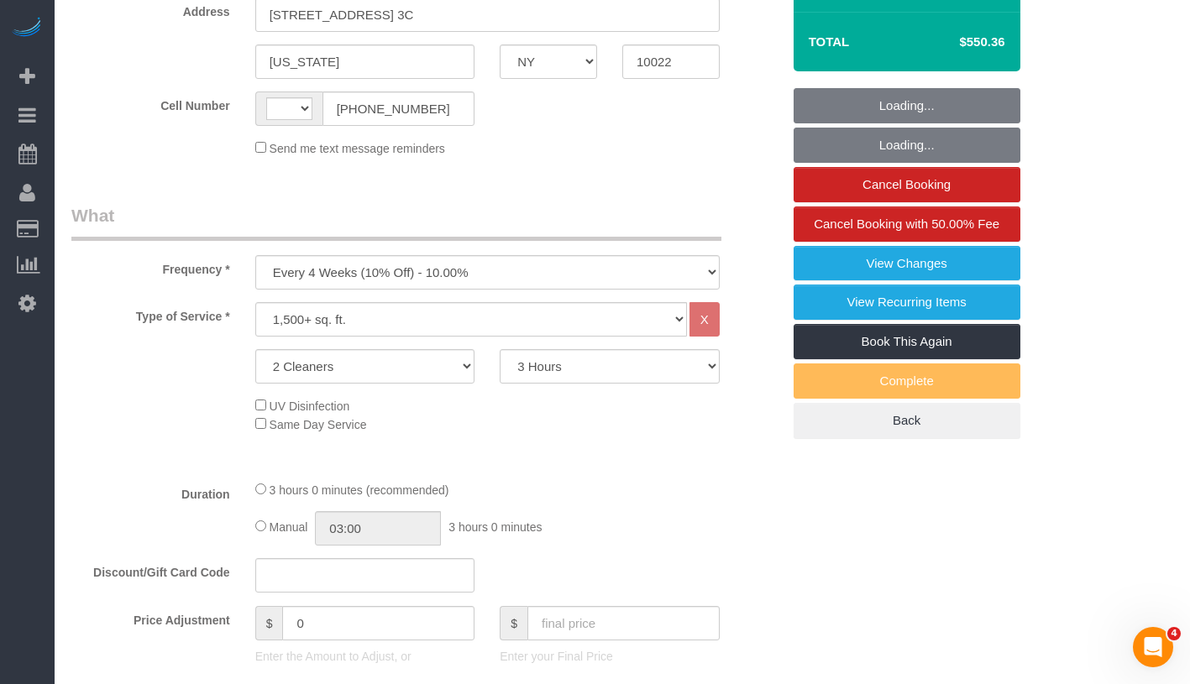
select select "string:US"
select select "string:stripe-pm_1LICaE4VGloSiKo7M9sKly5Q"
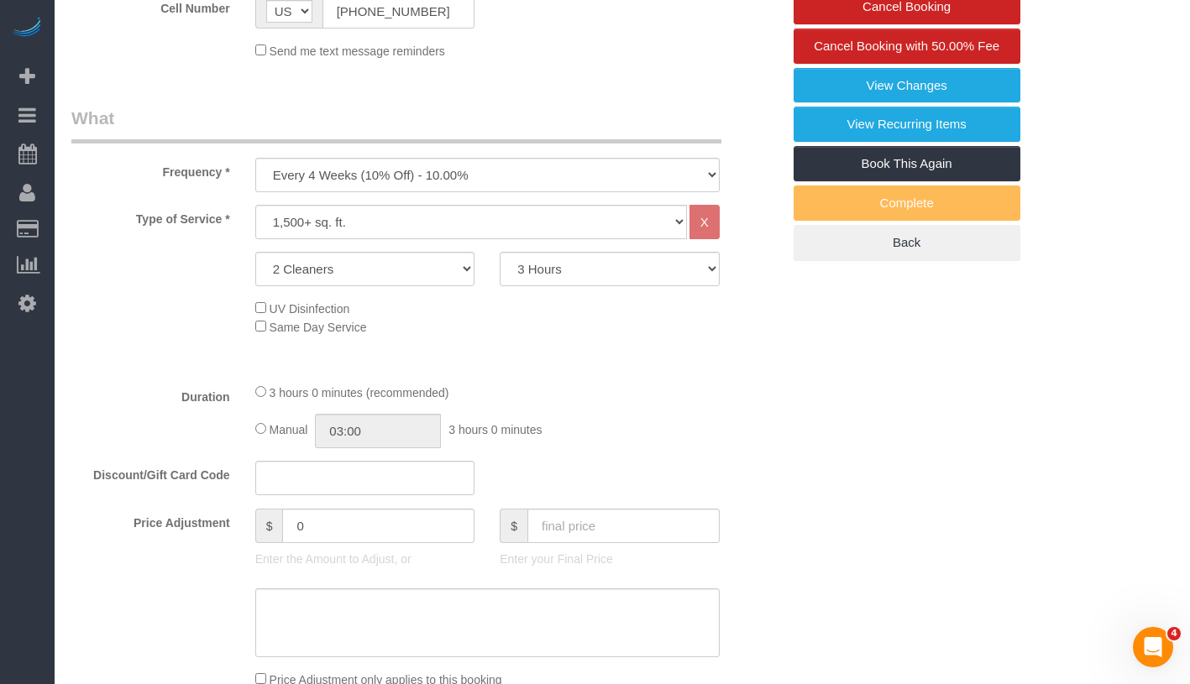
select select "spot1"
select select "number:89"
select select "number:90"
select select "number:15"
select select "number:6"
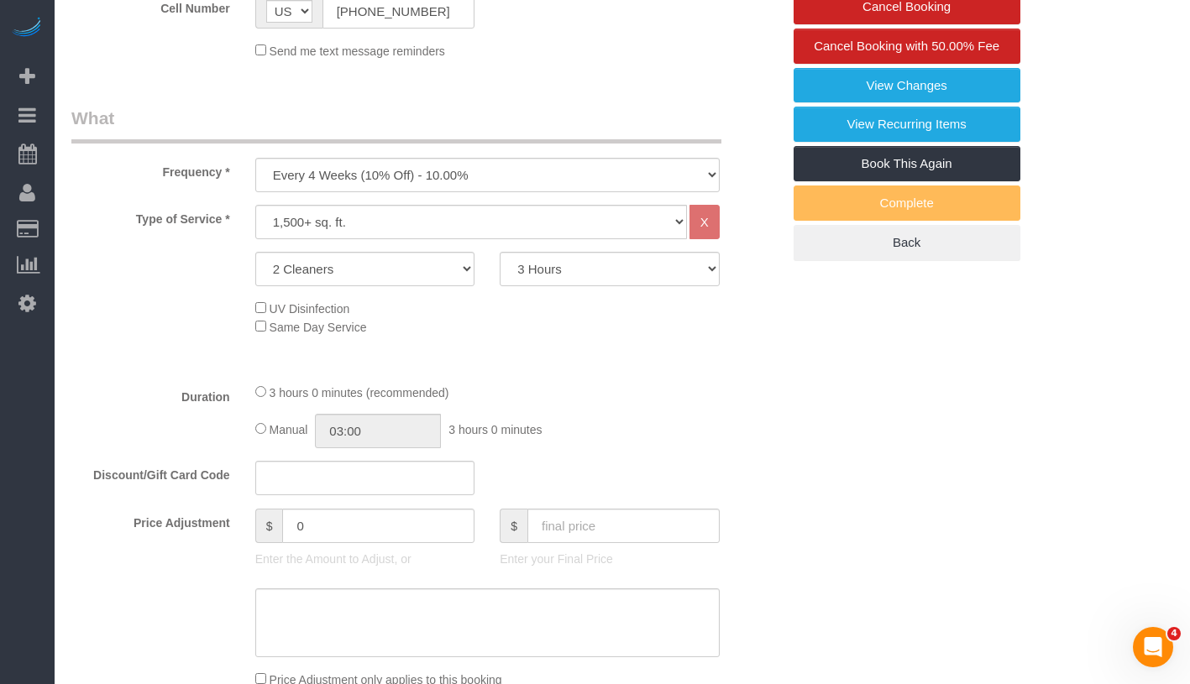
select select "object:1372"
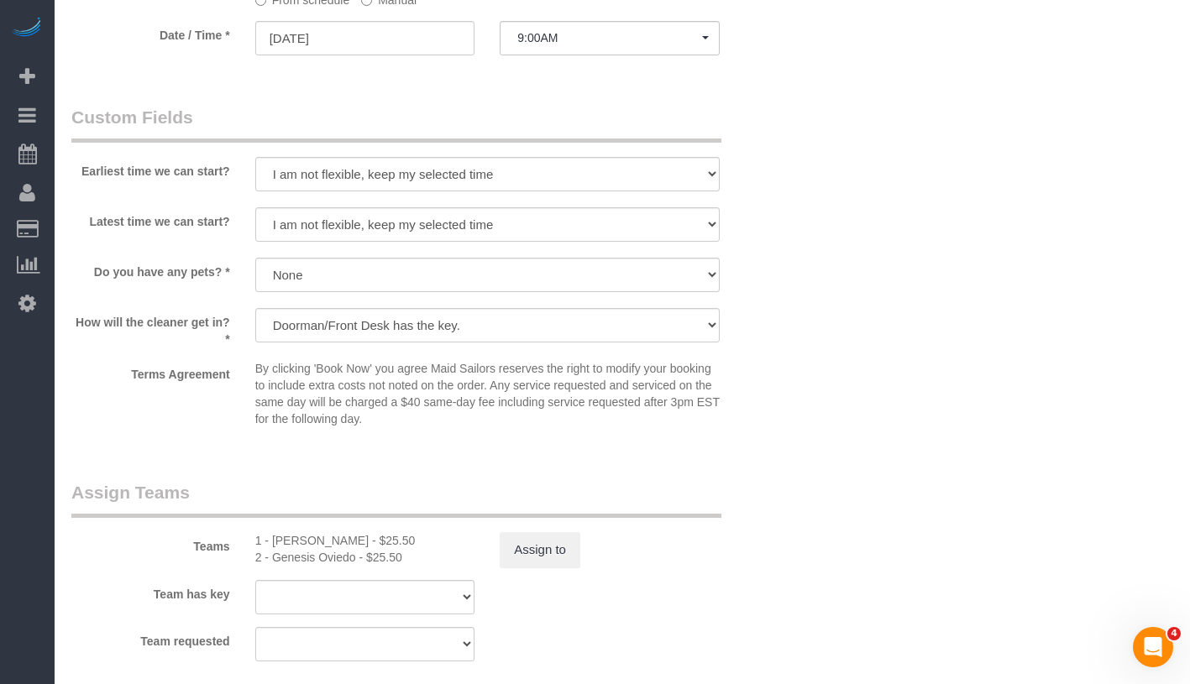
scroll to position [1571, 0]
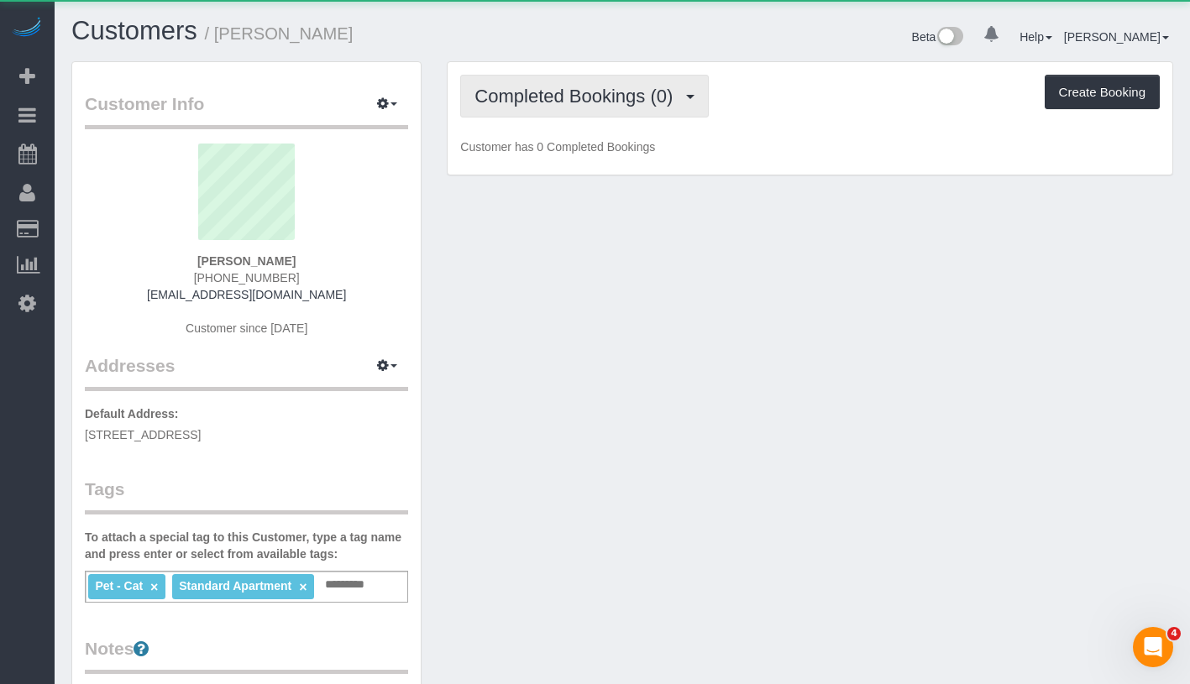
click at [586, 112] on button "Completed Bookings (0)" at bounding box center [584, 96] width 249 height 43
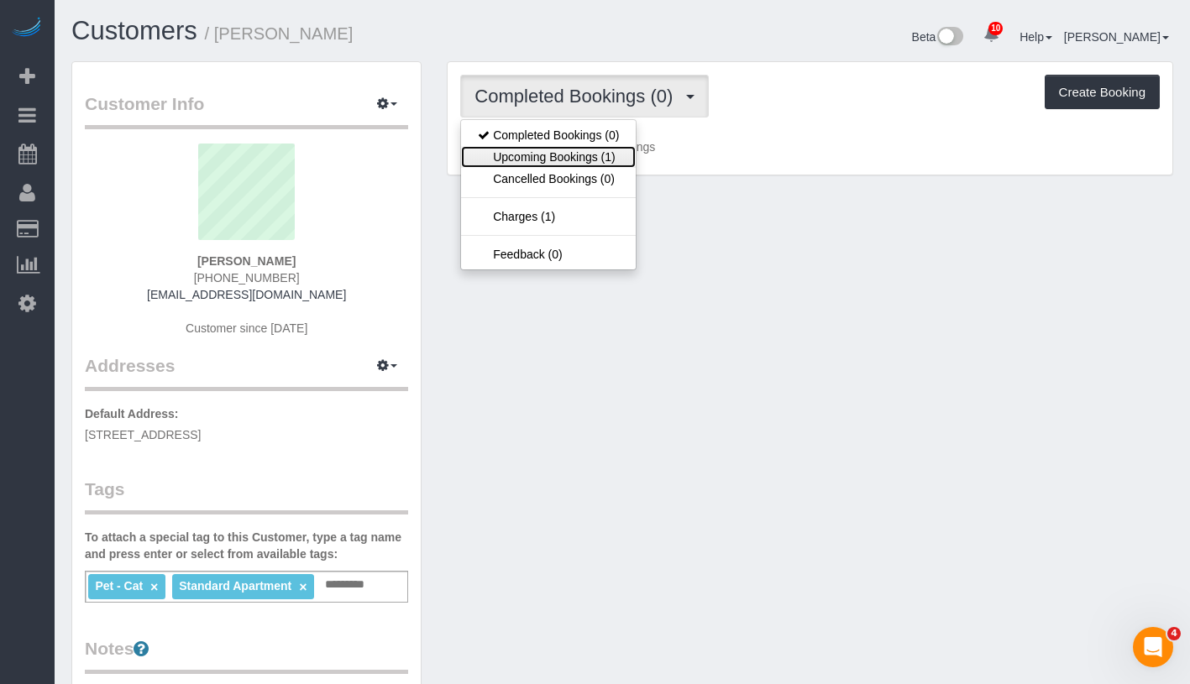
click at [579, 159] on link "Upcoming Bookings (1)" at bounding box center [548, 157] width 175 height 22
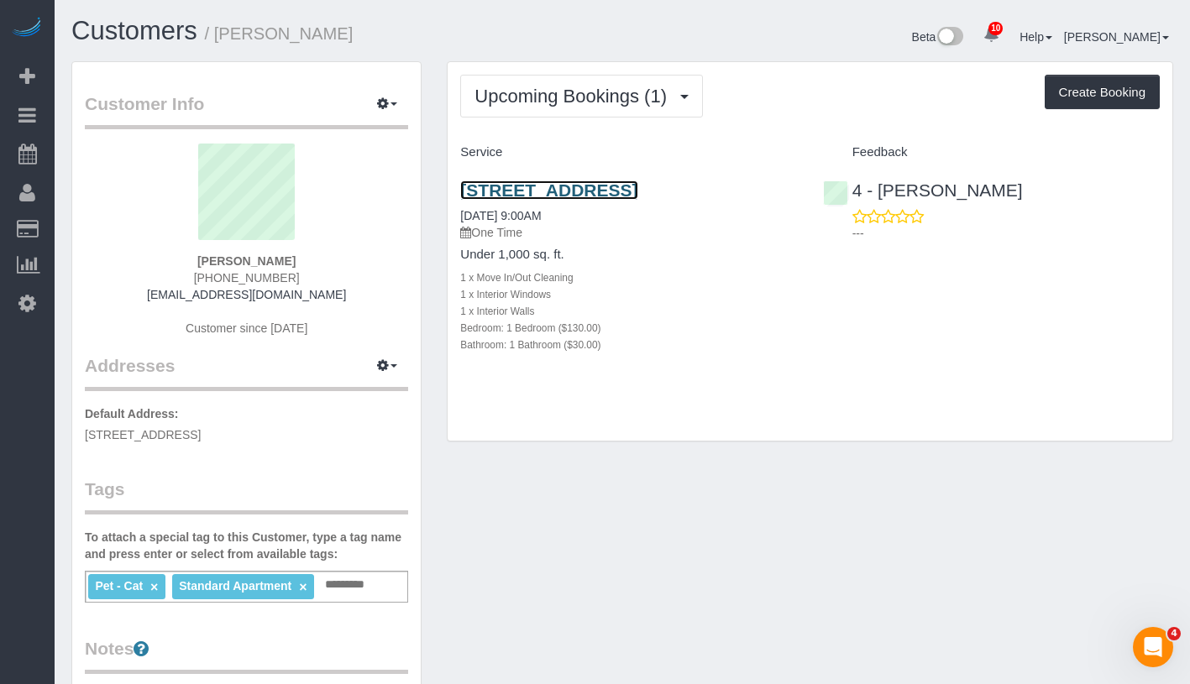
click at [564, 186] on link "[STREET_ADDRESS]" at bounding box center [548, 190] width 177 height 19
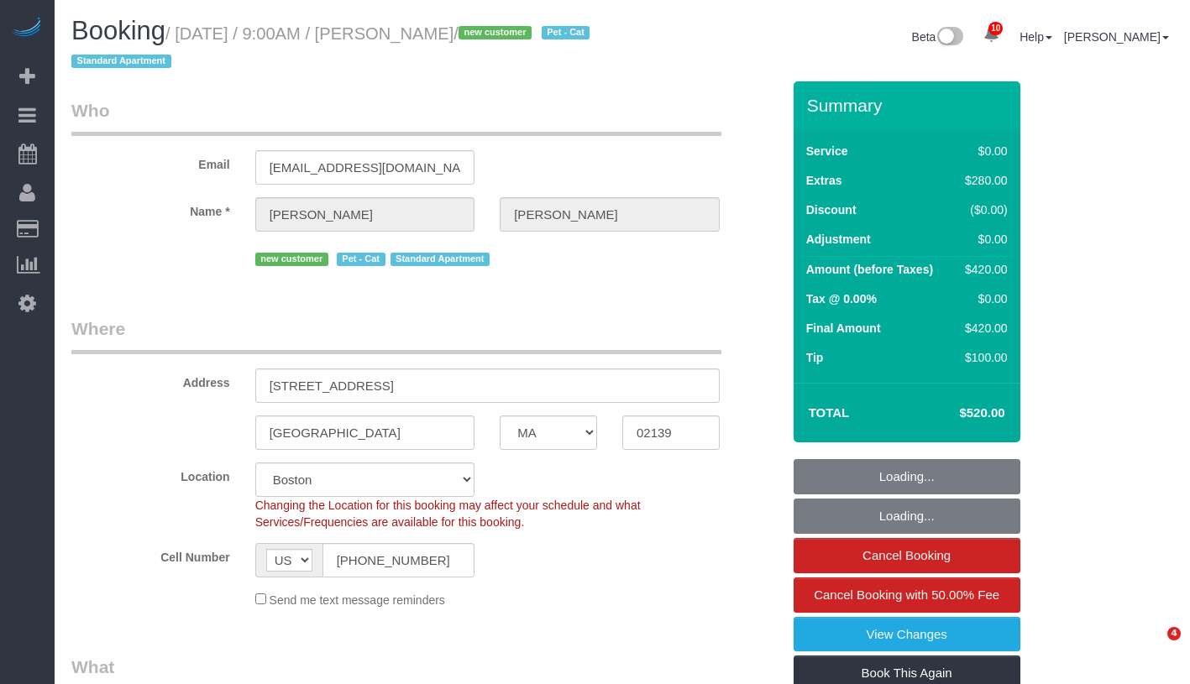
select select "MA"
select select "object:1091"
select select
select select "string:stripe-pm_1RzJko4VGloSiKo7Oy7MFwF8"
select select
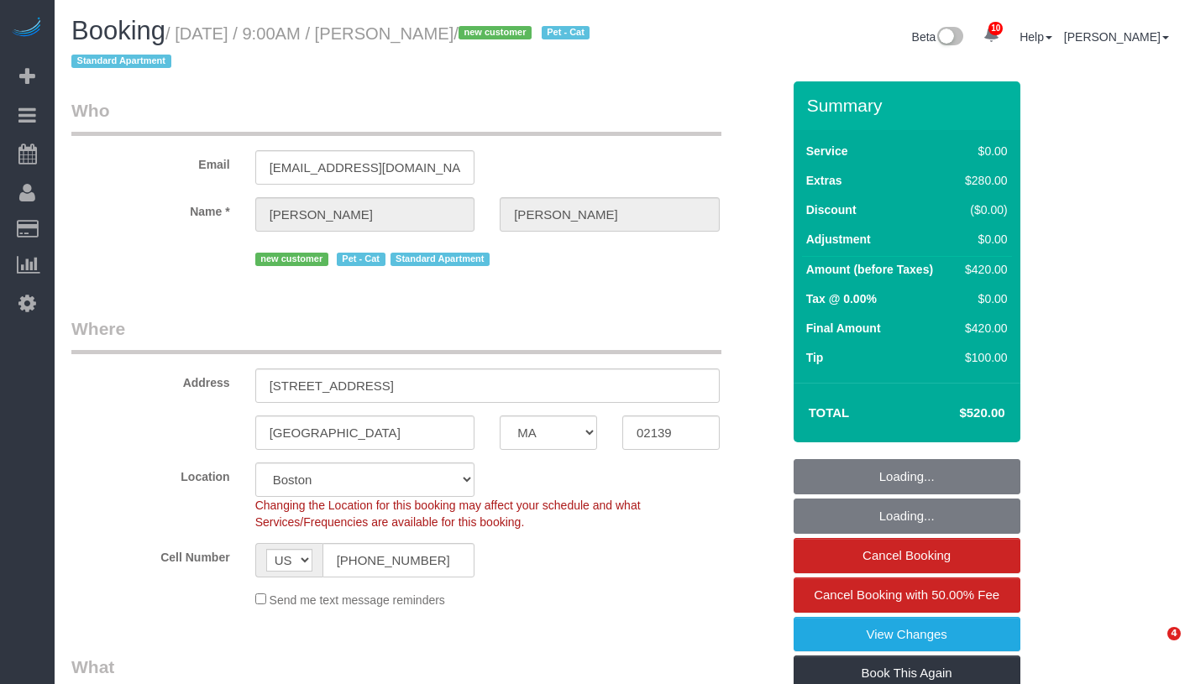
select select "1"
select select "number:56"
select select "number:71"
select select "number:14"
select select "number:7"
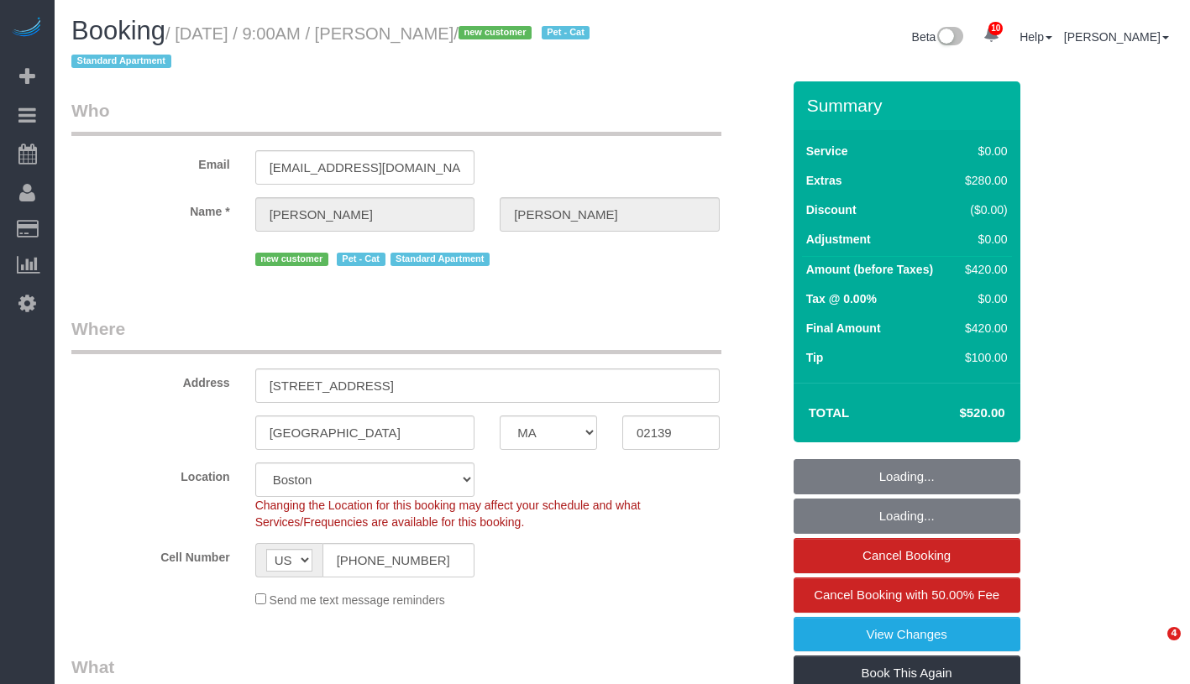
select select "spot49"
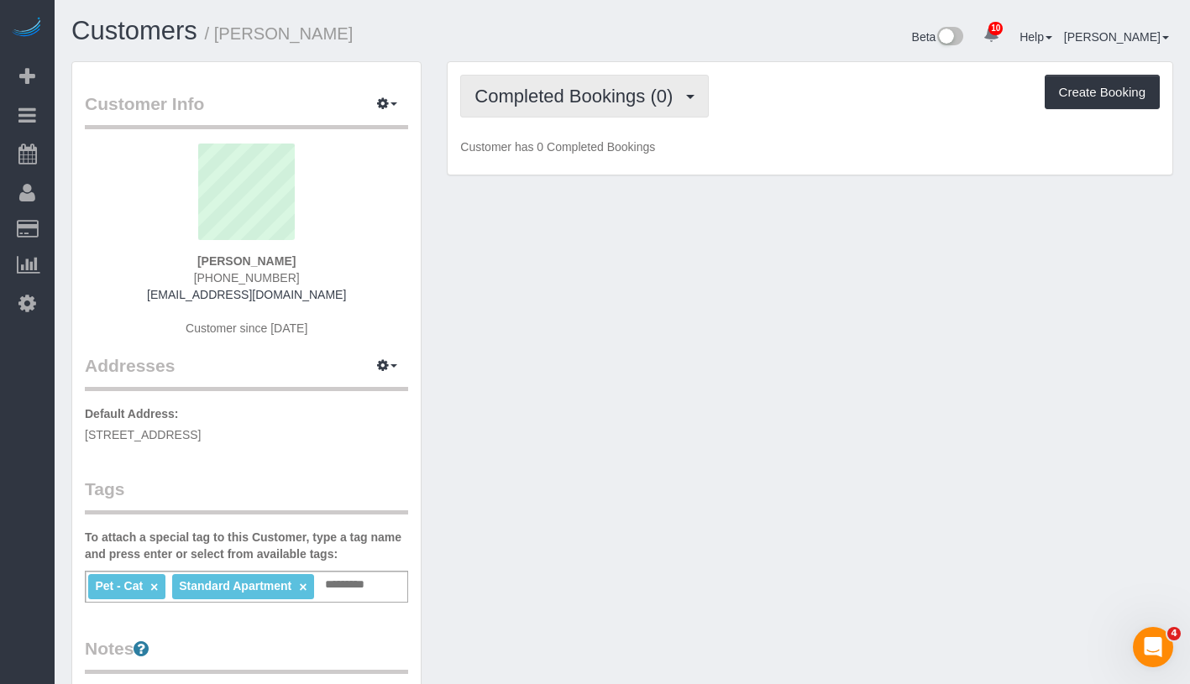
click at [539, 92] on span "Completed Bookings (0)" at bounding box center [577, 96] width 207 height 21
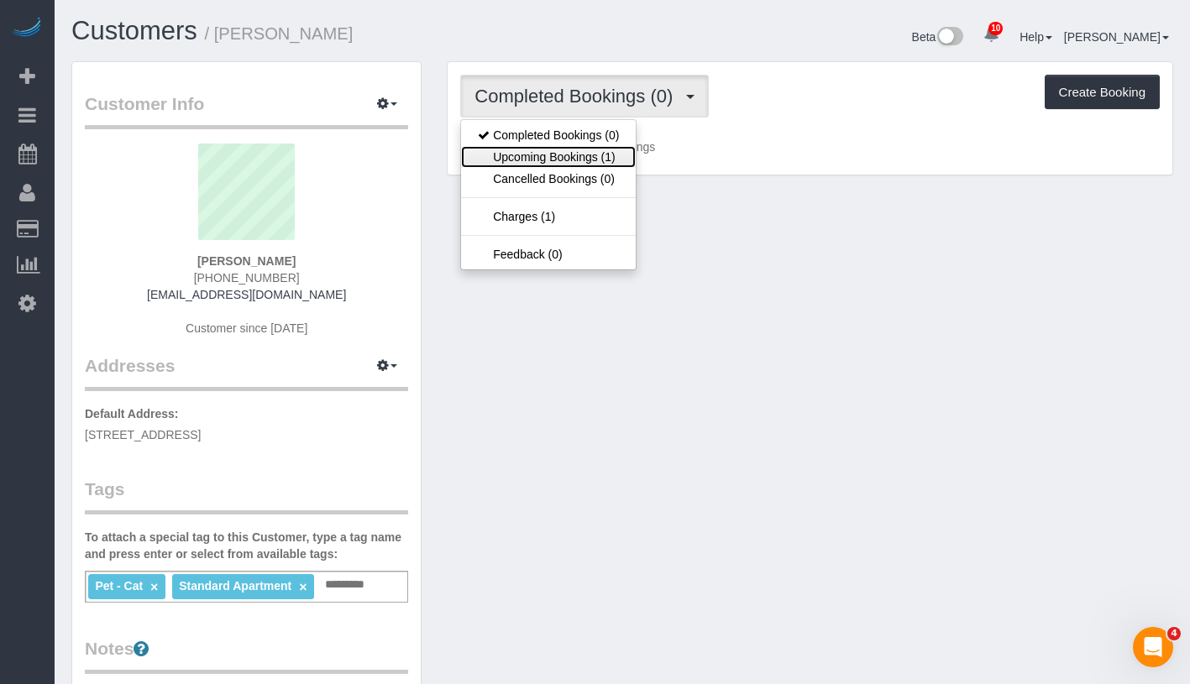
click at [547, 161] on link "Upcoming Bookings (1)" at bounding box center [548, 157] width 175 height 22
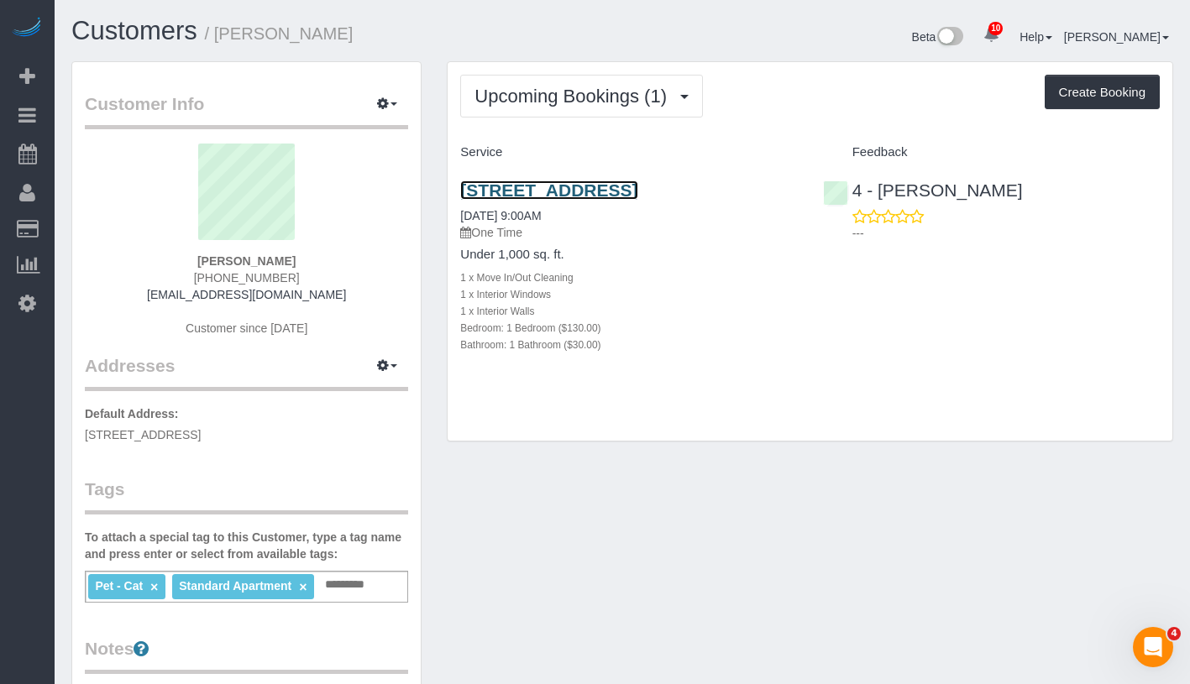
click at [551, 199] on link "21 Brookline Street, Apt. 305, Cambridge, MA 02139" at bounding box center [548, 190] width 177 height 19
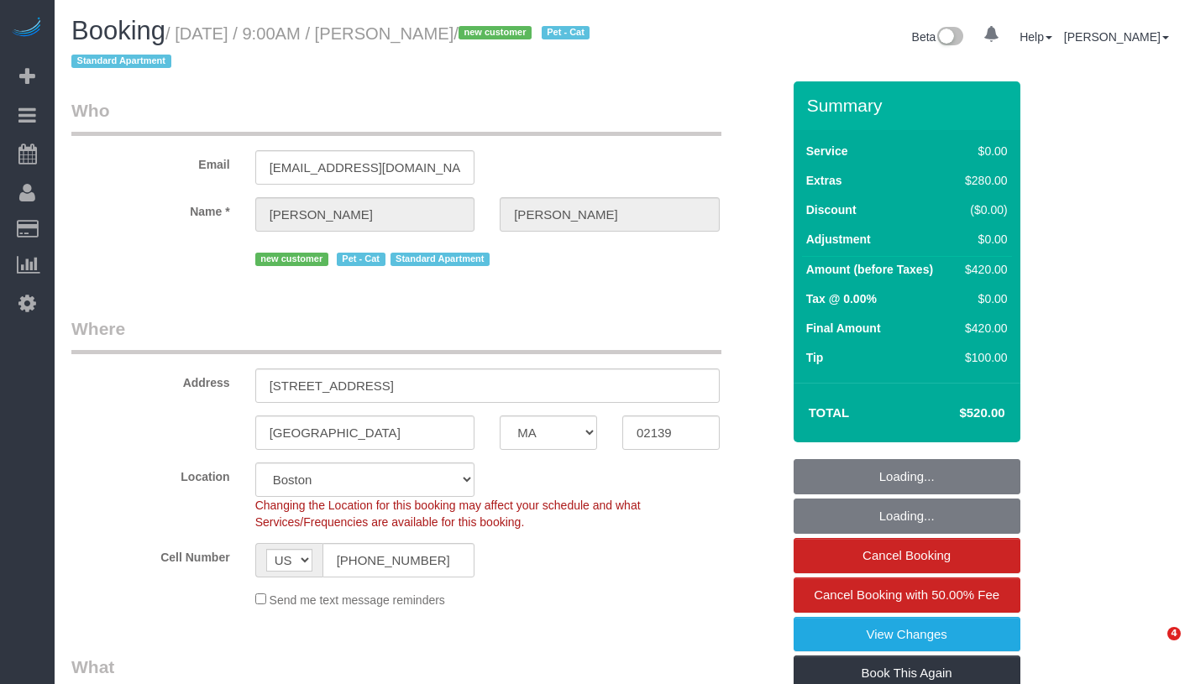
select select "MA"
select select "1"
select select "number:56"
select select "number:71"
select select "number:14"
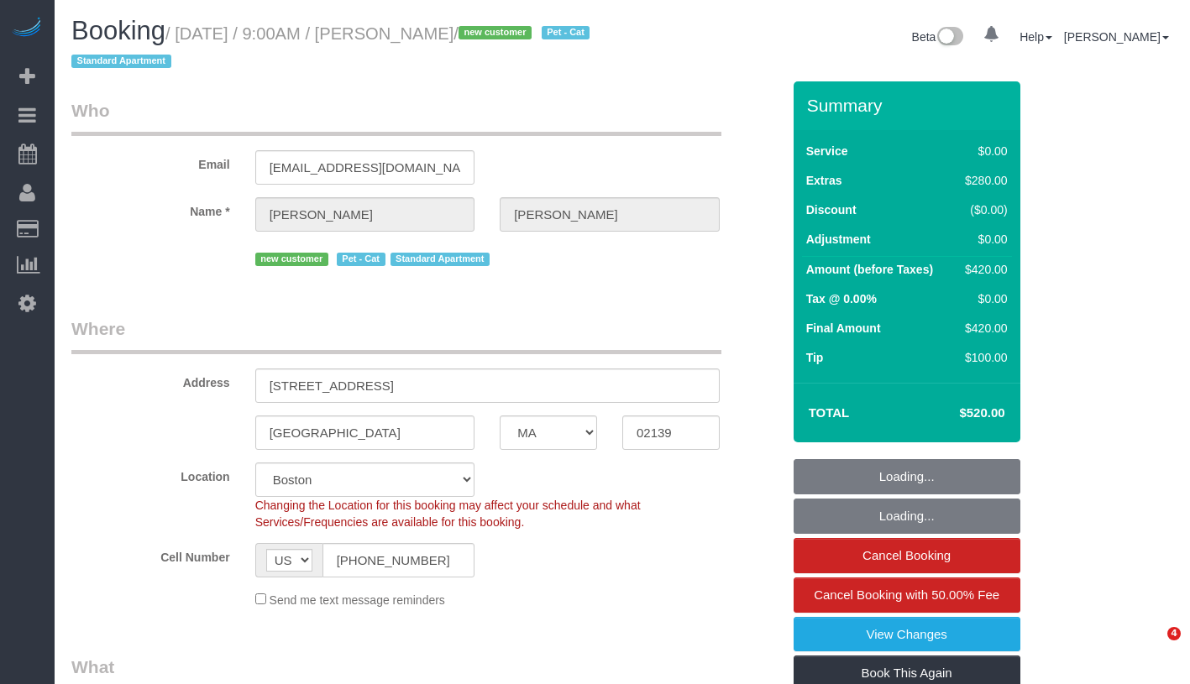
select select "number:7"
select select "spot1"
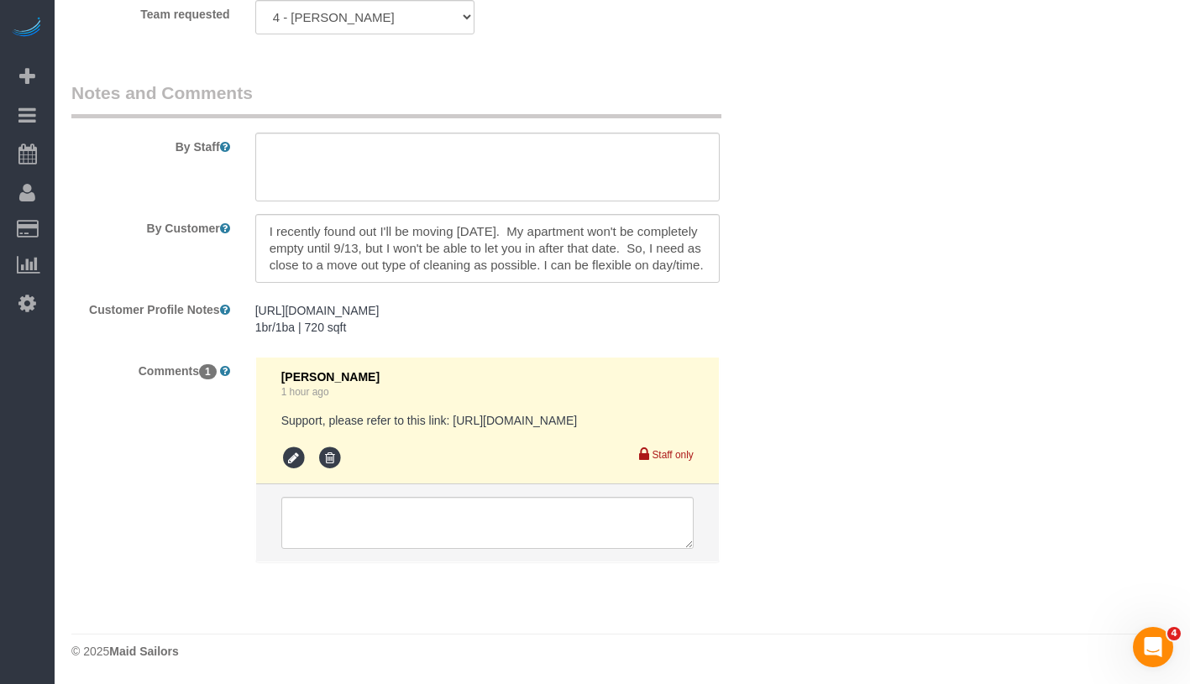
scroll to position [2492, 0]
click at [516, 412] on pre "Support, please refer to this link: https://maidsailors.slack.com/archives/CQ46…" at bounding box center [487, 420] width 412 height 17
drag, startPoint x: 458, startPoint y: 404, endPoint x: 478, endPoint y: 424, distance: 28.5
click at [478, 424] on pre "Support, please refer to this link: https://maidsailors.slack.com/archives/CQ46…" at bounding box center [487, 420] width 412 height 17
copy pre "https://maidsailors.slack.com/archives/CQ46VRFST/p1756825483131019"
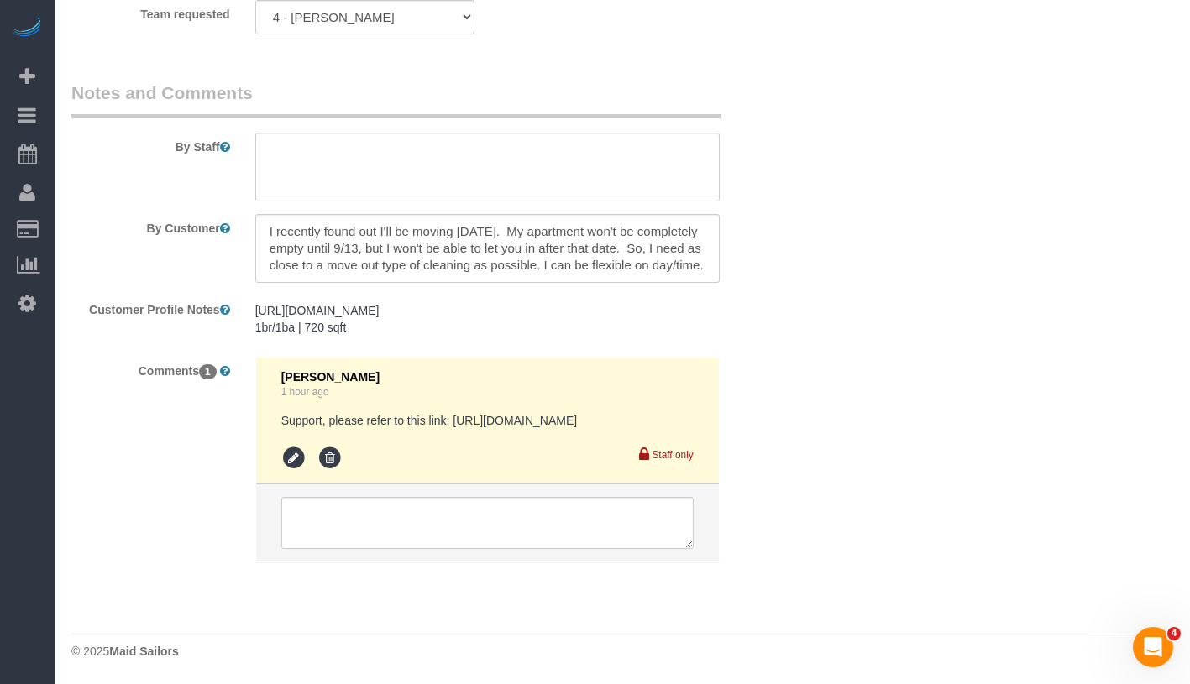
scroll to position [17, 0]
click at [555, 237] on textarea at bounding box center [487, 248] width 464 height 69
paste textarea "Sounds good, just wanted to make sure you know that the apartment won't be empt…"
drag, startPoint x: 385, startPoint y: 206, endPoint x: 595, endPoint y: 227, distance: 210.1
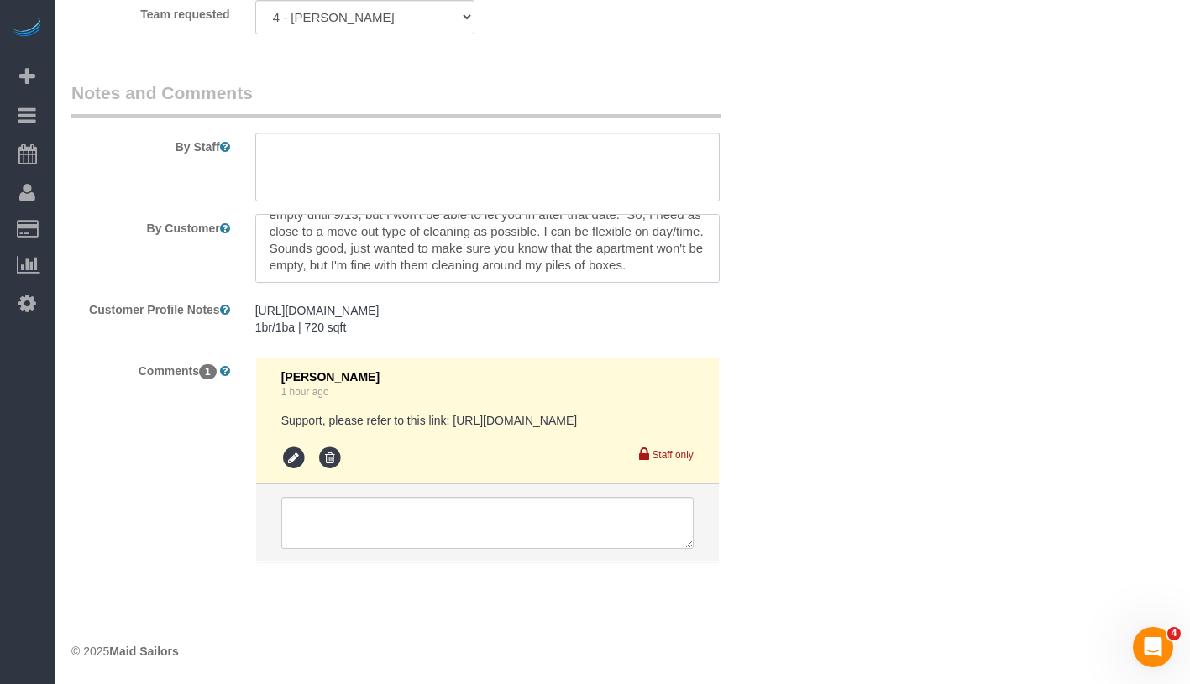
click at [595, 227] on textarea at bounding box center [487, 248] width 464 height 69
click at [641, 232] on textarea at bounding box center [487, 248] width 464 height 69
type textarea "I recently found out I'll be moving in 3 weeks. My apartment won't be completel…"
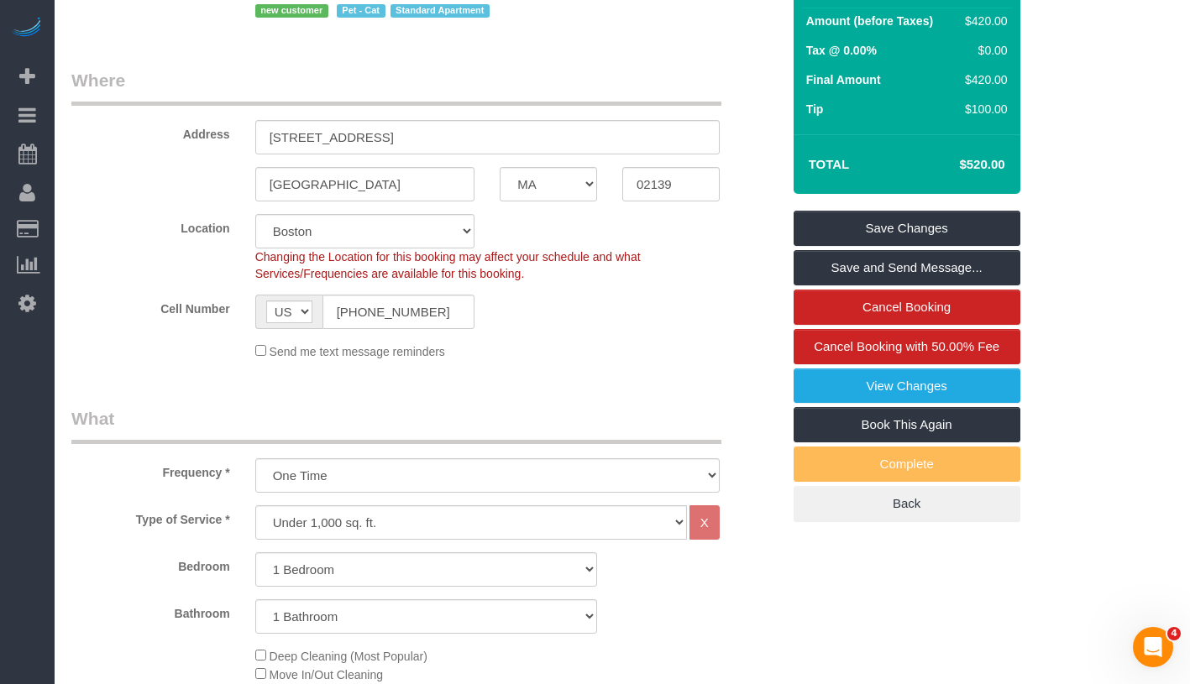
scroll to position [0, 0]
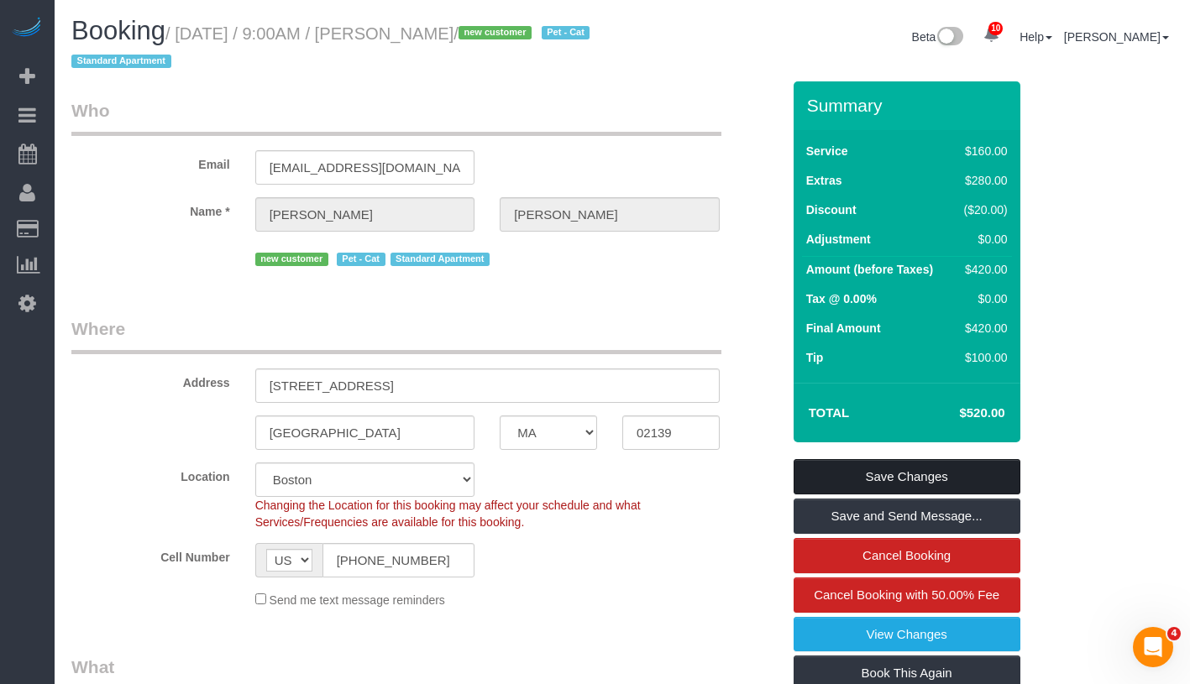
click at [969, 471] on link "Save Changes" at bounding box center [907, 476] width 227 height 35
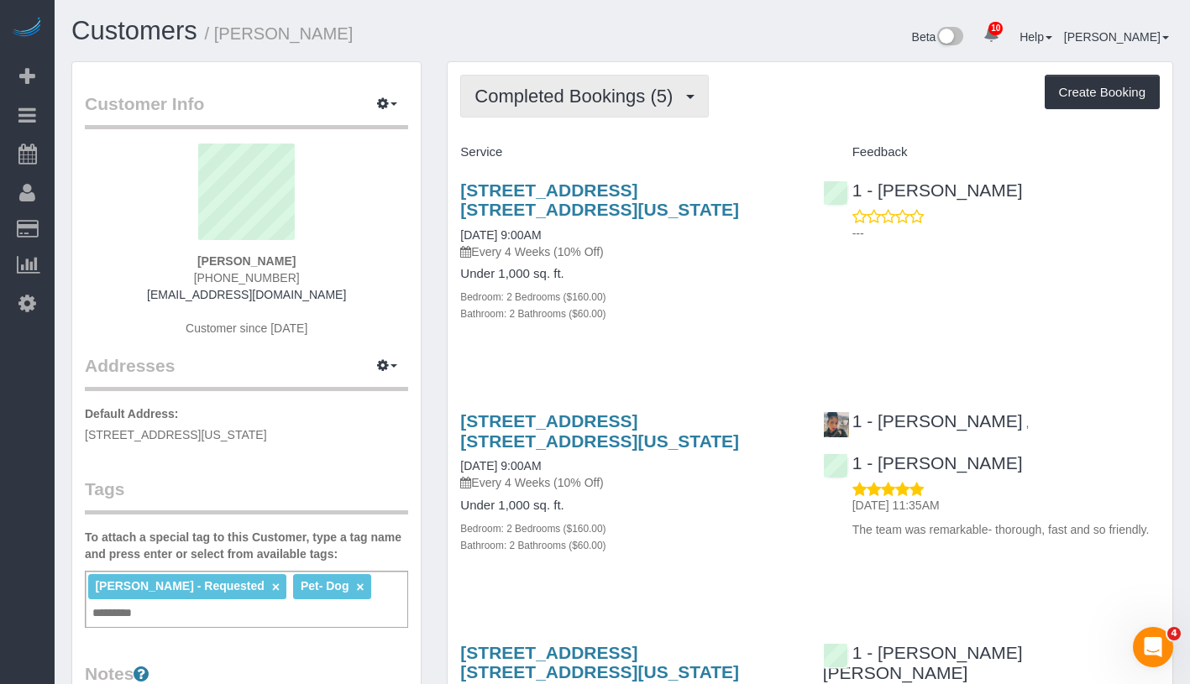
click at [557, 101] on span "Completed Bookings (5)" at bounding box center [577, 96] width 207 height 21
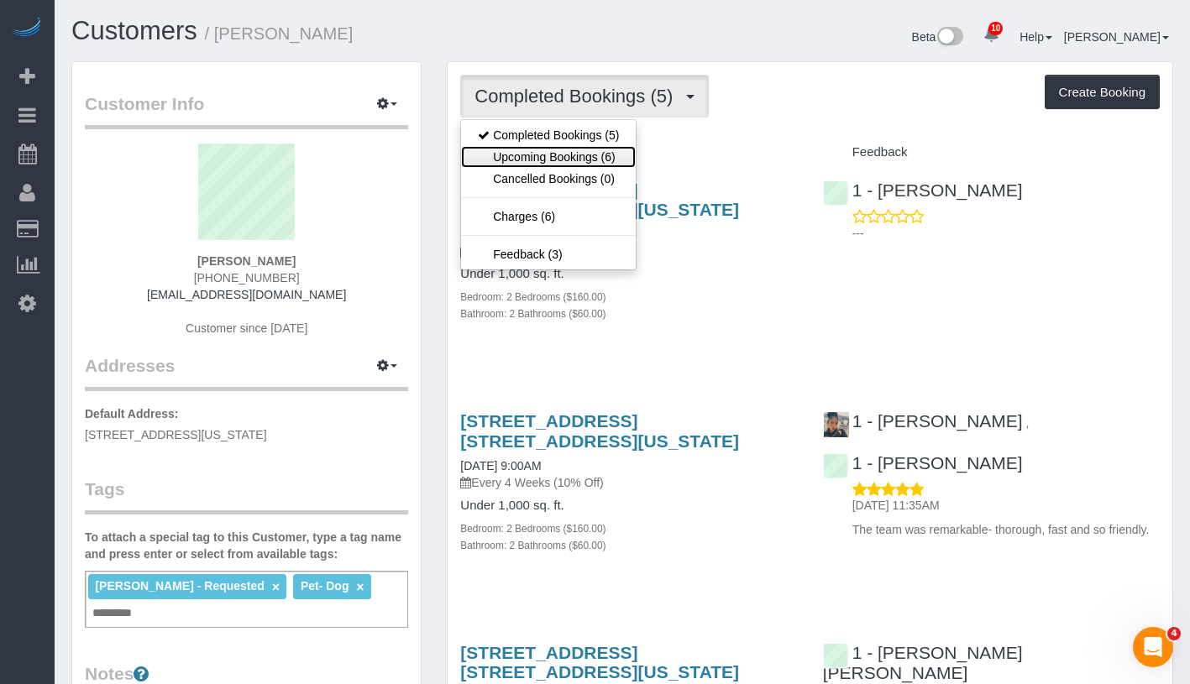
click at [553, 155] on link "Upcoming Bookings (6)" at bounding box center [548, 157] width 175 height 22
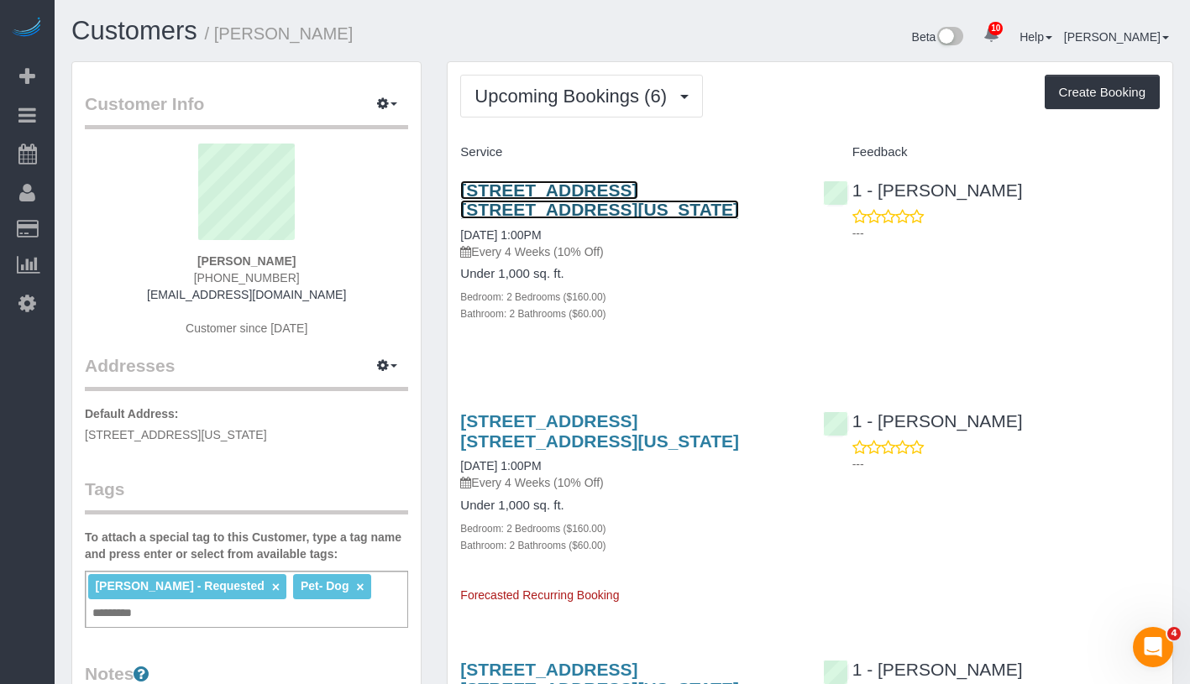
click at [618, 194] on link "751 East 6th Street, Apt. 10b, New York, NY 10009" at bounding box center [599, 200] width 279 height 39
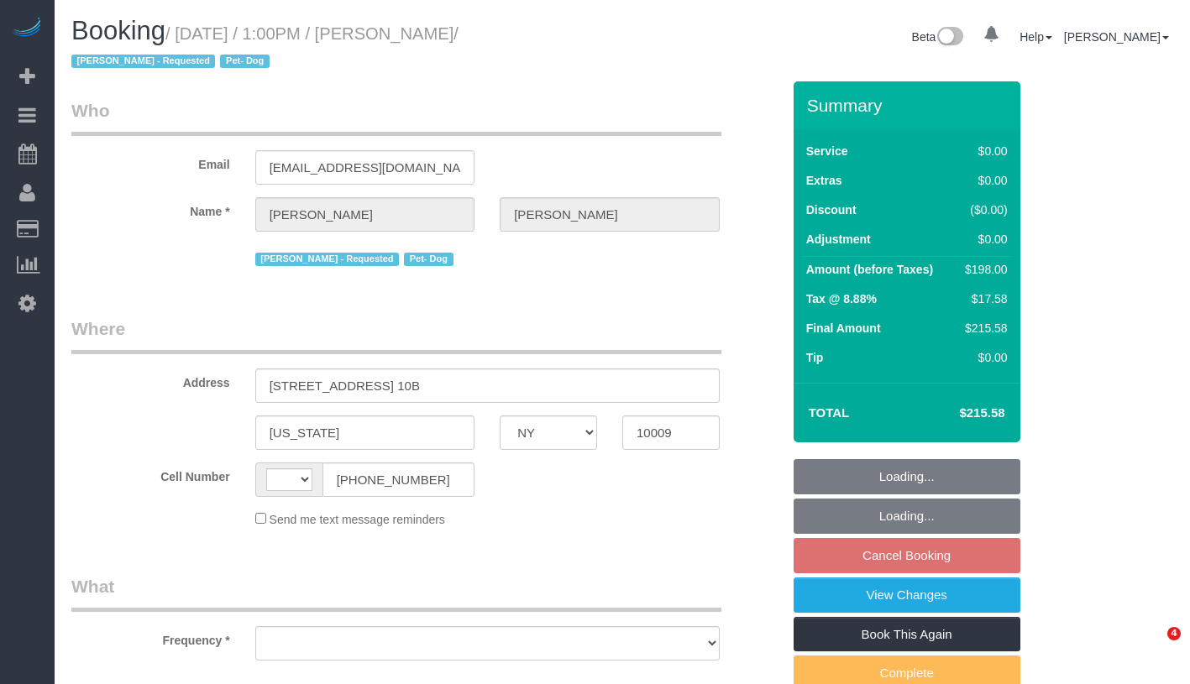
select select "NY"
select select "string:[GEOGRAPHIC_DATA]"
select select "object:467"
select select "string:stripe-pm_1R6C1Q4VGloSiKo7cZxjNZvF"
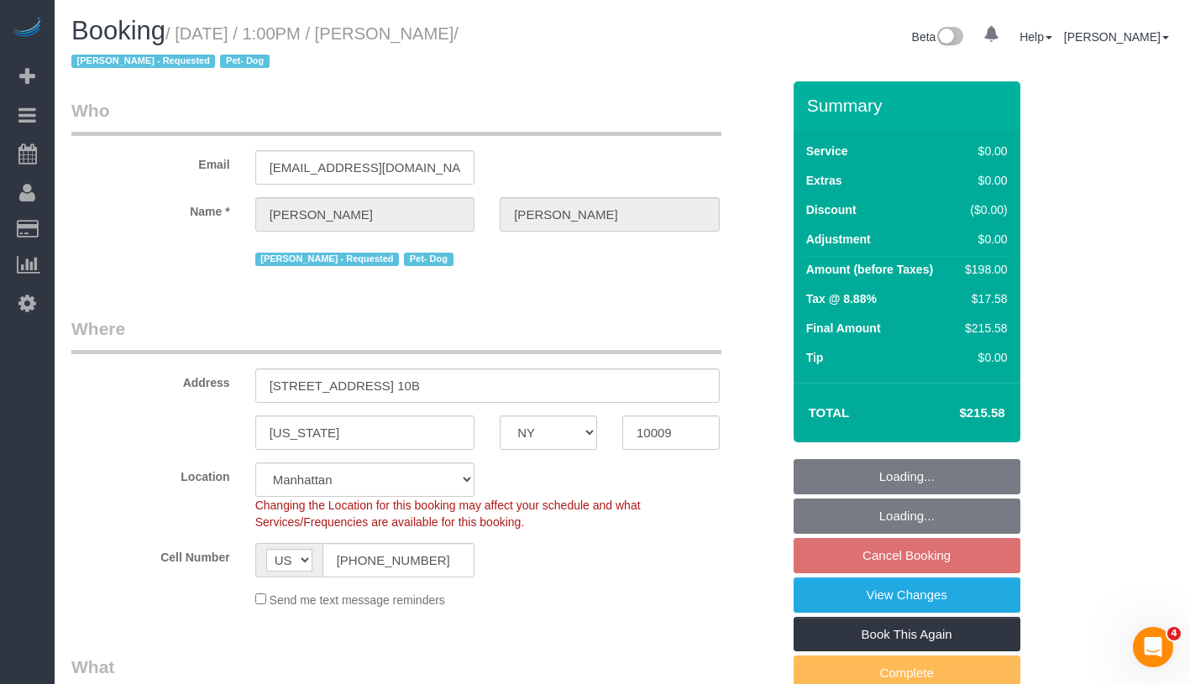
select select "object:996"
select select "2"
select select "spot6"
select select "number:57"
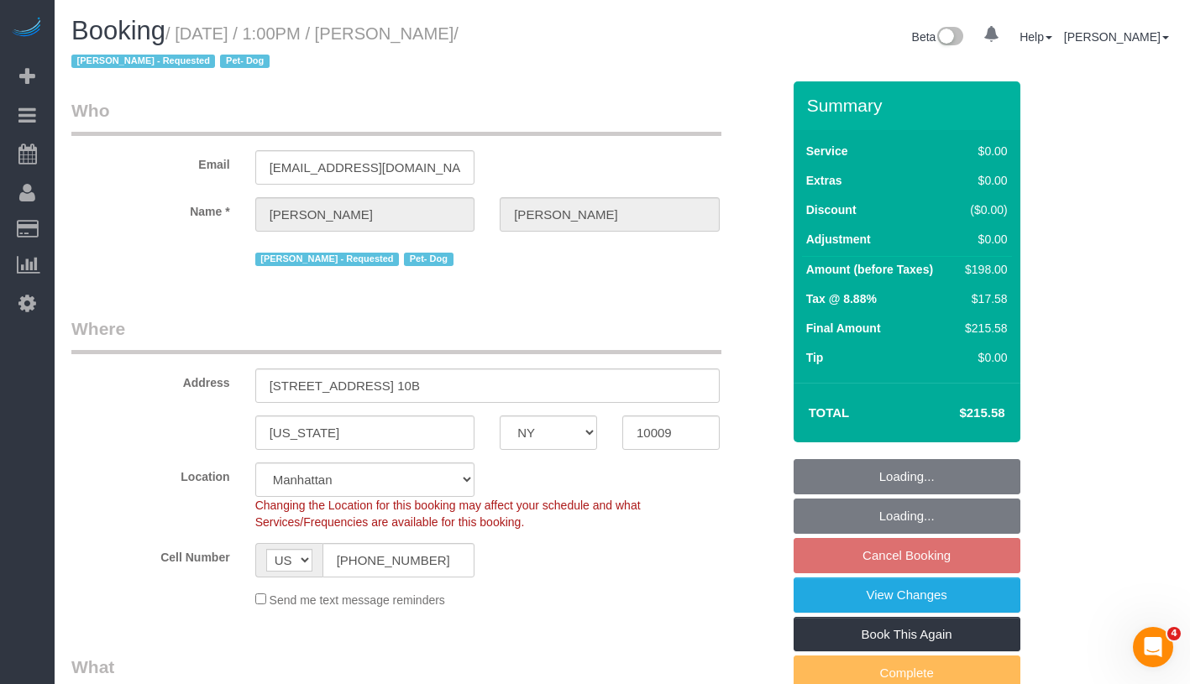
select select "number:74"
select select "number:13"
select select "number:5"
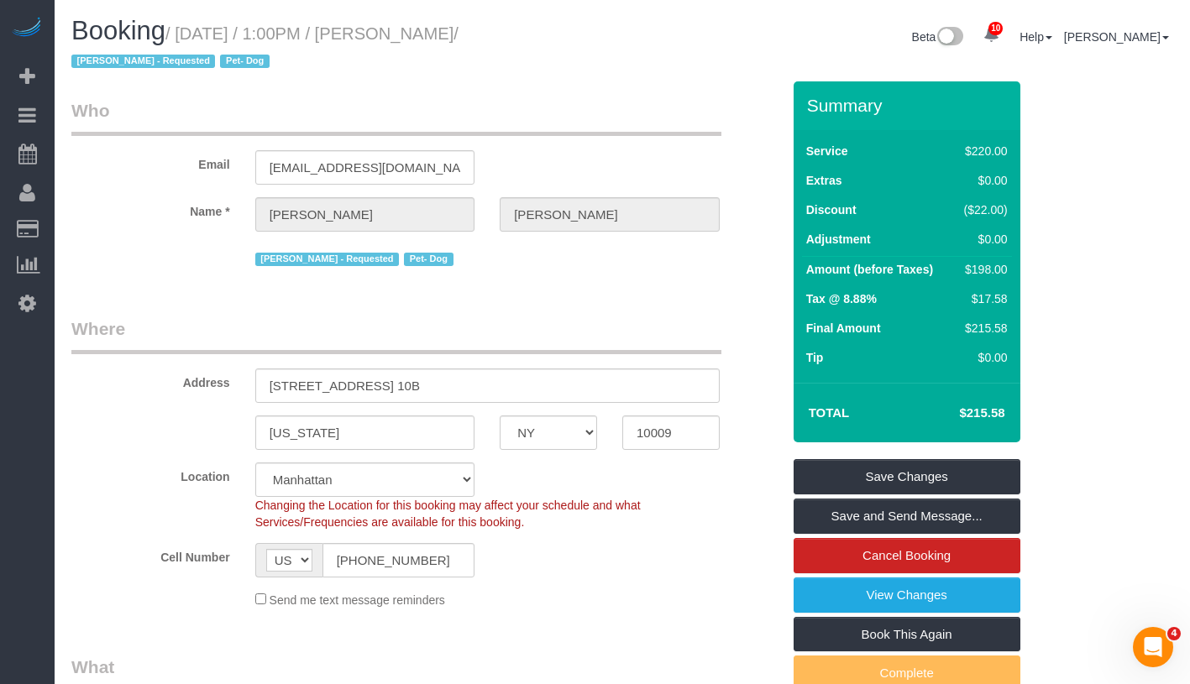
drag, startPoint x: 186, startPoint y: 29, endPoint x: 564, endPoint y: 40, distance: 378.9
click at [458, 40] on small "/ September 05, 2025 / 1:00PM / Johanna Osburn / Ingrid Malasi - Requested Pet-…" at bounding box center [264, 47] width 387 height 47
copy small "September 05, 2025 / 1:00PM / Johanna Osburn"
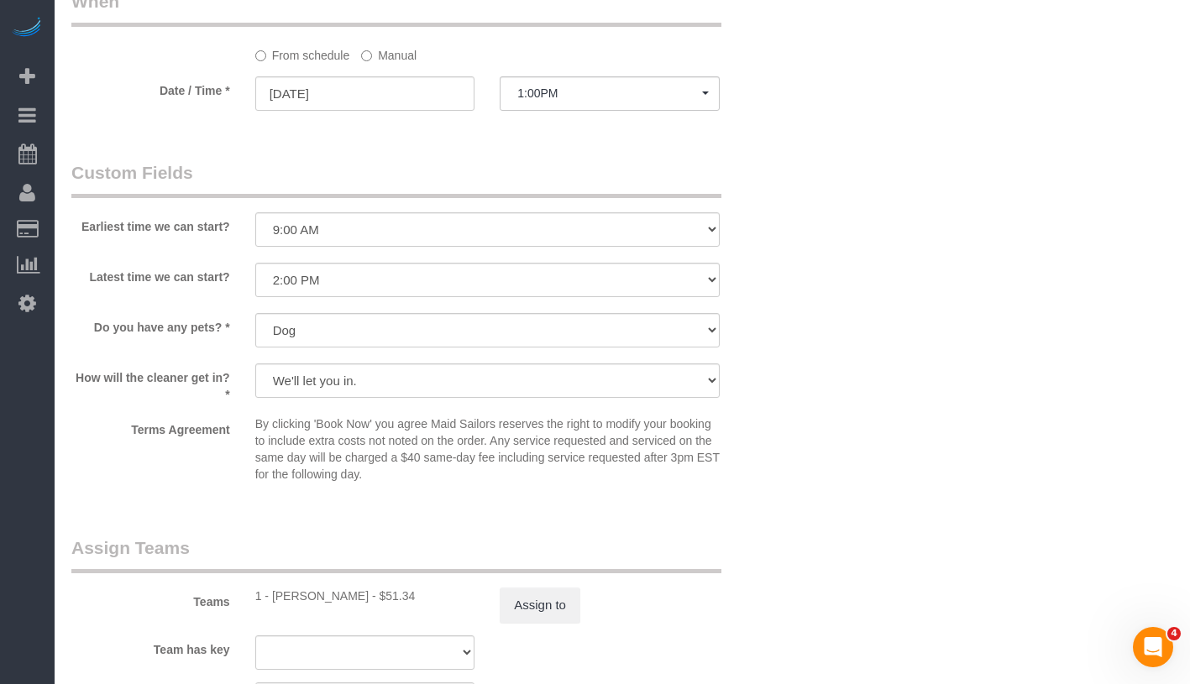
scroll to position [1865, 0]
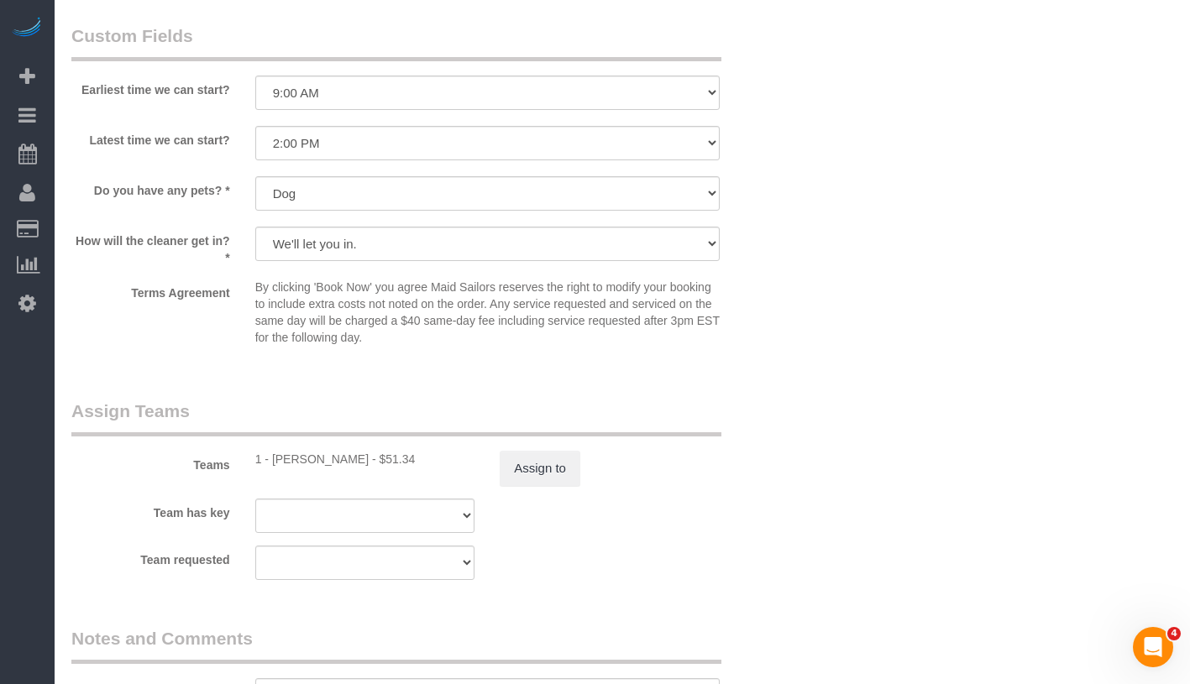
drag, startPoint x: 273, startPoint y: 458, endPoint x: 349, endPoint y: 459, distance: 76.4
click at [349, 459] on div "1 - Ingrid Malasi - $51.34" at bounding box center [365, 459] width 220 height 17
copy div "Ingrid Malasi -"
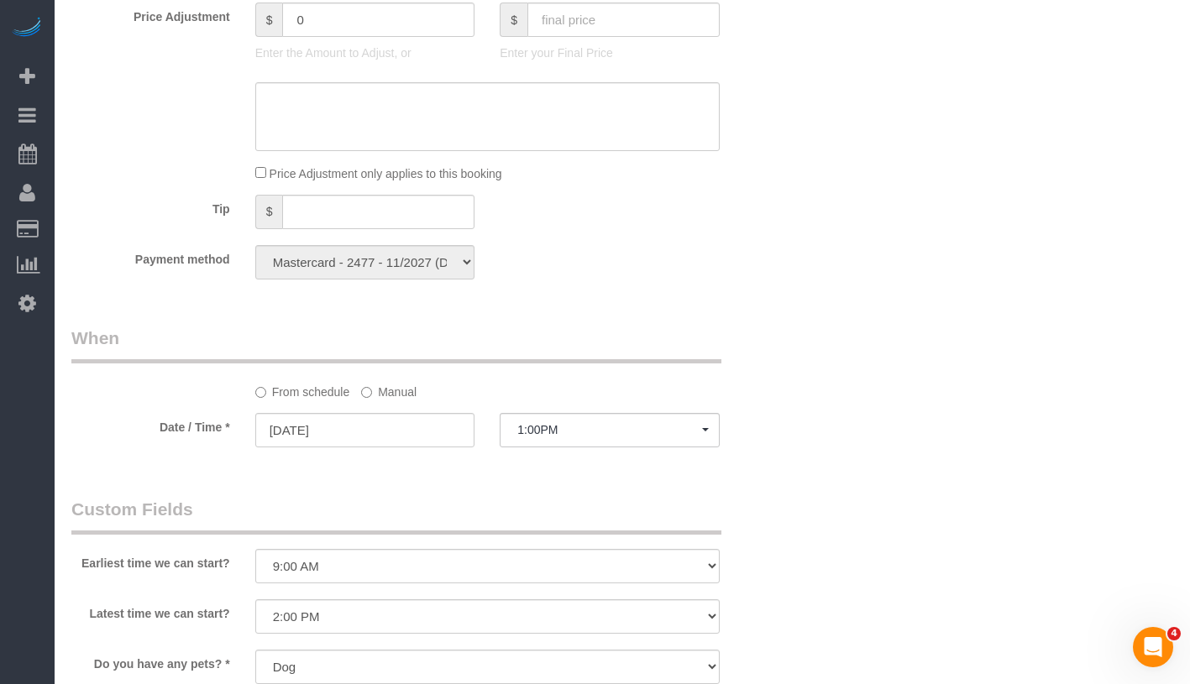
scroll to position [1330, 0]
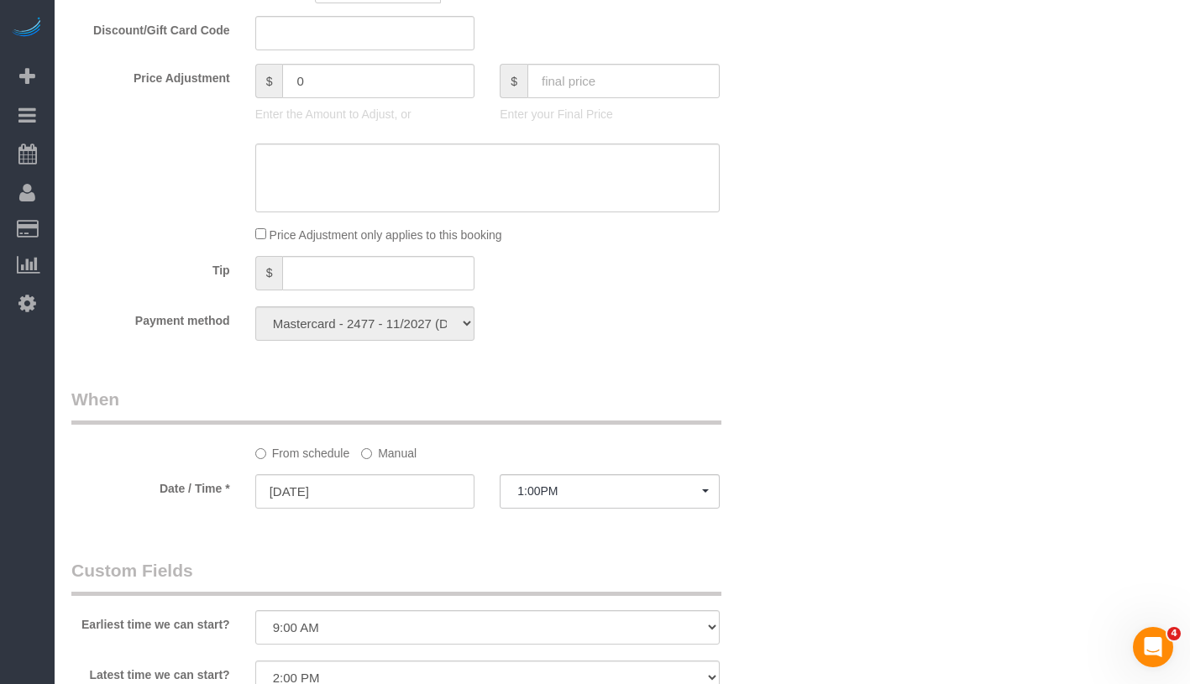
click at [374, 455] on label "Manual" at bounding box center [388, 450] width 55 height 23
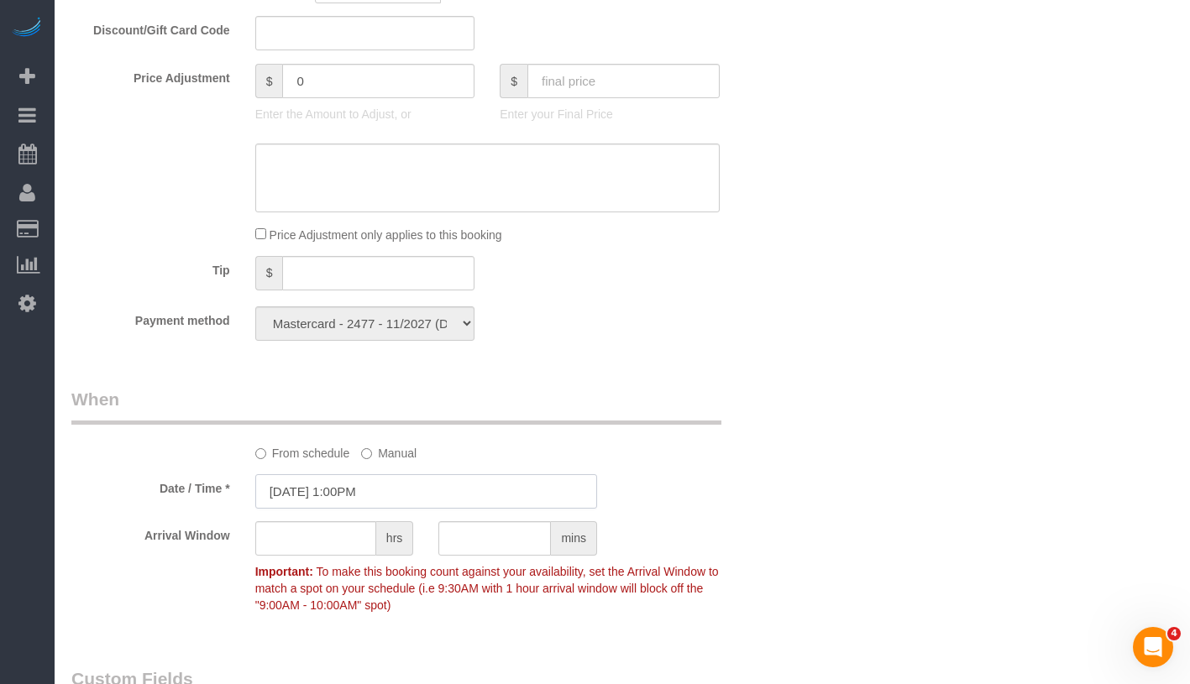
click at [427, 490] on input "09/05/2025 1:00PM" at bounding box center [426, 491] width 342 height 34
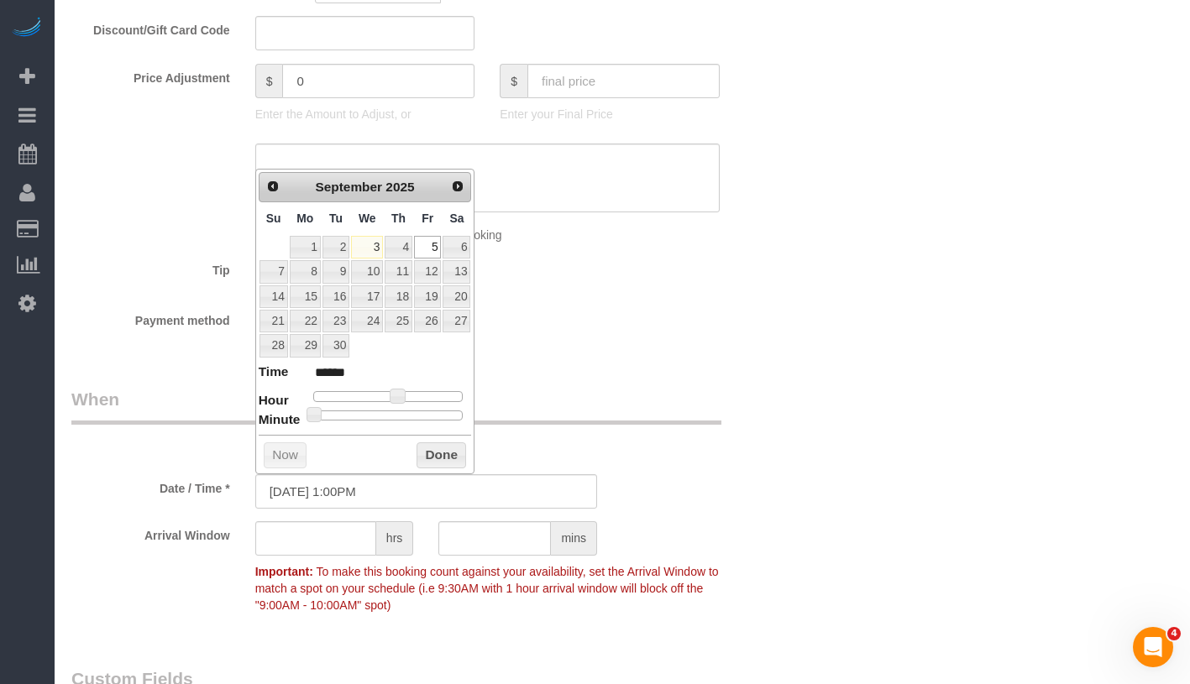
click at [884, 364] on div "Who Email johannaosburn@gmail.com Name * Johanna Osburn Ingrid Malasi - Request…" at bounding box center [622, 291] width 1102 height 3080
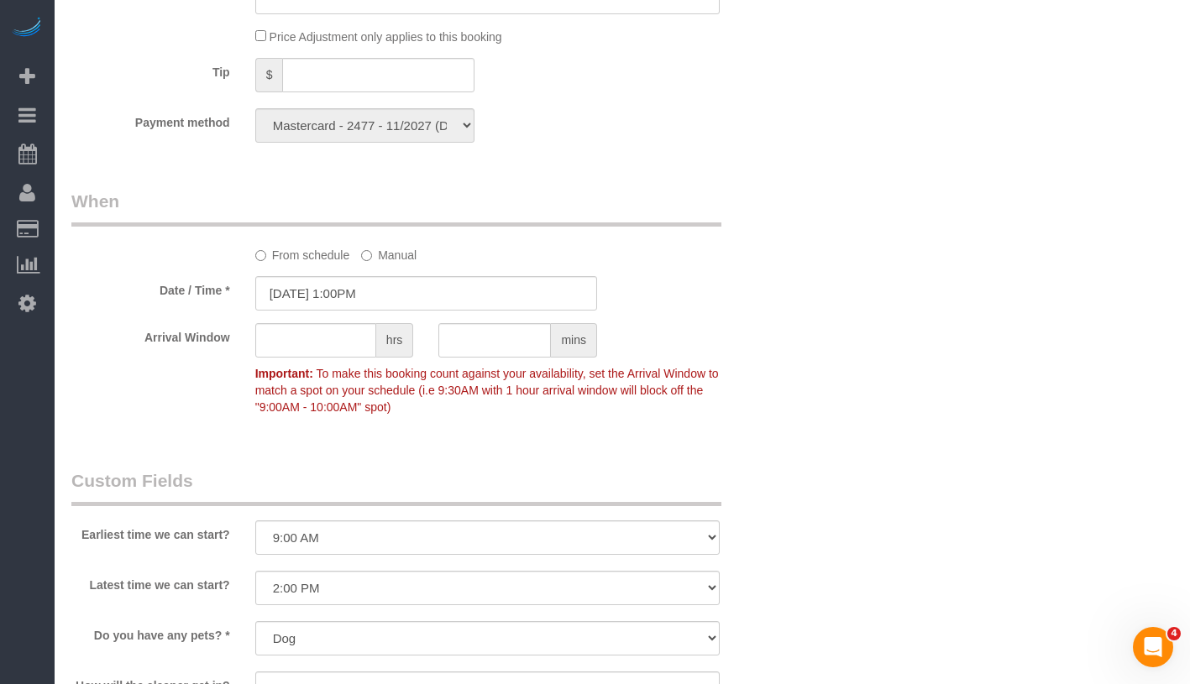
scroll to position [1670, 0]
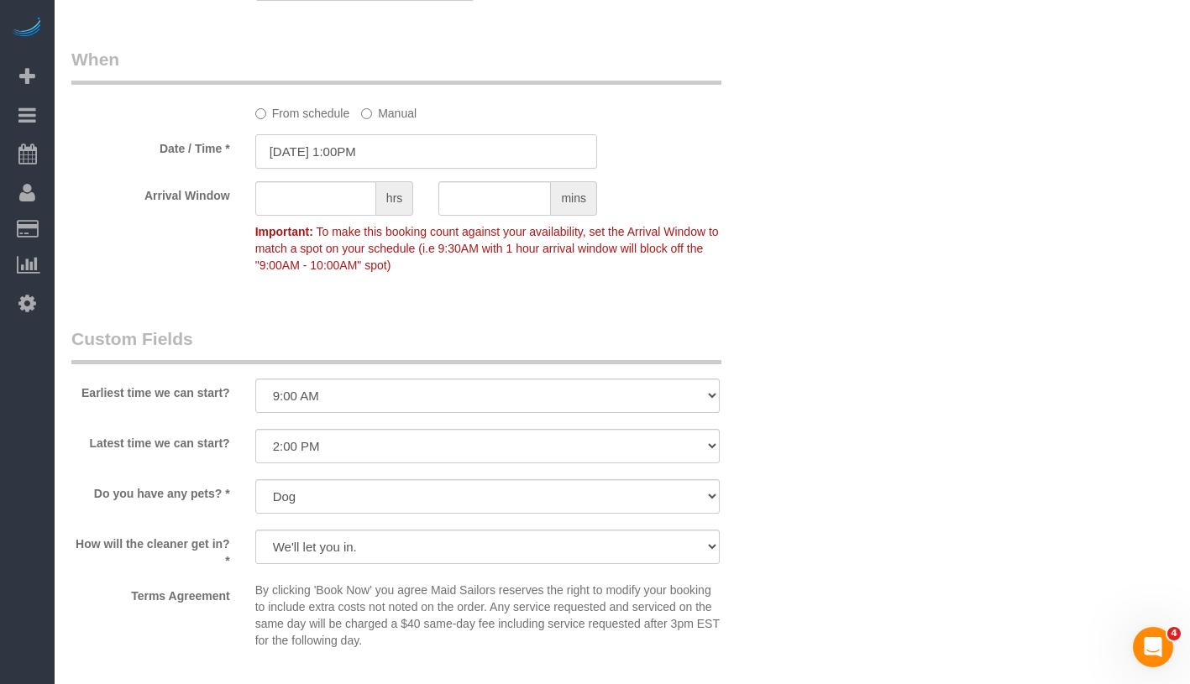
click at [340, 149] on input "09/05/2025 1:00PM" at bounding box center [426, 151] width 342 height 34
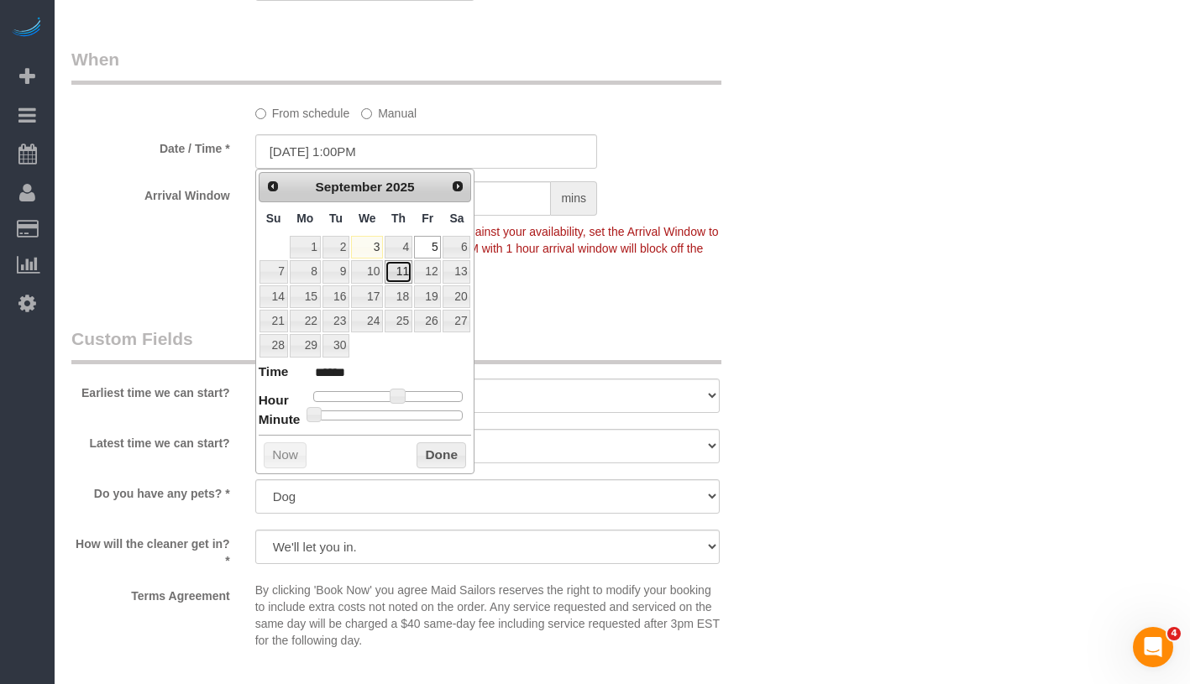
click at [406, 270] on link "11" at bounding box center [399, 271] width 28 height 23
type input "09/11/2025 1:00PM"
click at [448, 452] on button "Done" at bounding box center [441, 456] width 50 height 27
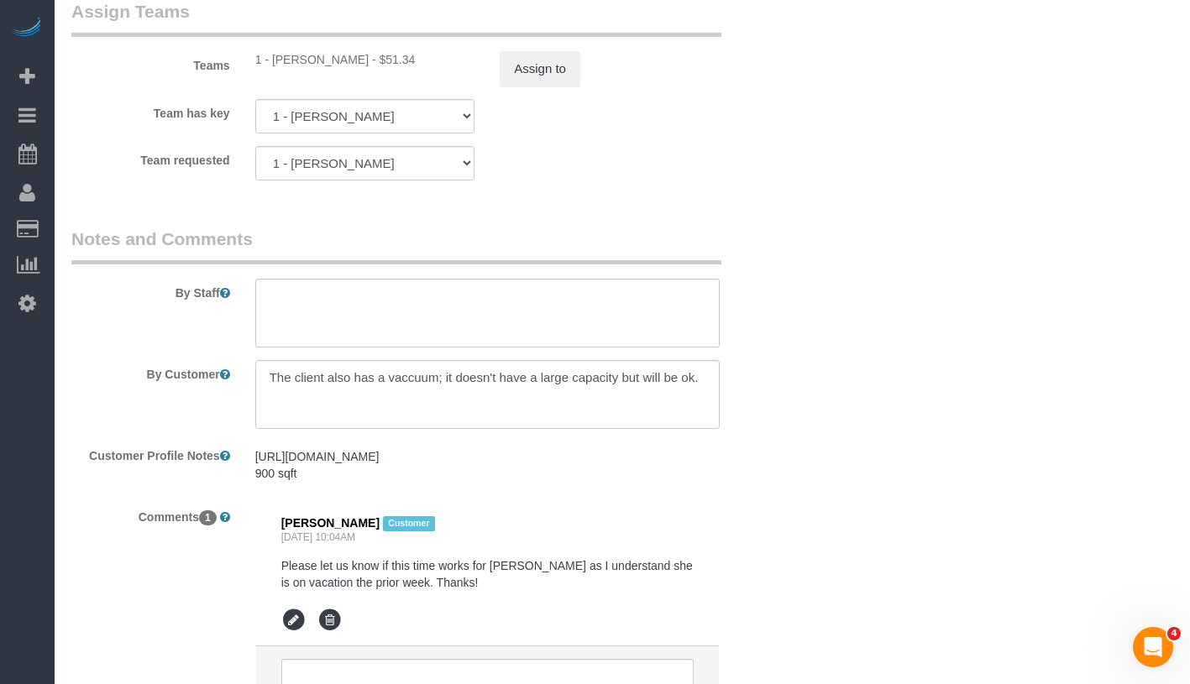
scroll to position [2373, 0]
click at [530, 82] on button "Assign to" at bounding box center [540, 69] width 81 height 35
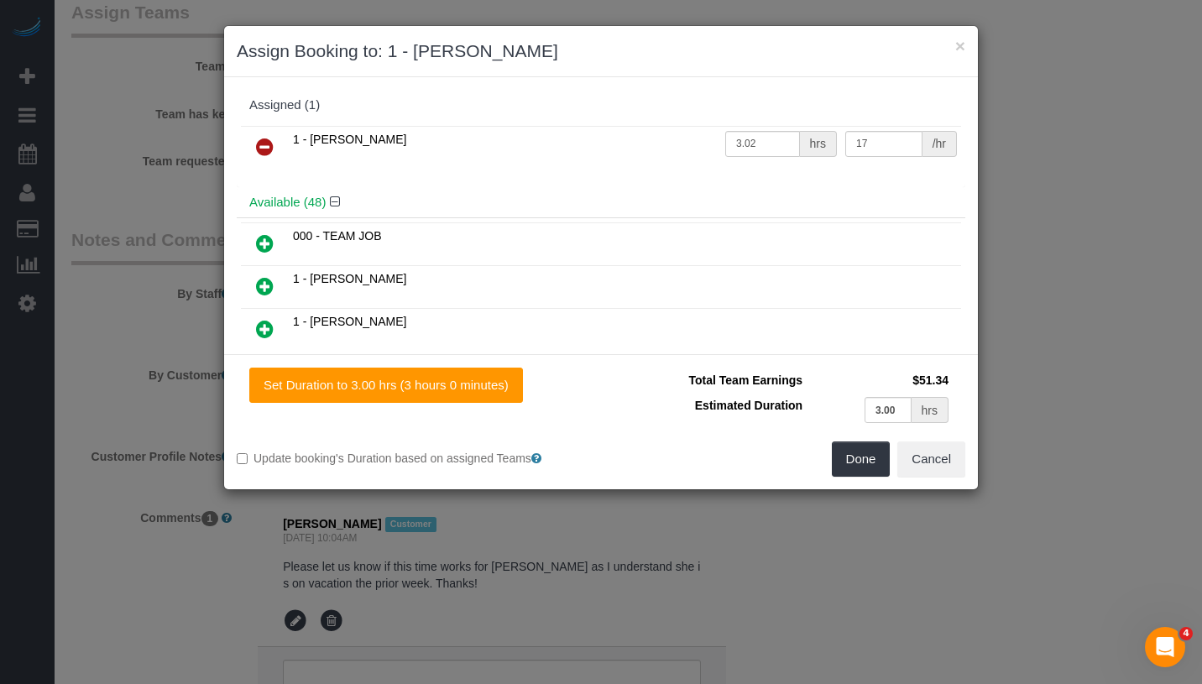
click at [265, 144] on icon at bounding box center [265, 147] width 18 height 20
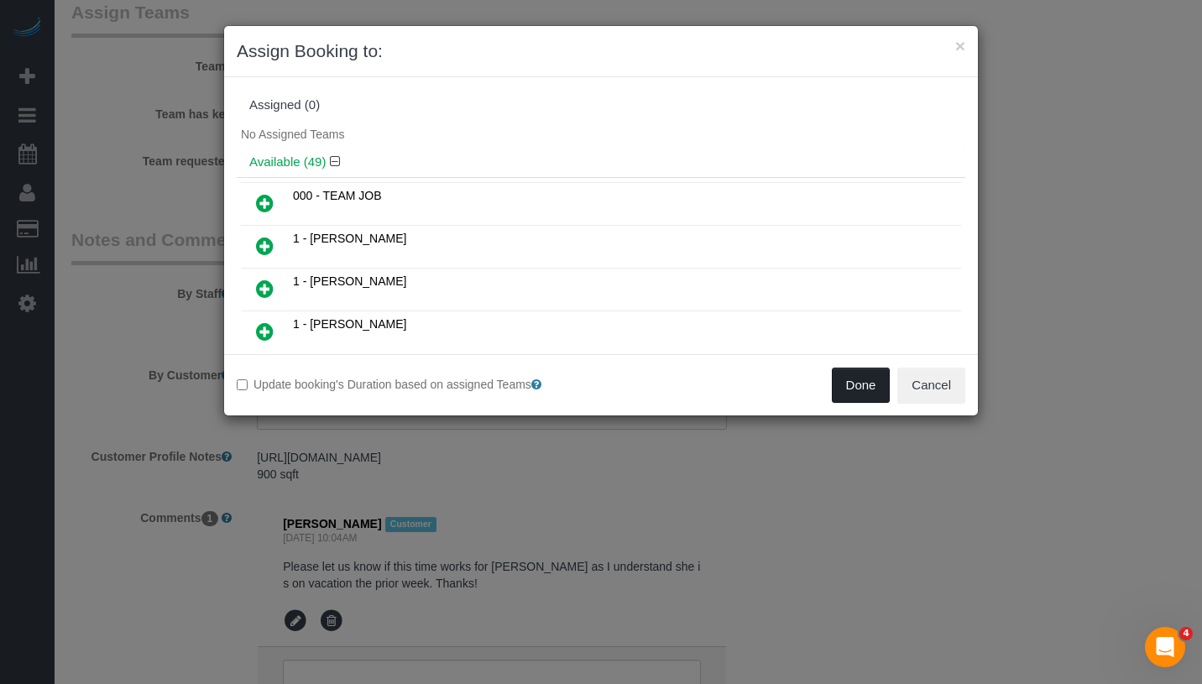
drag, startPoint x: 867, startPoint y: 392, endPoint x: 867, endPoint y: 379, distance: 13.4
click at [867, 392] on button "Done" at bounding box center [861, 385] width 59 height 35
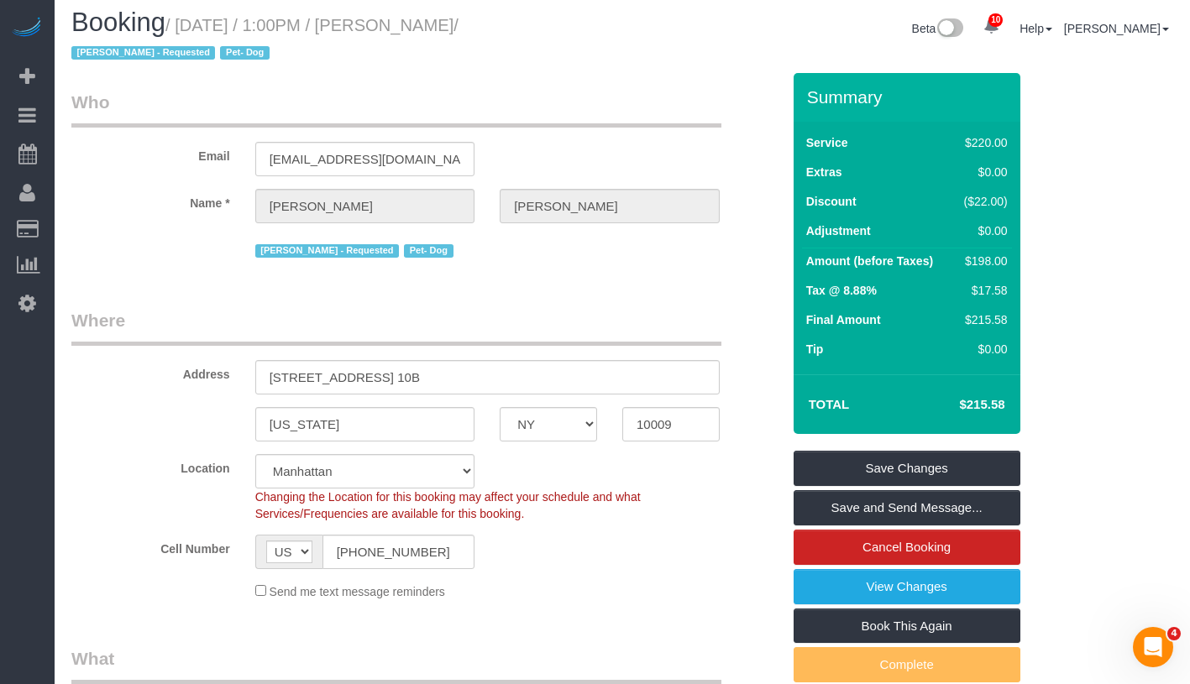
scroll to position [0, 0]
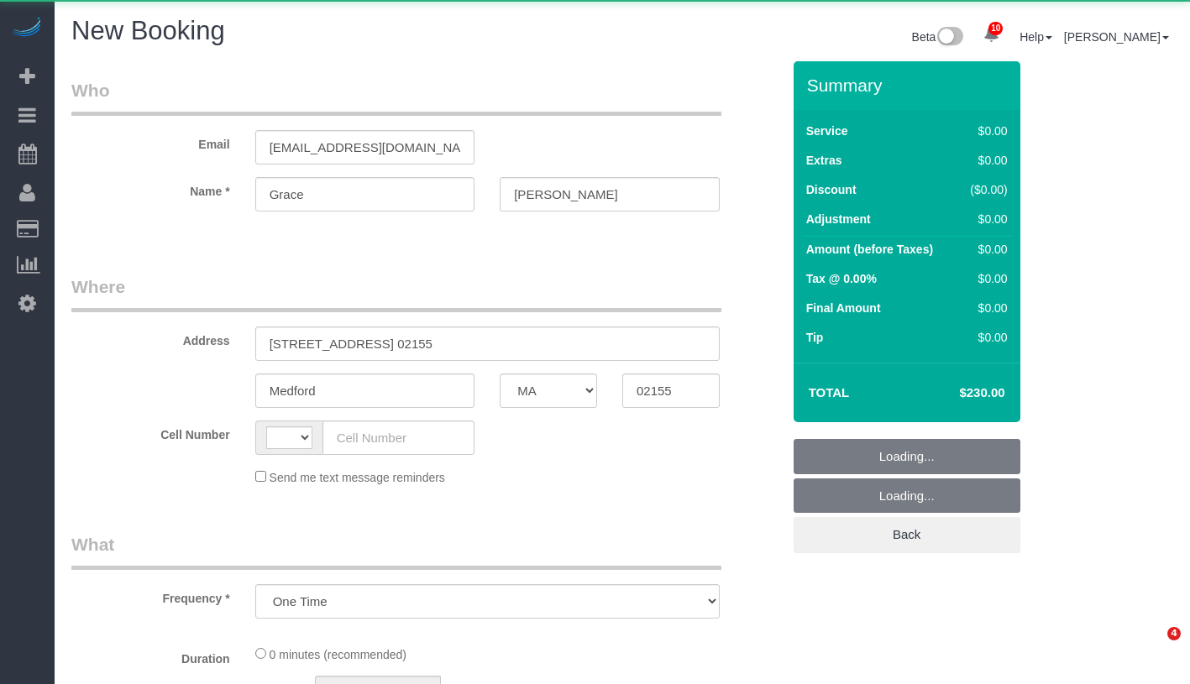
select select "MA"
select select "string:[GEOGRAPHIC_DATA]"
select select "spot1"
select select "number:59"
select select "number:75"
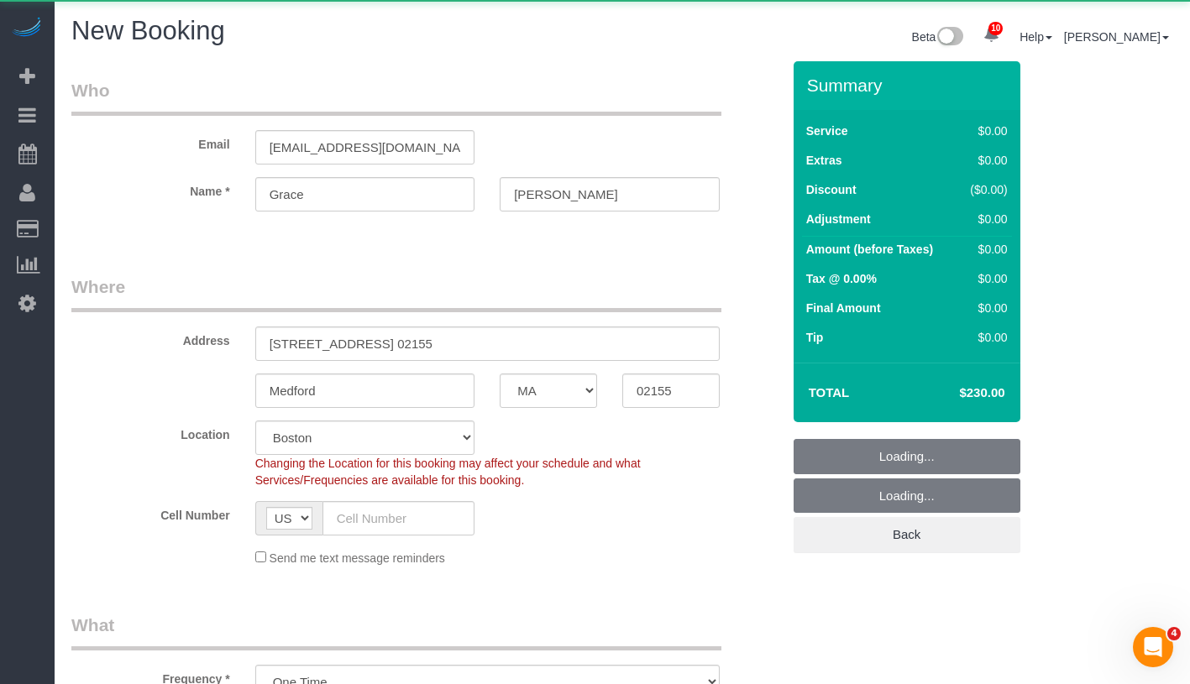
select select "object:1469"
select select "2"
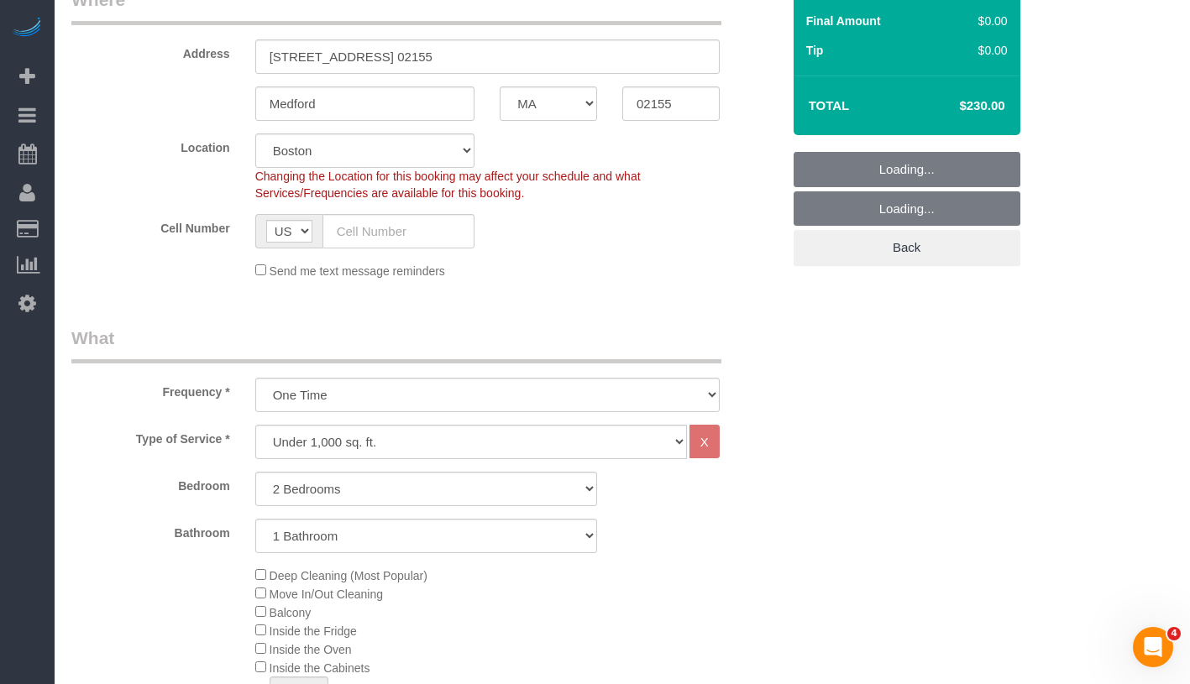
scroll to position [479, 0]
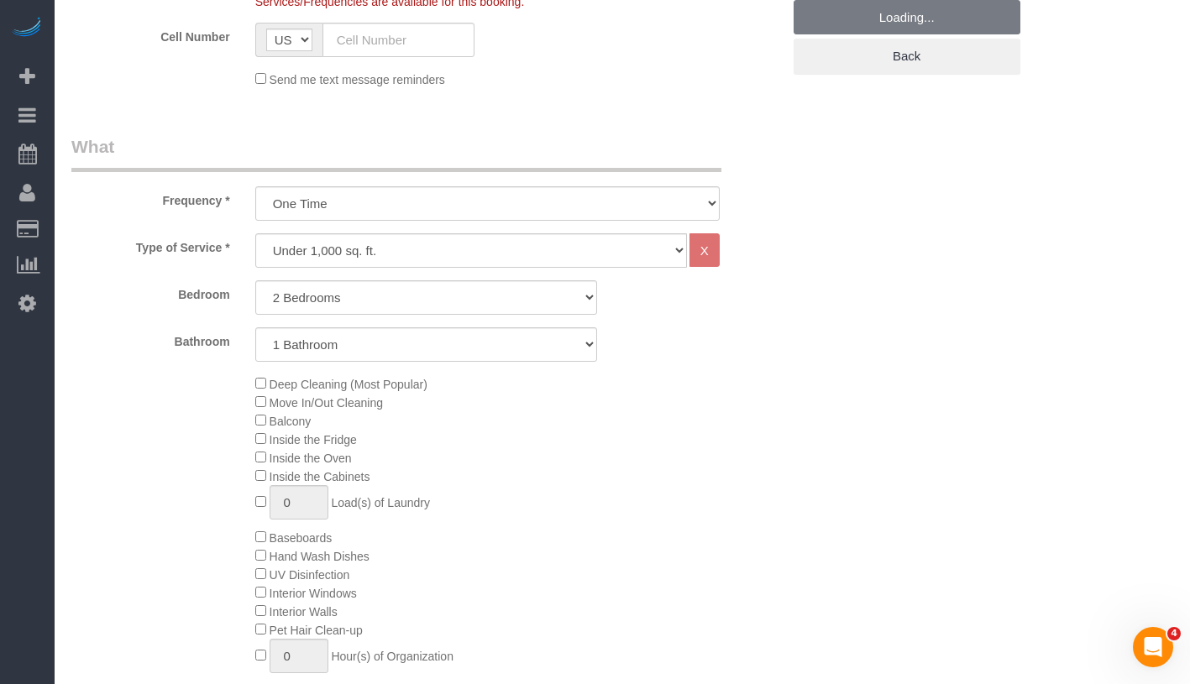
select select "2"
select select "object:1509"
select select "spot53"
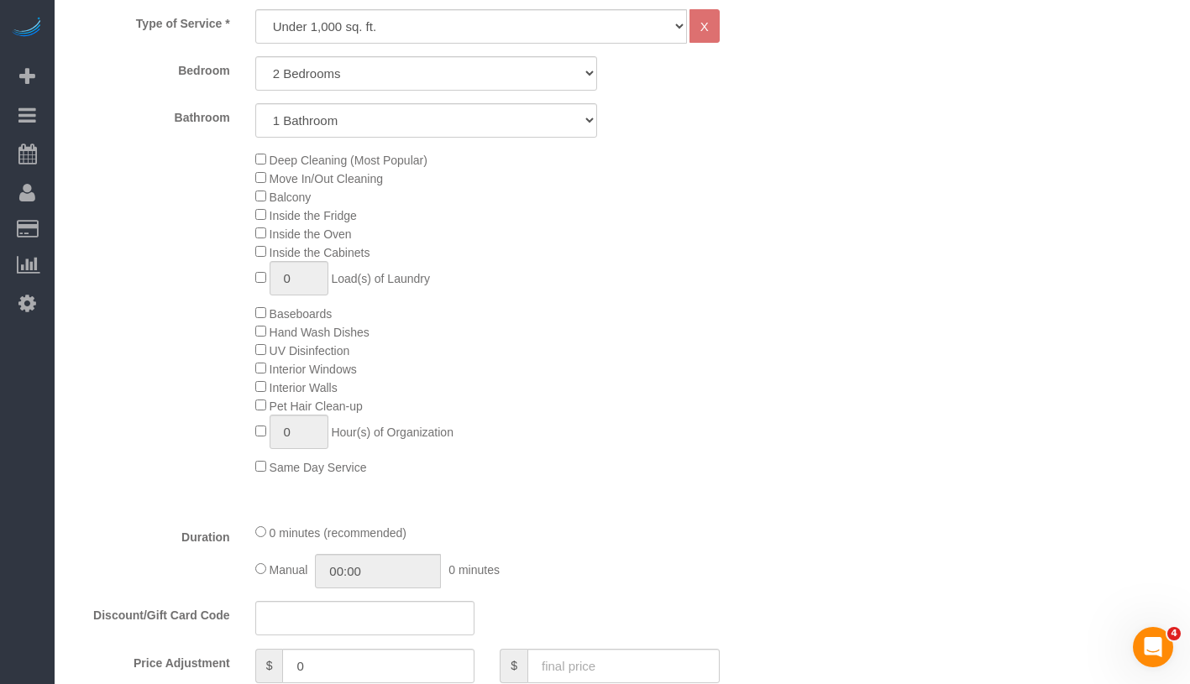
scroll to position [735, 0]
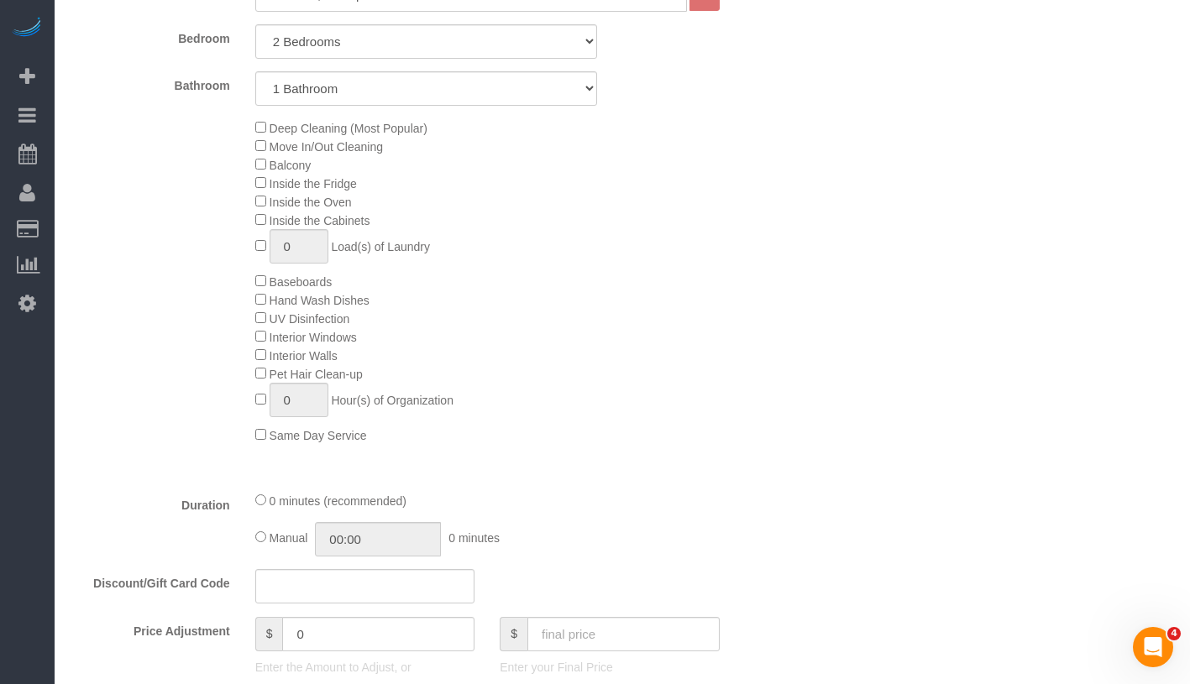
select select "2"
select select "spot105"
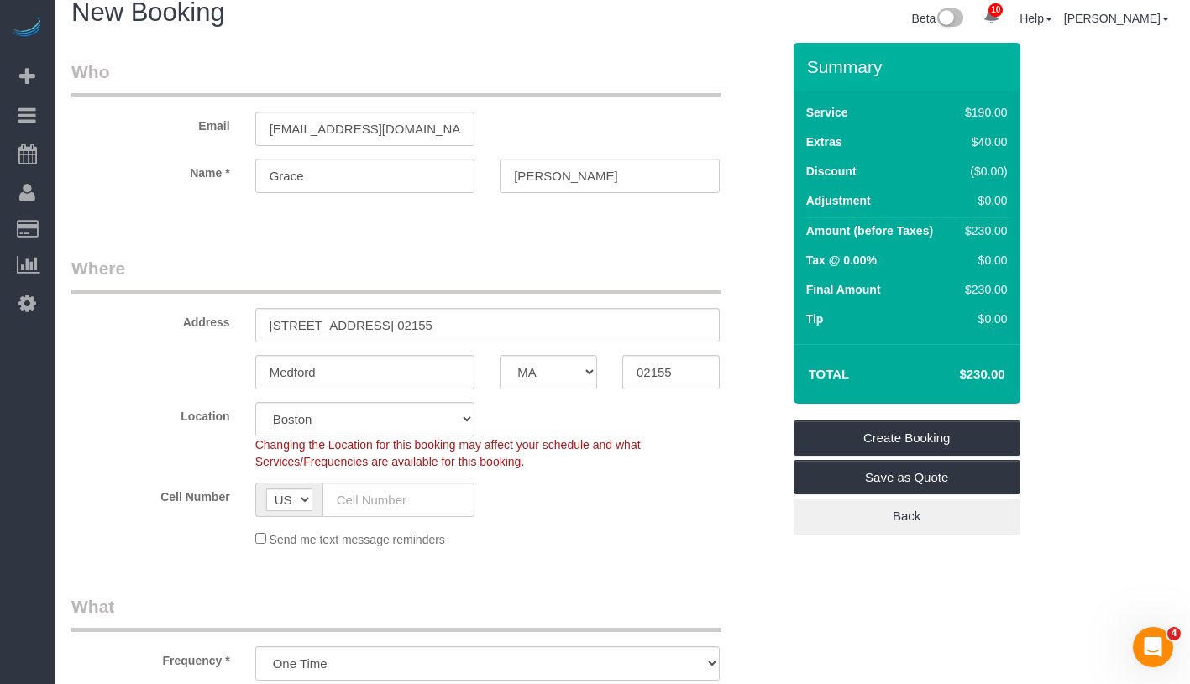
scroll to position [0, 0]
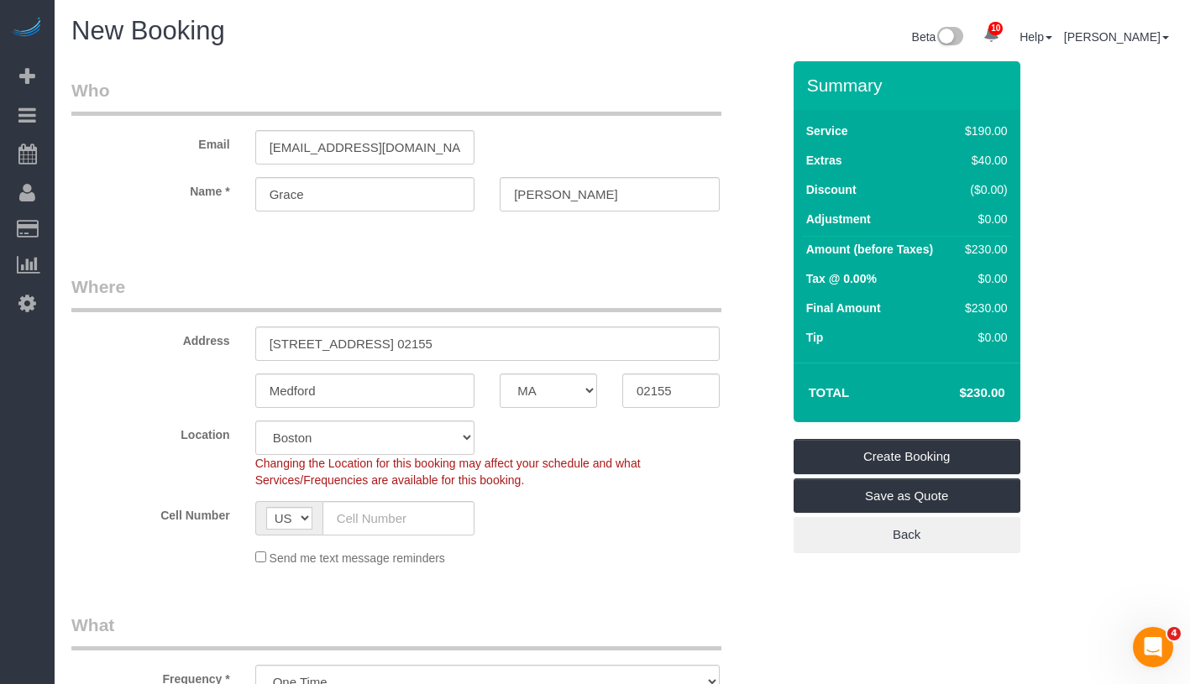
click at [519, 94] on legend "Who" at bounding box center [396, 97] width 650 height 38
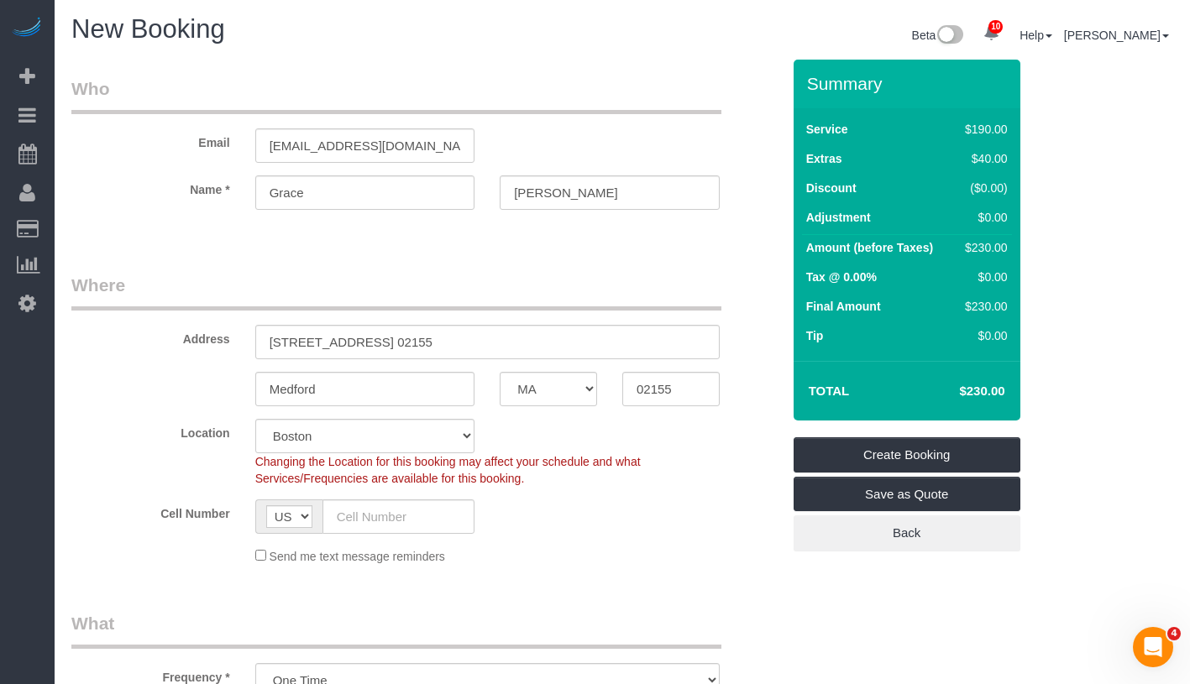
scroll to position [3, 0]
